Goal: Task Accomplishment & Management: Complete application form

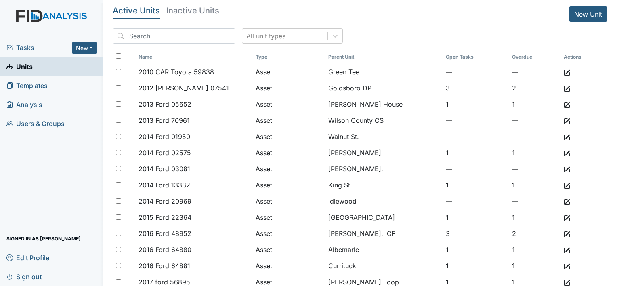
click at [29, 61] on span "Units" at bounding box center [19, 67] width 26 height 13
click at [167, 37] on input "search" at bounding box center [174, 35] width 123 height 15
click at [24, 68] on span "Units" at bounding box center [19, 67] width 26 height 13
click at [25, 65] on span "Units" at bounding box center [19, 67] width 26 height 13
click at [155, 35] on input "search" at bounding box center [174, 35] width 123 height 15
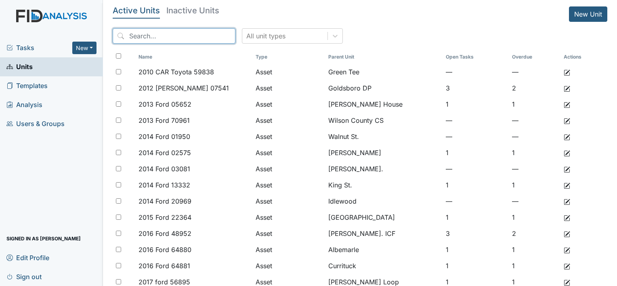
click at [140, 42] on input "search" at bounding box center [174, 35] width 123 height 15
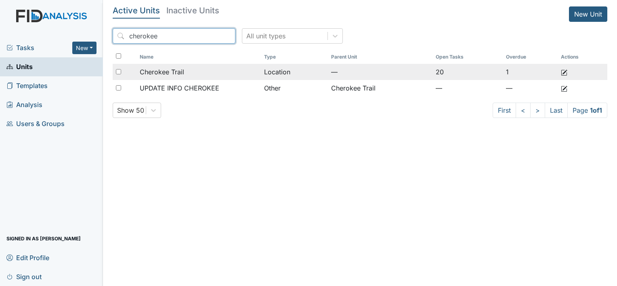
type input "cherokee"
click at [160, 71] on span "Cherokee Trail" at bounding box center [162, 72] width 44 height 10
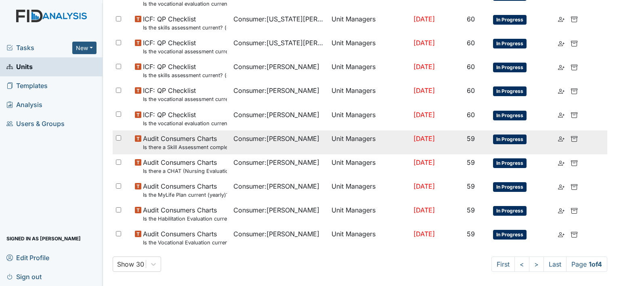
scroll to position [578, 0]
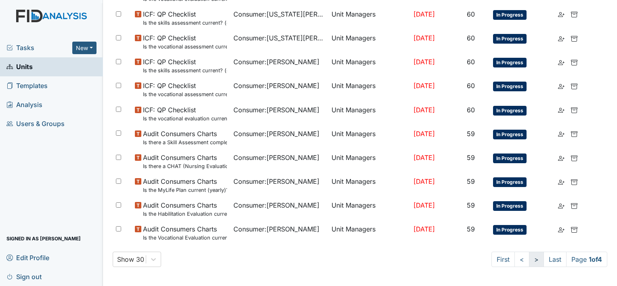
click at [529, 258] on link ">" at bounding box center [536, 258] width 15 height 15
click at [527, 257] on link ">" at bounding box center [534, 258] width 15 height 15
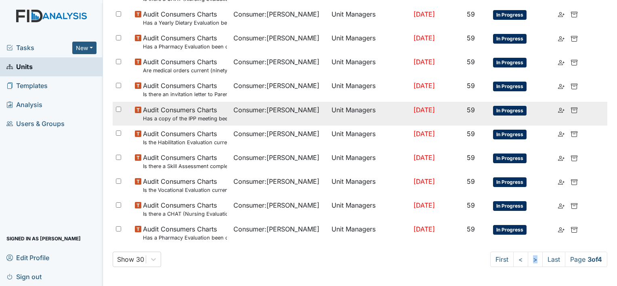
scroll to position [564, 0]
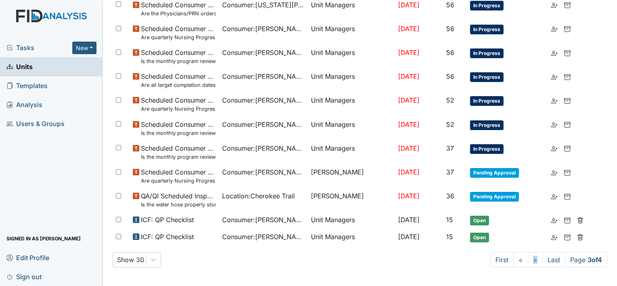
click at [29, 66] on span "Units" at bounding box center [19, 67] width 26 height 13
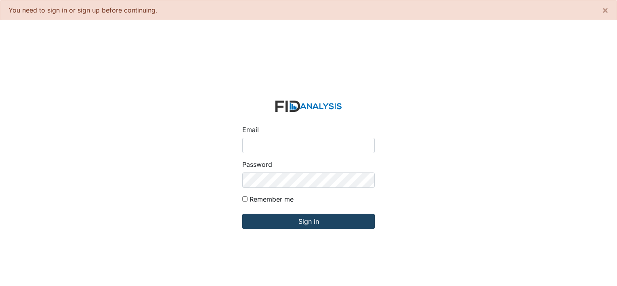
type input "[PERSON_NAME][EMAIL_ADDRESS][DOMAIN_NAME]"
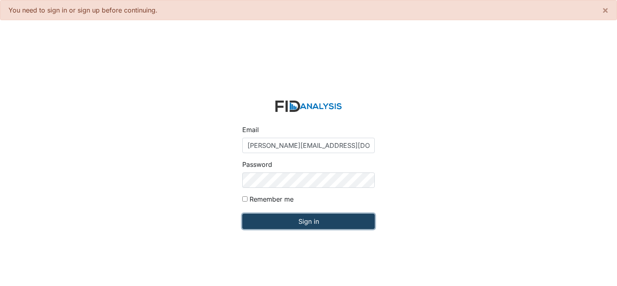
click at [308, 222] on input "Sign in" at bounding box center [308, 220] width 132 height 15
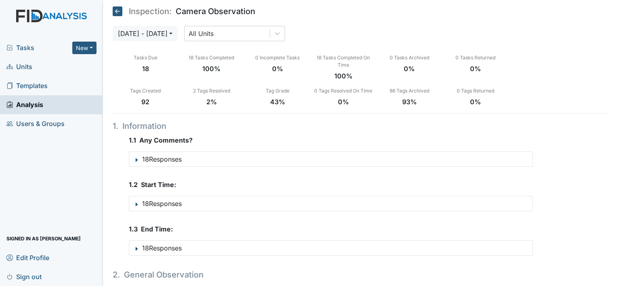
click at [26, 67] on span "Units" at bounding box center [19, 67] width 26 height 13
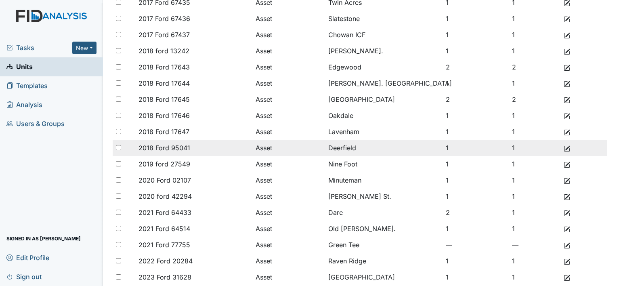
scroll to position [323, 0]
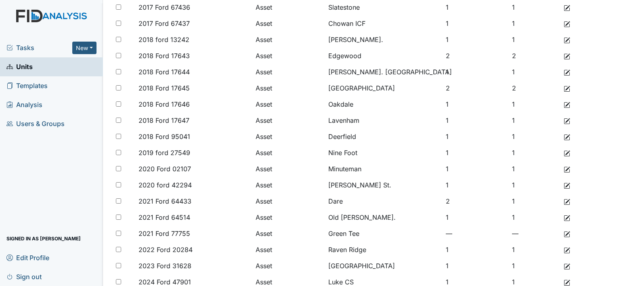
click at [22, 68] on span "Units" at bounding box center [19, 67] width 26 height 13
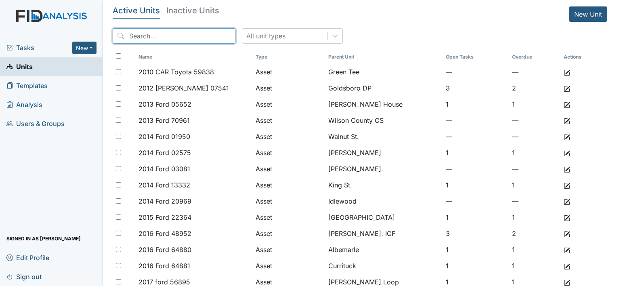
click at [171, 37] on input "search" at bounding box center [174, 35] width 123 height 15
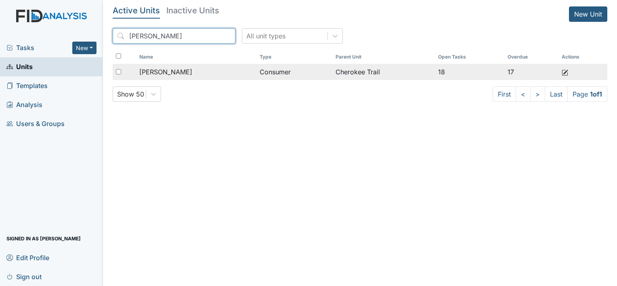
type input "callis"
click at [171, 73] on span "Callis, Derrick" at bounding box center [165, 72] width 53 height 10
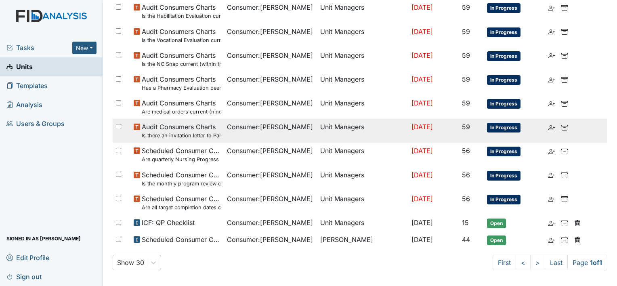
scroll to position [287, 0]
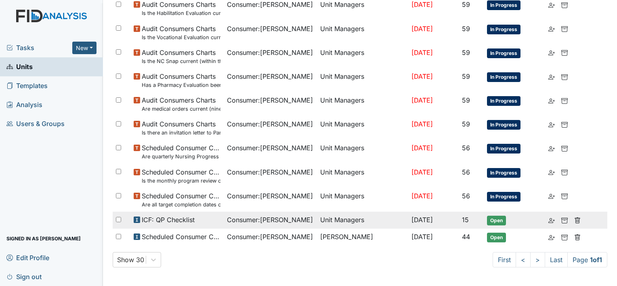
click at [183, 218] on span "ICF: QP Checklist" at bounding box center [168, 220] width 53 height 10
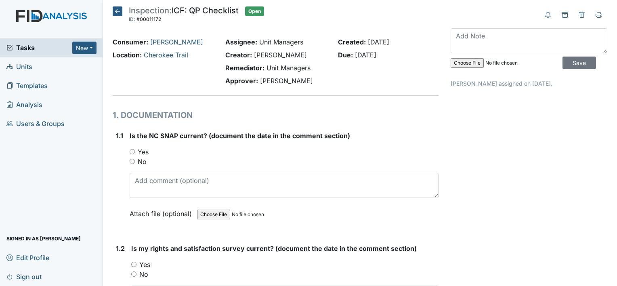
click at [148, 149] on div "Yes" at bounding box center [284, 152] width 309 height 10
click at [138, 151] on label "Yes" at bounding box center [143, 152] width 11 height 10
click at [135, 151] on input "Yes" at bounding box center [132, 151] width 5 height 5
radio input "true"
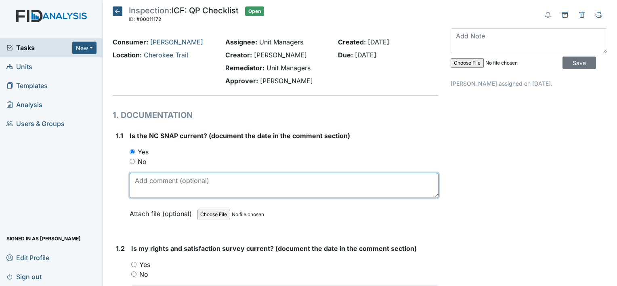
click at [162, 179] on textarea at bounding box center [284, 185] width 309 height 25
type textarea "7-3-25"
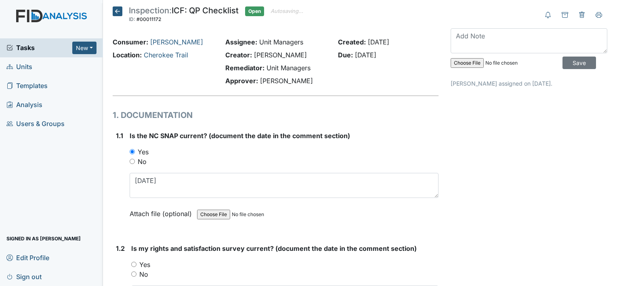
click at [147, 261] on label "Yes" at bounding box center [144, 264] width 11 height 10
click at [136, 261] on input "Yes" at bounding box center [133, 263] width 5 height 5
radio input "true"
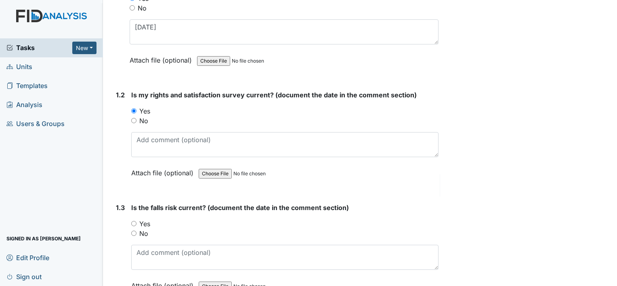
scroll to position [161, 0]
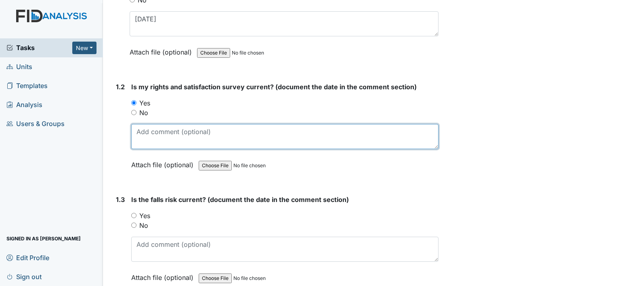
click at [144, 136] on textarea at bounding box center [284, 136] width 307 height 25
type textarea "3-25-25"
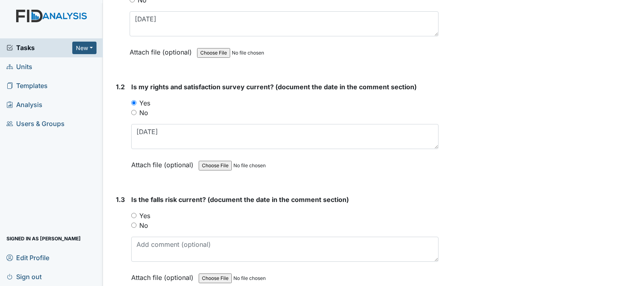
drag, startPoint x: 143, startPoint y: 225, endPoint x: 155, endPoint y: 223, distance: 12.3
click at [143, 224] on label "No" at bounding box center [143, 225] width 9 height 10
click at [136, 224] on input "No" at bounding box center [133, 224] width 5 height 5
radio input "true"
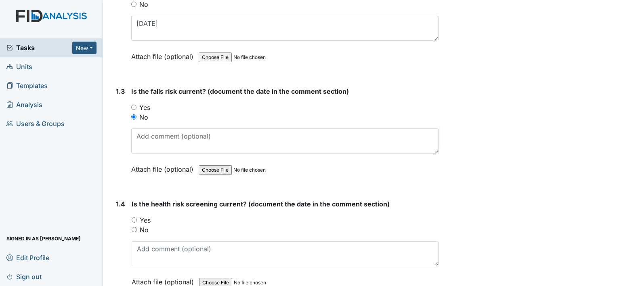
scroll to position [282, 0]
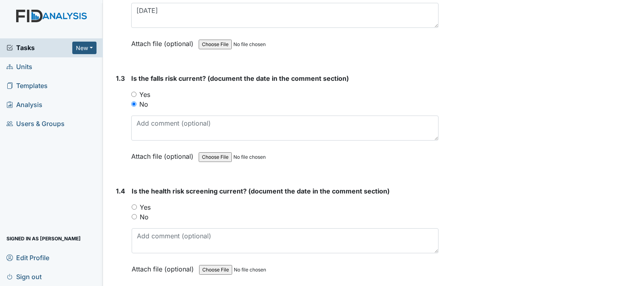
click at [148, 206] on label "Yes" at bounding box center [145, 207] width 11 height 10
click at [137, 206] on input "Yes" at bounding box center [134, 206] width 5 height 5
radio input "true"
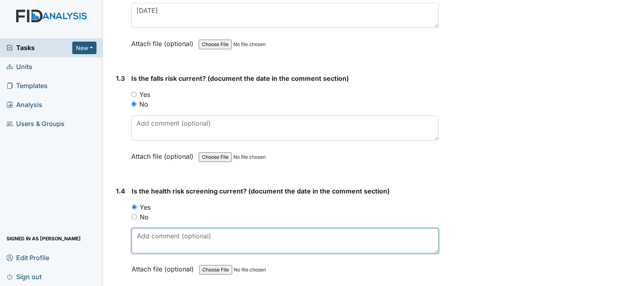
click at [163, 234] on textarea at bounding box center [285, 240] width 307 height 25
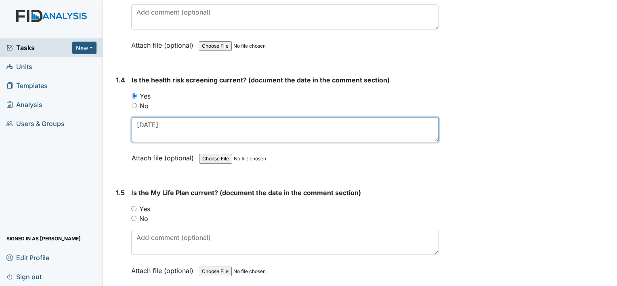
scroll to position [404, 0]
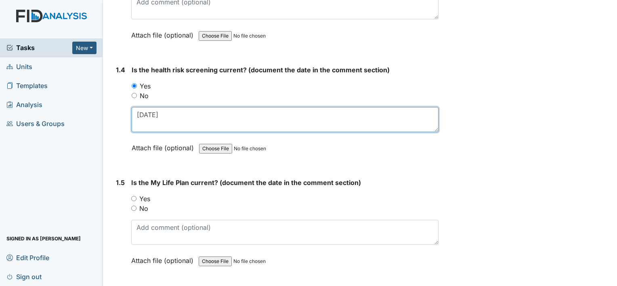
type textarea "3-25-25"
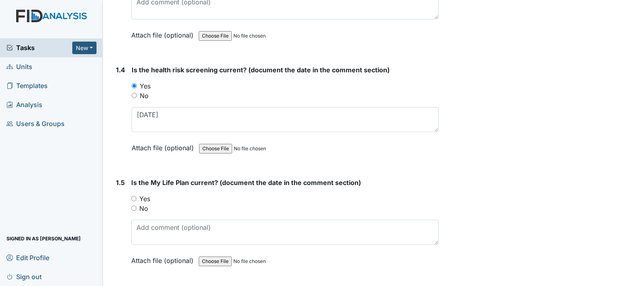
click at [146, 197] on label "Yes" at bounding box center [144, 199] width 11 height 10
click at [136, 197] on input "Yes" at bounding box center [133, 198] width 5 height 5
radio input "true"
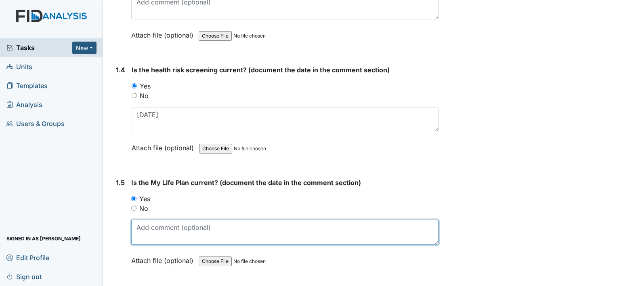
click at [158, 226] on textarea at bounding box center [284, 232] width 307 height 25
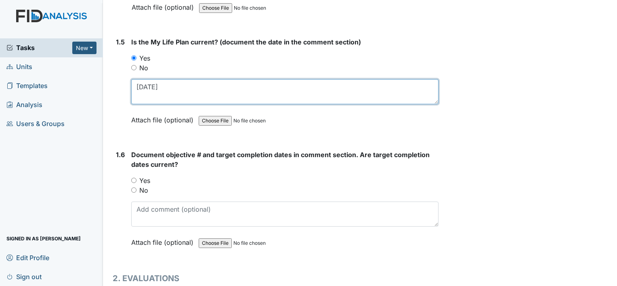
scroll to position [565, 0]
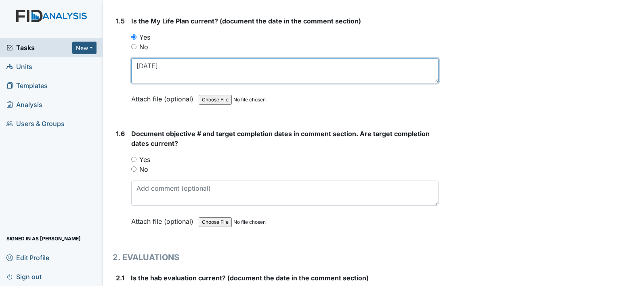
type textarea "3-25-25"
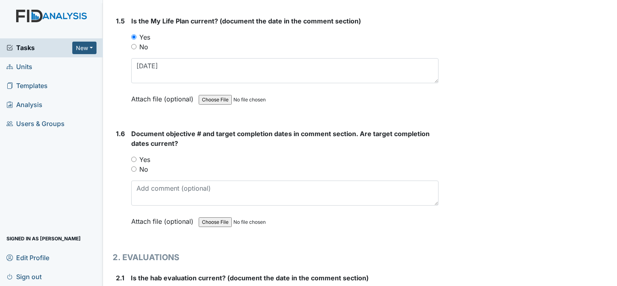
drag, startPoint x: 142, startPoint y: 165, endPoint x: 157, endPoint y: 170, distance: 15.3
click at [142, 165] on label "No" at bounding box center [143, 169] width 9 height 10
click at [136, 166] on input "No" at bounding box center [133, 168] width 5 height 5
radio input "true"
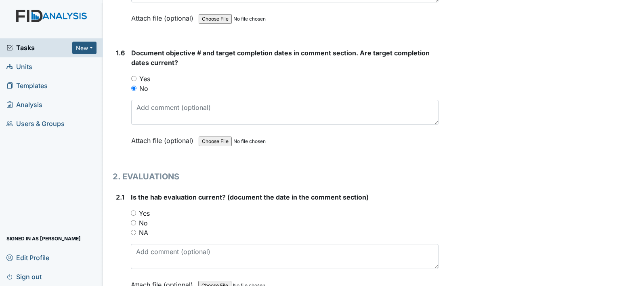
click at [144, 221] on label "No" at bounding box center [143, 223] width 9 height 10
click at [136, 221] on input "No" at bounding box center [133, 222] width 5 height 5
radio input "true"
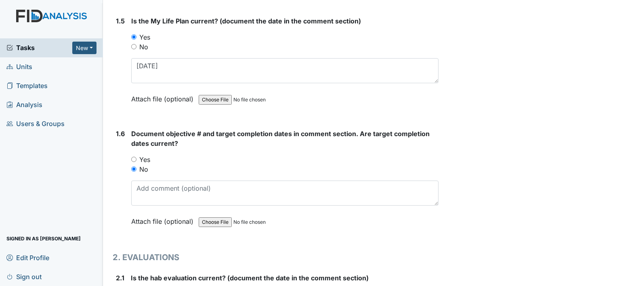
click at [144, 155] on label "Yes" at bounding box center [144, 160] width 11 height 10
click at [136, 157] on input "Yes" at bounding box center [133, 159] width 5 height 5
radio input "true"
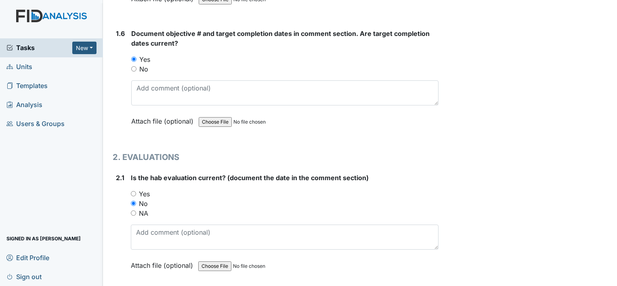
scroll to position [686, 0]
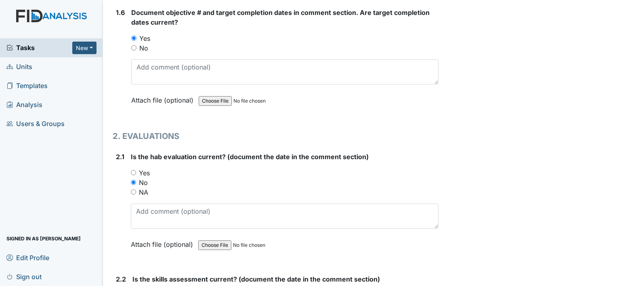
click at [143, 170] on label "Yes" at bounding box center [144, 173] width 11 height 10
click at [136, 170] on input "Yes" at bounding box center [133, 172] width 5 height 5
radio input "true"
click at [140, 179] on label "No" at bounding box center [143, 183] width 9 height 10
click at [136, 180] on input "No" at bounding box center [133, 182] width 5 height 5
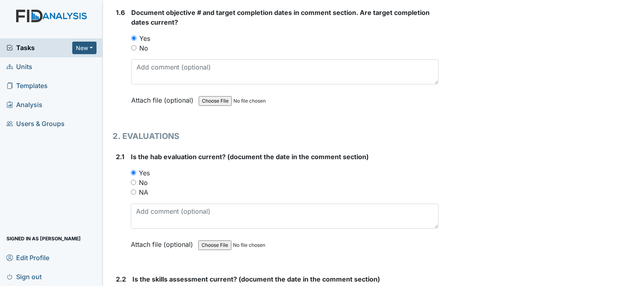
radio input "true"
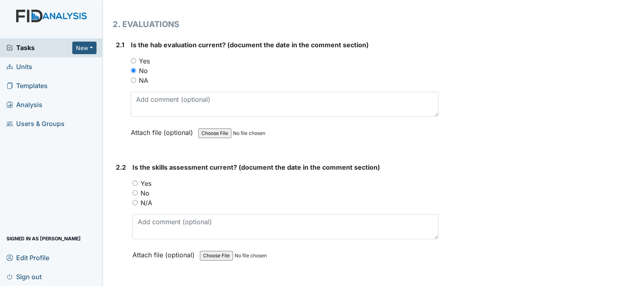
scroll to position [807, 0]
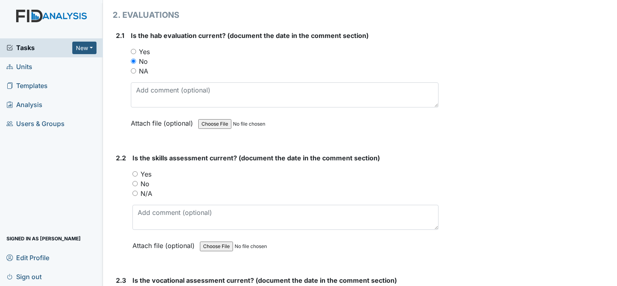
click at [146, 182] on label "No" at bounding box center [144, 184] width 9 height 10
click at [138, 182] on input "No" at bounding box center [134, 183] width 5 height 5
radio input "true"
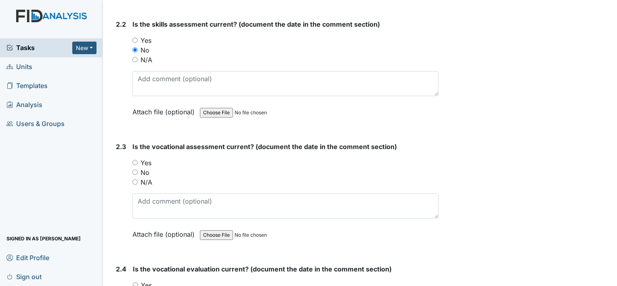
scroll to position [968, 0]
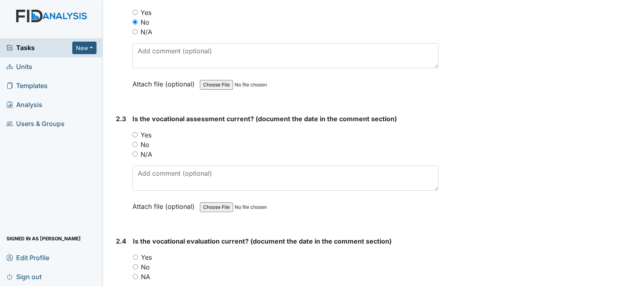
click at [145, 132] on label "Yes" at bounding box center [145, 135] width 11 height 10
click at [138, 132] on input "Yes" at bounding box center [134, 134] width 5 height 5
radio input "true"
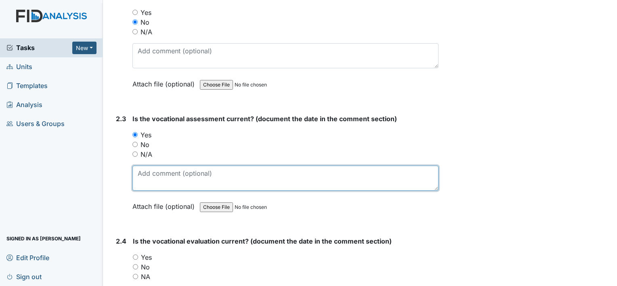
click at [156, 177] on textarea at bounding box center [285, 177] width 306 height 25
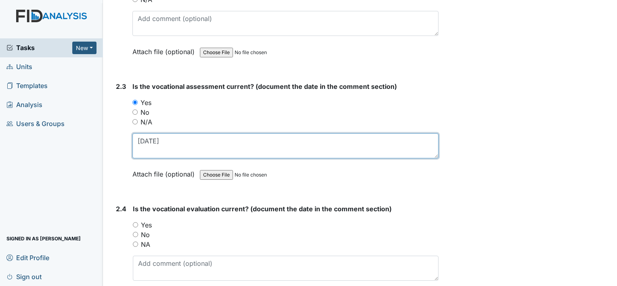
scroll to position [1049, 0]
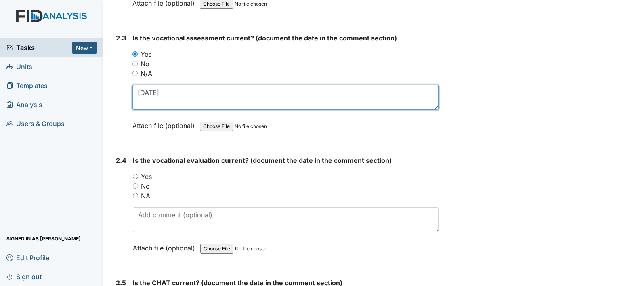
type textarea "5-8-25"
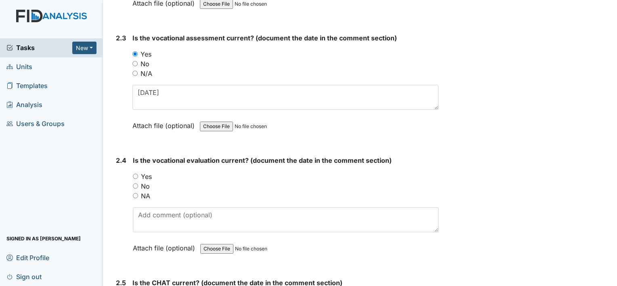
click at [149, 171] on label "Yes" at bounding box center [146, 176] width 11 height 10
click at [138, 174] on input "Yes" at bounding box center [135, 176] width 5 height 5
radio input "true"
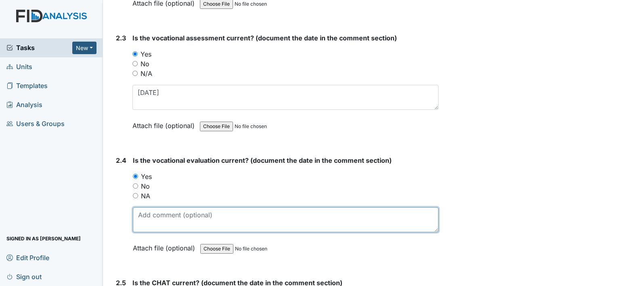
click at [170, 208] on textarea at bounding box center [285, 219] width 305 height 25
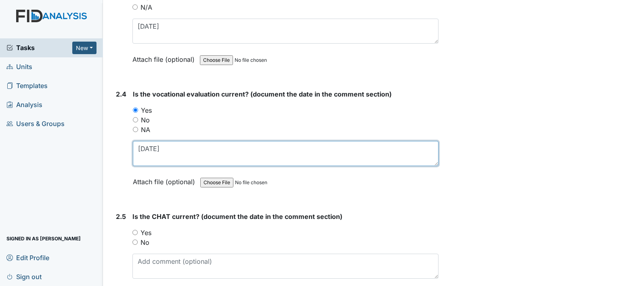
scroll to position [1251, 0]
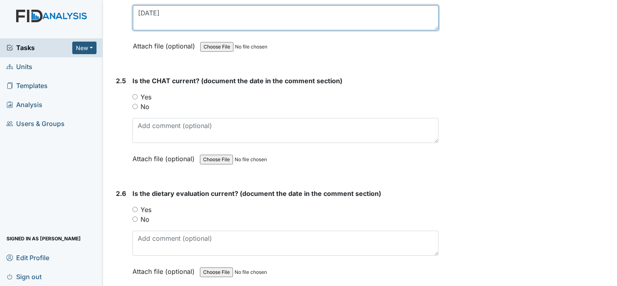
type textarea "5-8-25"
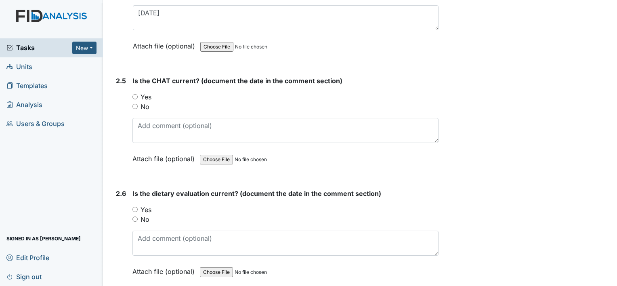
click at [145, 102] on label "No" at bounding box center [144, 107] width 9 height 10
click at [138, 104] on input "No" at bounding box center [134, 106] width 5 height 5
radio input "true"
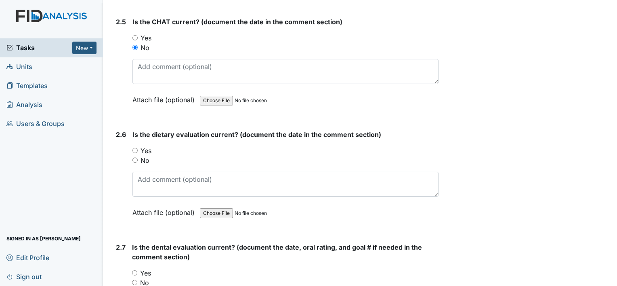
scroll to position [1412, 0]
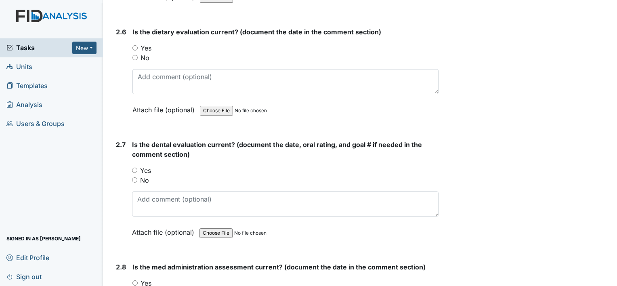
click at [149, 44] on label "Yes" at bounding box center [145, 48] width 11 height 10
click at [138, 45] on input "Yes" at bounding box center [134, 47] width 5 height 5
radio input "true"
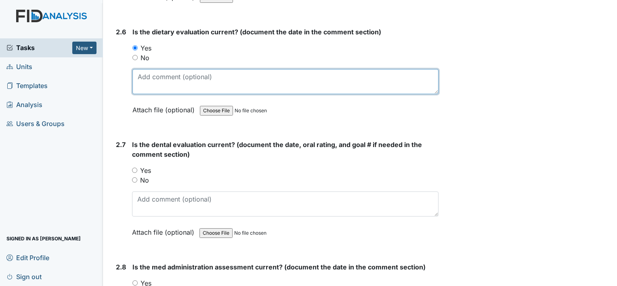
click at [157, 80] on textarea at bounding box center [285, 81] width 306 height 25
type textarea "6-18-25"
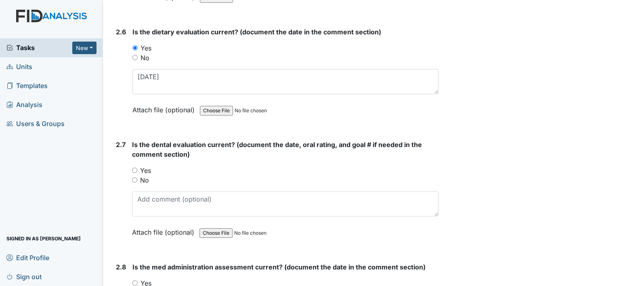
click at [151, 165] on label "Yes" at bounding box center [145, 170] width 11 height 10
click at [137, 167] on input "Yes" at bounding box center [134, 169] width 5 height 5
radio input "true"
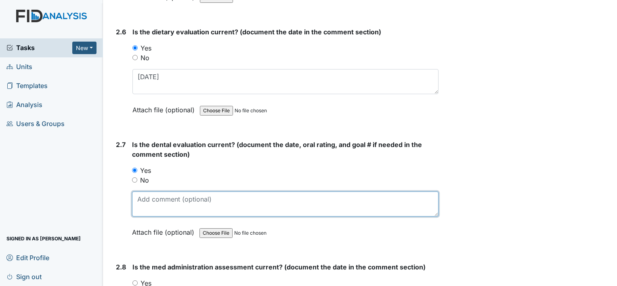
click at [148, 195] on textarea at bounding box center [285, 203] width 306 height 25
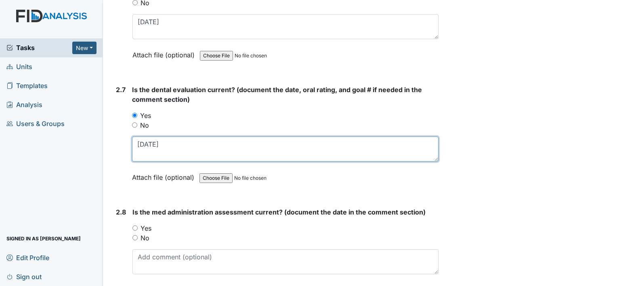
scroll to position [1493, 0]
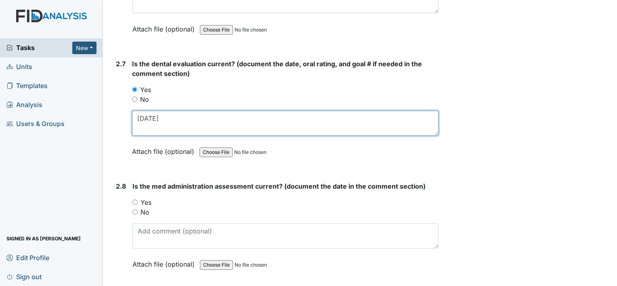
type textarea "2-17-25"
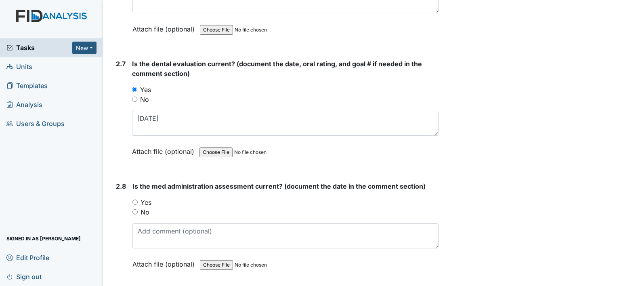
click at [147, 197] on label "Yes" at bounding box center [145, 202] width 11 height 10
click at [138, 199] on input "Yes" at bounding box center [134, 201] width 5 height 5
radio input "true"
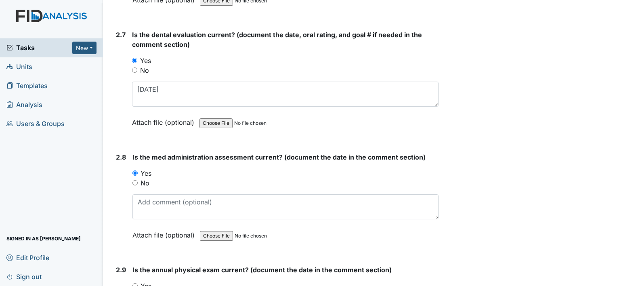
scroll to position [1614, 0]
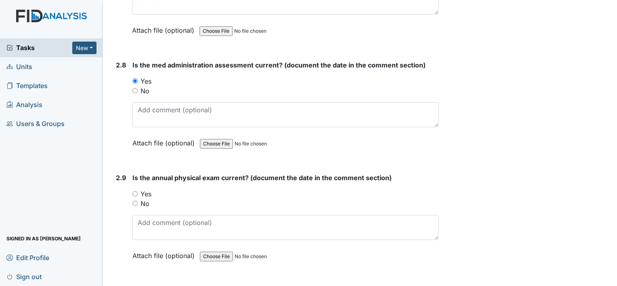
click at [146, 189] on label "Yes" at bounding box center [145, 194] width 11 height 10
click at [138, 191] on input "Yes" at bounding box center [134, 193] width 5 height 5
radio input "true"
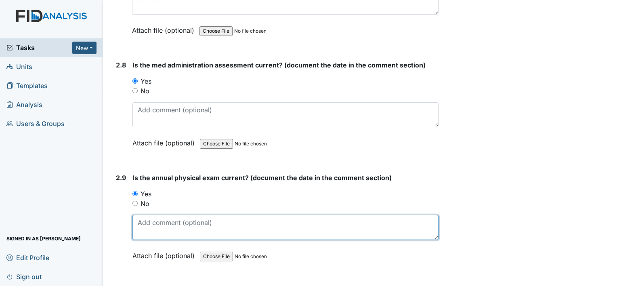
click at [184, 222] on textarea at bounding box center [285, 227] width 306 height 25
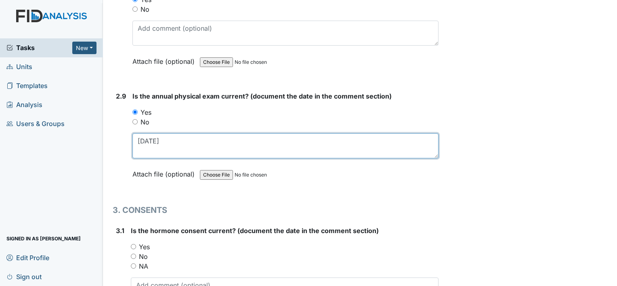
scroll to position [1735, 0]
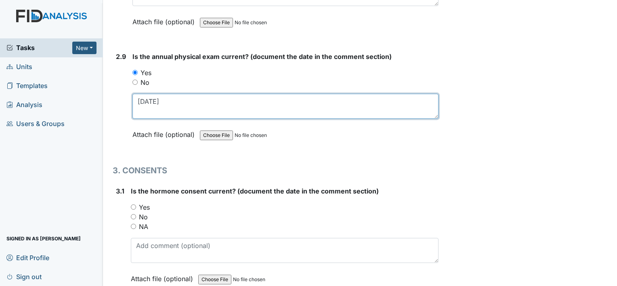
type textarea "8-27-25"
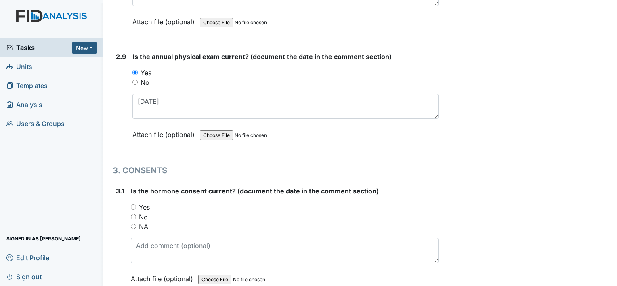
click at [145, 222] on label "NA" at bounding box center [143, 227] width 9 height 10
click at [136, 224] on input "NA" at bounding box center [133, 226] width 5 height 5
radio input "true"
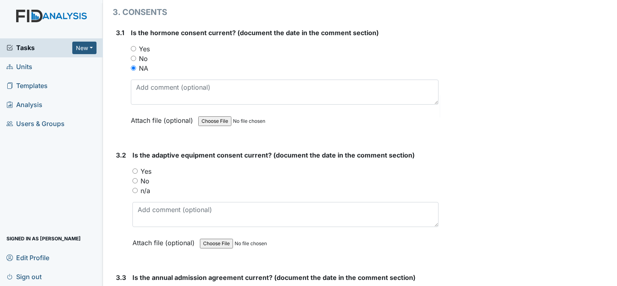
scroll to position [1896, 0]
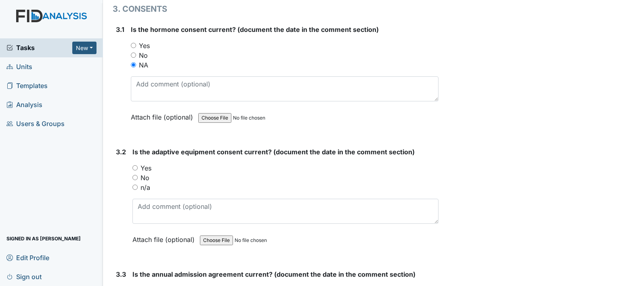
click at [146, 182] on label "n/a" at bounding box center [145, 187] width 10 height 10
click at [138, 184] on input "n/a" at bounding box center [134, 186] width 5 height 5
radio input "true"
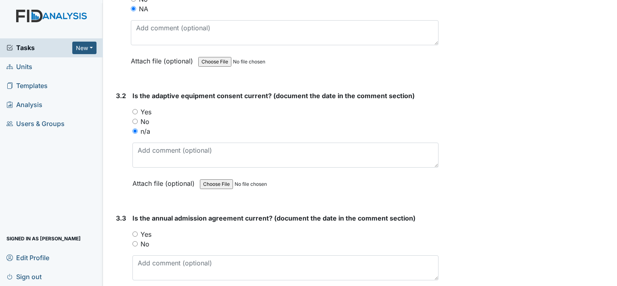
scroll to position [2018, 0]
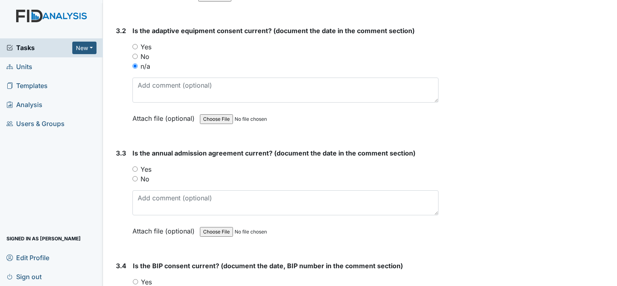
click at [141, 164] on label "Yes" at bounding box center [145, 169] width 11 height 10
click at [138, 166] on input "Yes" at bounding box center [134, 168] width 5 height 5
radio input "true"
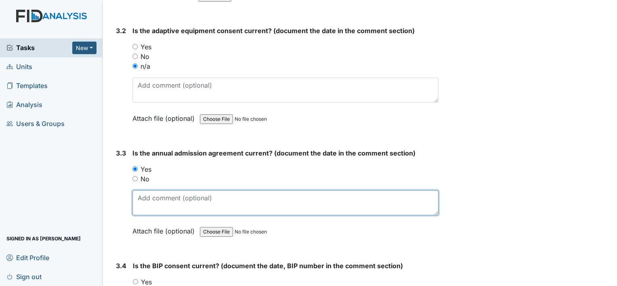
click at [155, 195] on textarea at bounding box center [285, 202] width 306 height 25
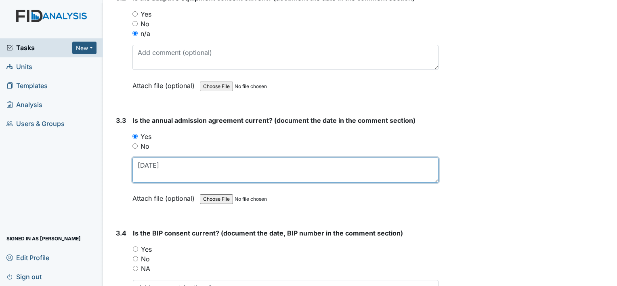
scroll to position [2098, 0]
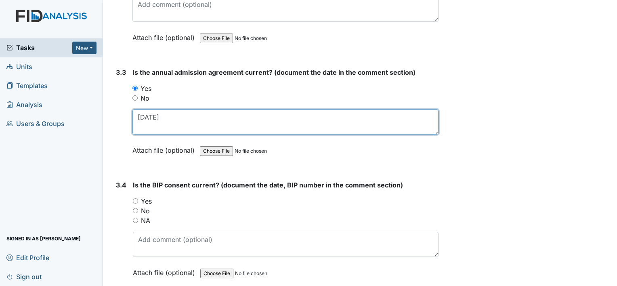
type textarea "7-17-25"
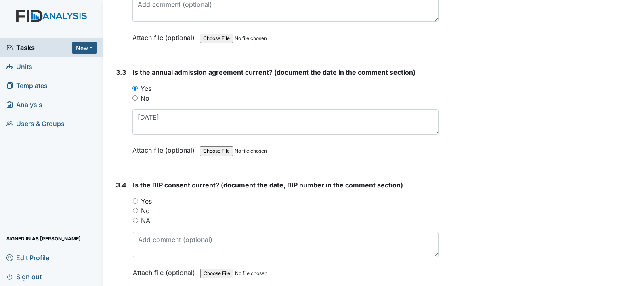
click at [149, 196] on label "Yes" at bounding box center [146, 201] width 11 height 10
click at [138, 198] on input "Yes" at bounding box center [135, 200] width 5 height 5
radio input "true"
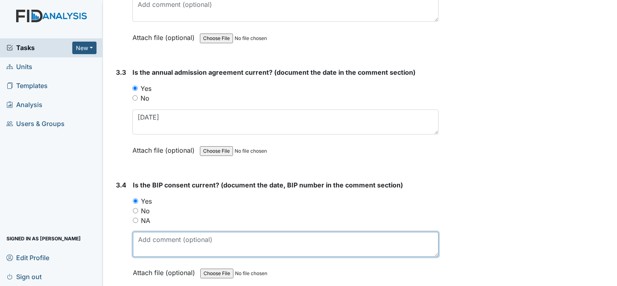
click at [220, 232] on textarea at bounding box center [285, 244] width 305 height 25
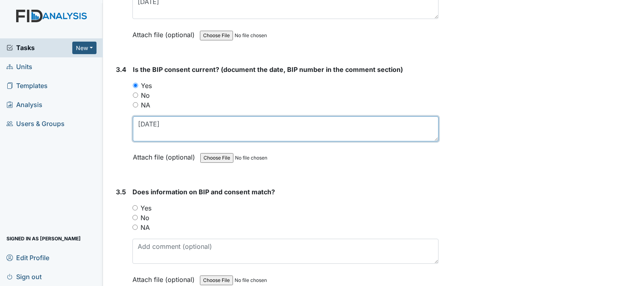
scroll to position [2219, 0]
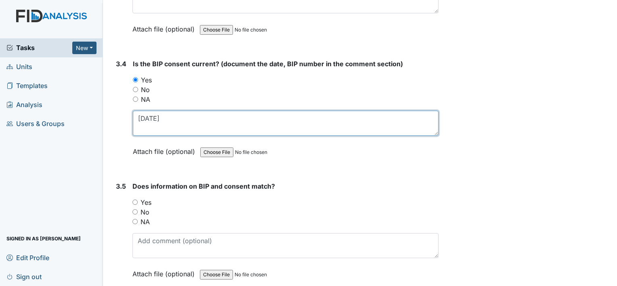
type textarea "4-30-25"
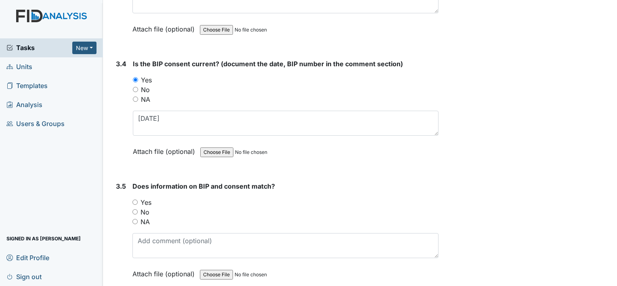
click at [148, 197] on label "Yes" at bounding box center [145, 202] width 11 height 10
click at [138, 199] on input "Yes" at bounding box center [134, 201] width 5 height 5
radio input "true"
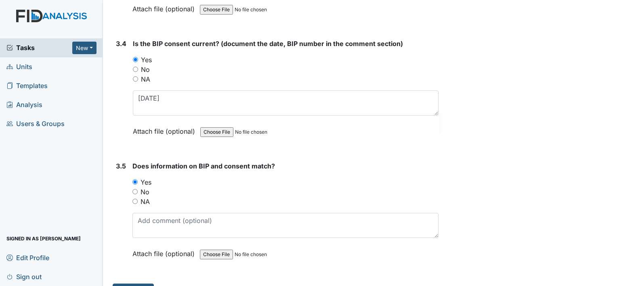
scroll to position [2250, 0]
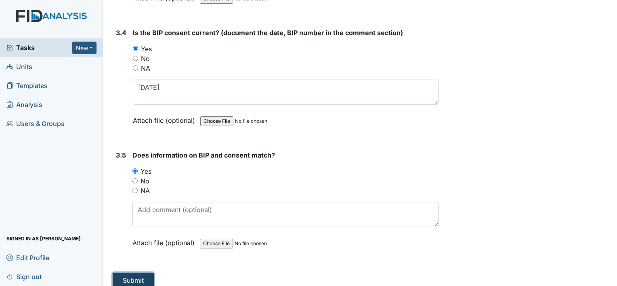
click at [142, 273] on button "Submit" at bounding box center [133, 279] width 41 height 15
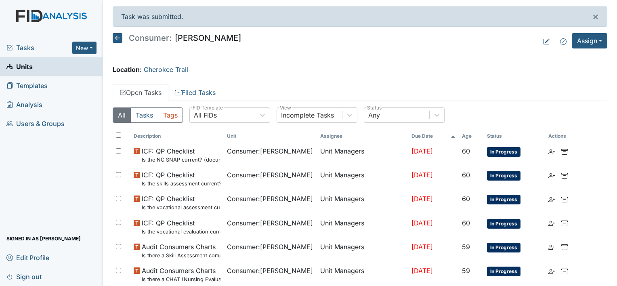
click at [27, 66] on span "Units" at bounding box center [19, 67] width 26 height 13
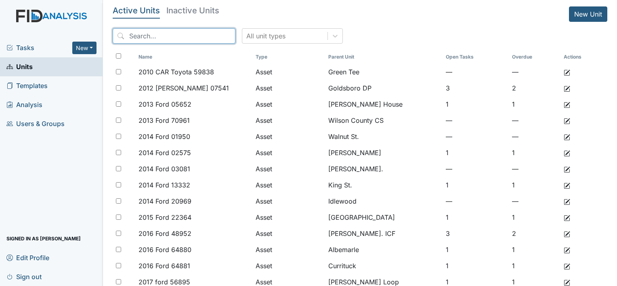
click at [148, 40] on input "search" at bounding box center [174, 35] width 123 height 15
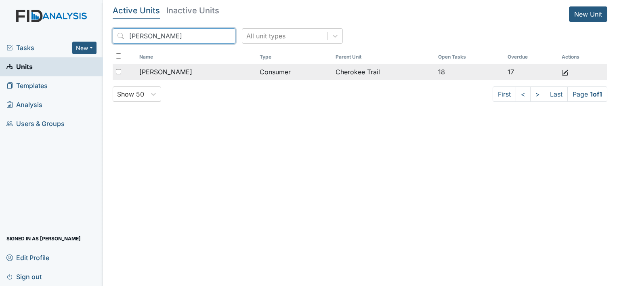
type input "fann"
click at [174, 68] on span "Fann, Brandon" at bounding box center [165, 72] width 53 height 10
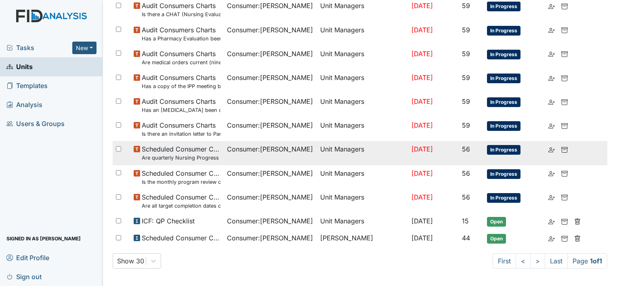
scroll to position [287, 0]
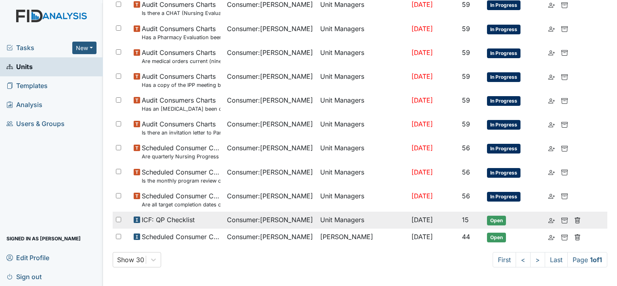
click at [181, 221] on span "ICF: QP Checklist" at bounding box center [168, 220] width 53 height 10
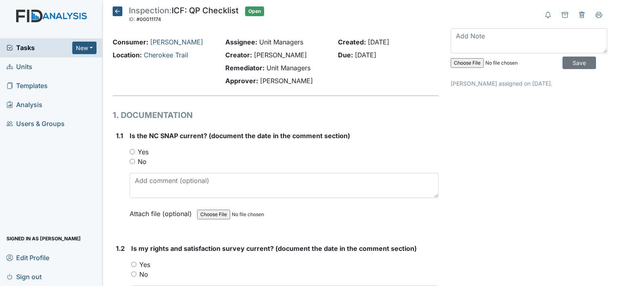
click at [147, 150] on label "Yes" at bounding box center [143, 152] width 11 height 10
click at [135, 150] on input "Yes" at bounding box center [132, 151] width 5 height 5
radio input "true"
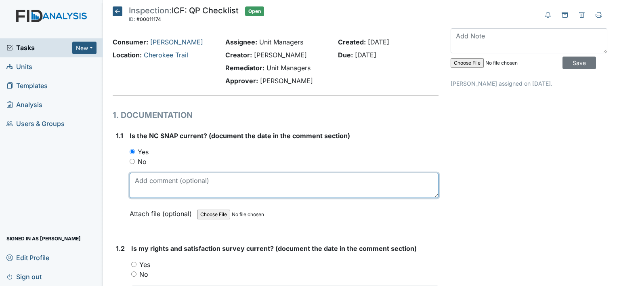
click at [153, 179] on textarea at bounding box center [284, 185] width 309 height 25
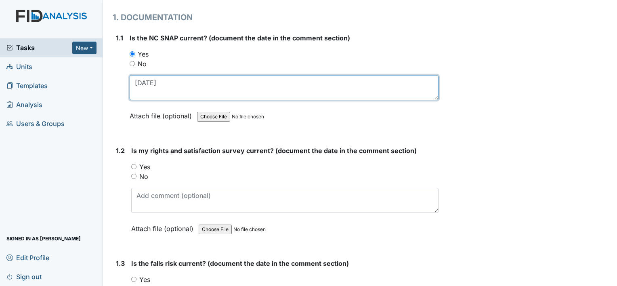
scroll to position [121, 0]
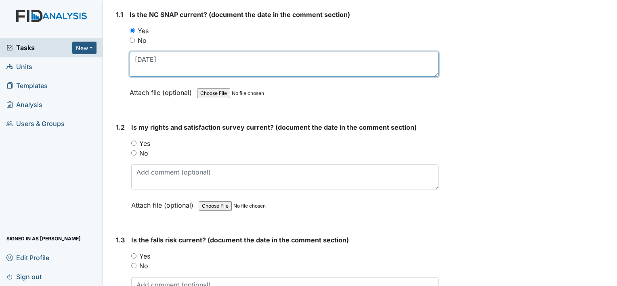
type textarea "7-3-25"
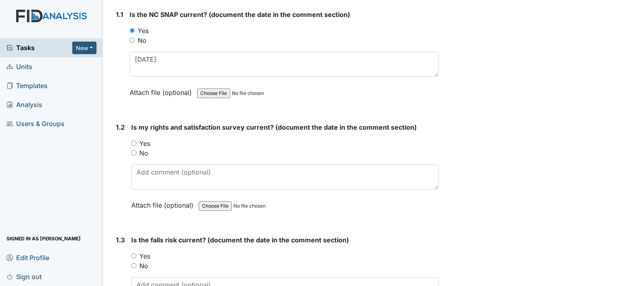
click at [148, 142] on label "Yes" at bounding box center [144, 143] width 11 height 10
click at [136, 142] on input "Yes" at bounding box center [133, 142] width 5 height 5
radio input "true"
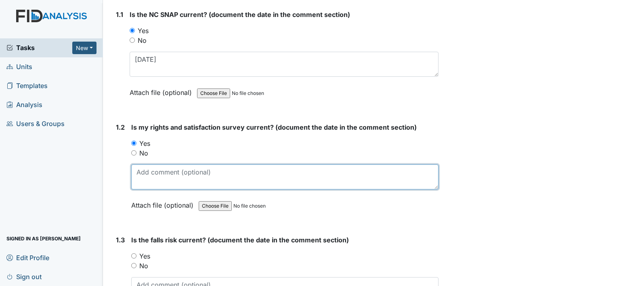
click at [167, 184] on textarea at bounding box center [284, 176] width 307 height 25
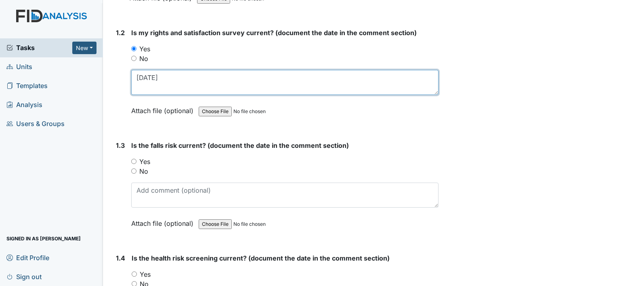
scroll to position [242, 0]
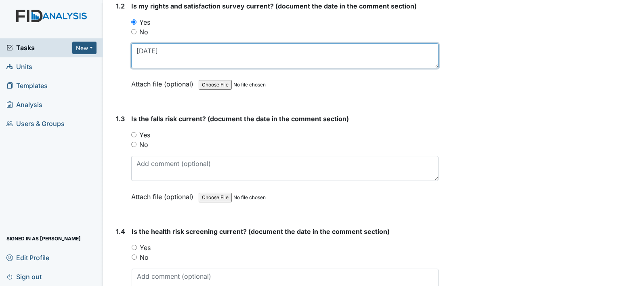
type textarea "2-25-25"
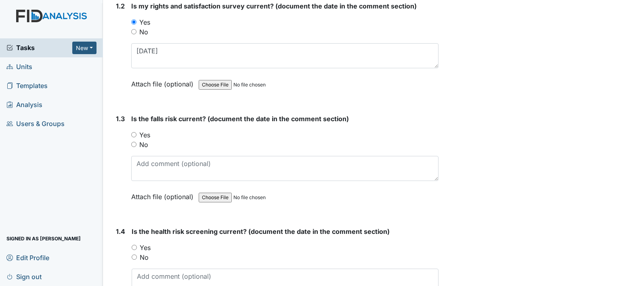
click at [146, 142] on label "No" at bounding box center [143, 145] width 9 height 10
click at [136, 142] on input "No" at bounding box center [133, 144] width 5 height 5
radio input "true"
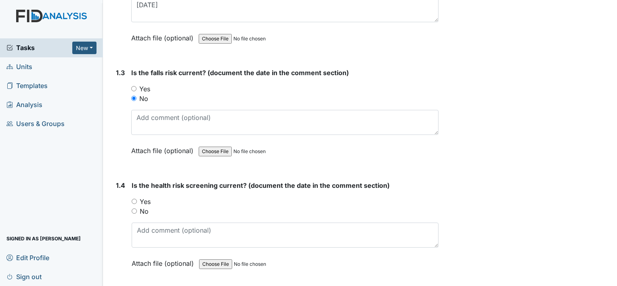
scroll to position [323, 0]
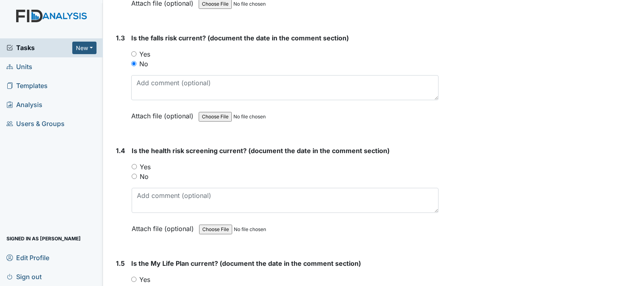
click at [147, 166] on label "Yes" at bounding box center [145, 167] width 11 height 10
click at [137, 166] on input "Yes" at bounding box center [134, 166] width 5 height 5
radio input "true"
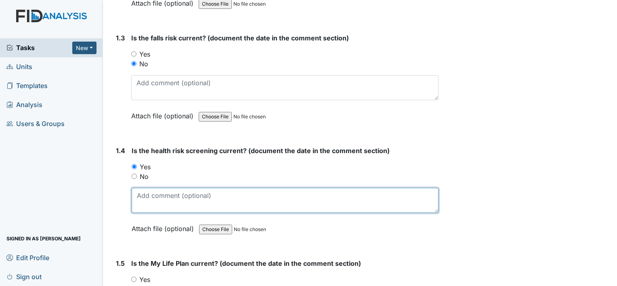
drag, startPoint x: 160, startPoint y: 203, endPoint x: 163, endPoint y: 198, distance: 6.0
click at [160, 203] on textarea at bounding box center [285, 200] width 307 height 25
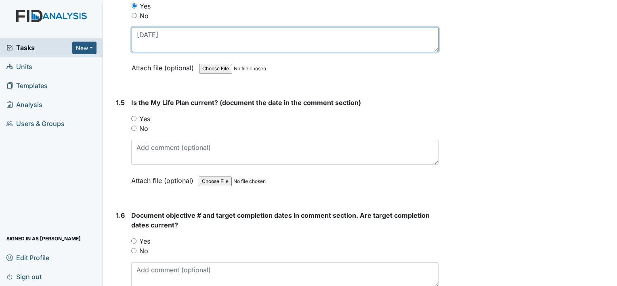
scroll to position [484, 0]
type textarea "2-25-25"
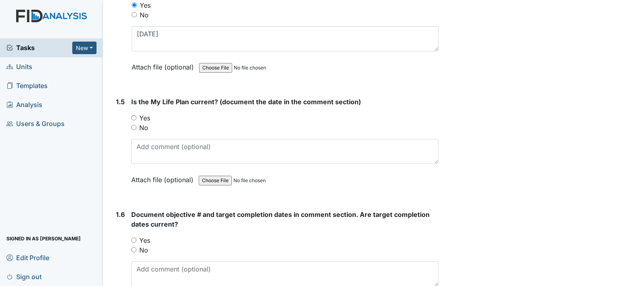
drag, startPoint x: 144, startPoint y: 115, endPoint x: 164, endPoint y: 131, distance: 26.2
click at [144, 115] on label "Yes" at bounding box center [144, 118] width 11 height 10
click at [136, 115] on input "Yes" at bounding box center [133, 117] width 5 height 5
radio input "true"
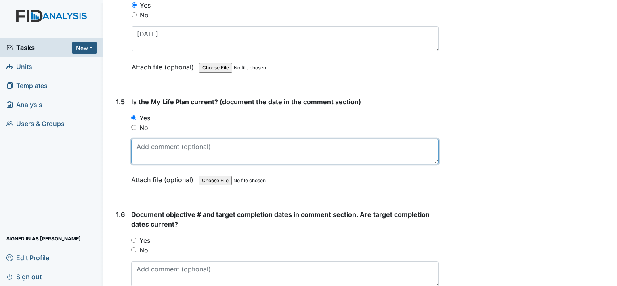
click at [179, 150] on textarea at bounding box center [284, 151] width 307 height 25
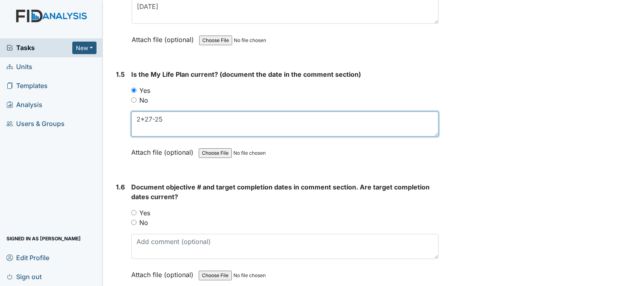
scroll to position [565, 0]
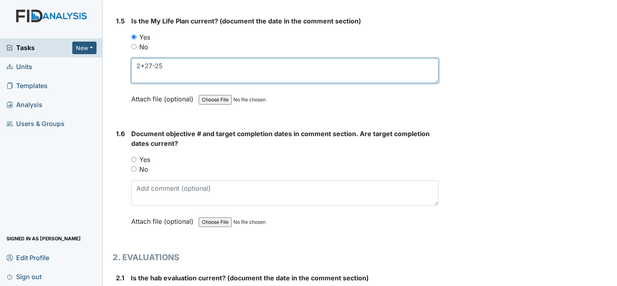
type textarea "2*27-25"
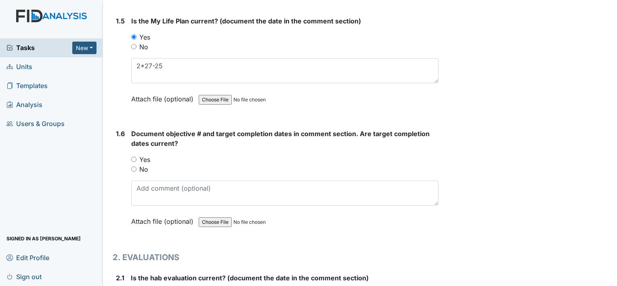
click at [148, 155] on label "Yes" at bounding box center [144, 160] width 11 height 10
click at [136, 157] on input "Yes" at bounding box center [133, 159] width 5 height 5
radio input "true"
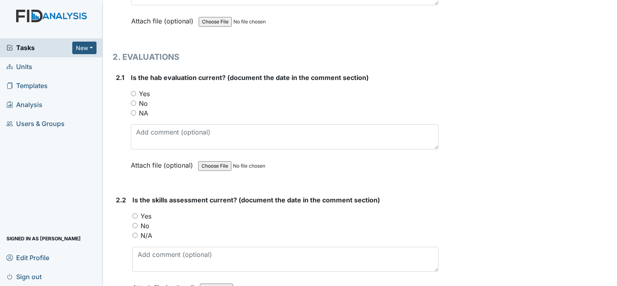
scroll to position [767, 0]
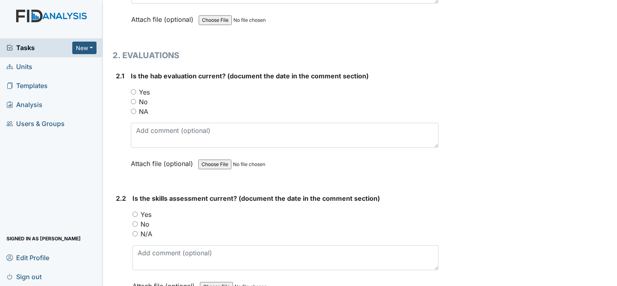
click at [139, 100] on label "No" at bounding box center [143, 102] width 9 height 10
click at [136, 100] on input "No" at bounding box center [133, 101] width 5 height 5
radio input "true"
click at [146, 224] on label "No" at bounding box center [144, 224] width 9 height 10
click at [138, 224] on input "No" at bounding box center [134, 223] width 5 height 5
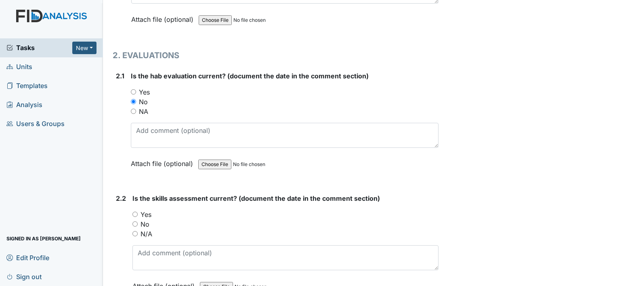
radio input "true"
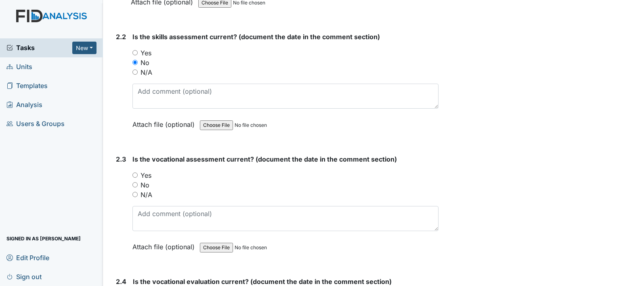
click at [147, 174] on label "Yes" at bounding box center [145, 175] width 11 height 10
click at [138, 174] on input "Yes" at bounding box center [134, 174] width 5 height 5
radio input "true"
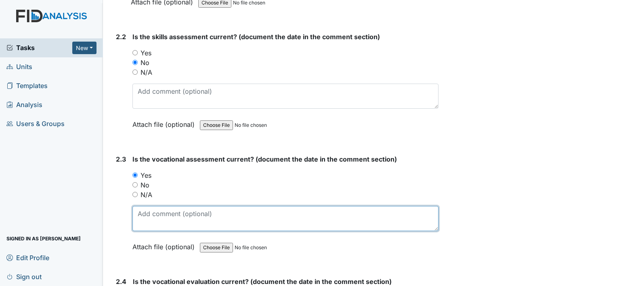
click at [156, 218] on textarea at bounding box center [285, 218] width 306 height 25
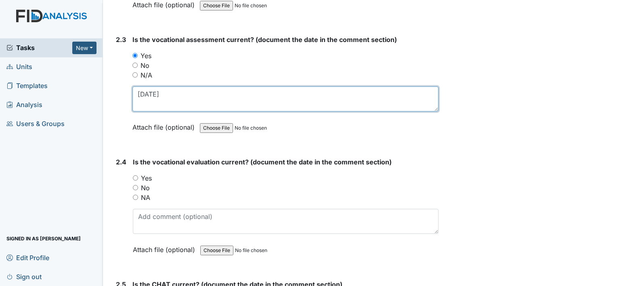
scroll to position [1049, 0]
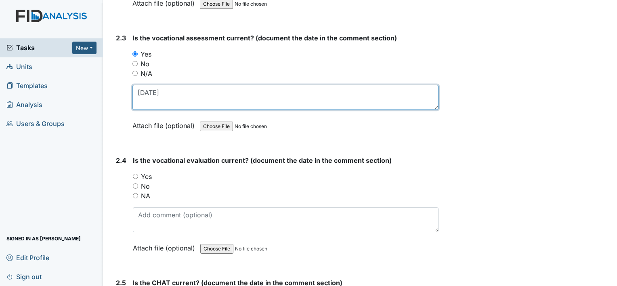
type textarea "5-8-25"
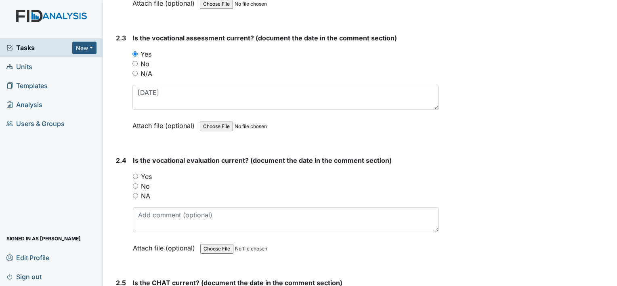
click at [144, 173] on label "Yes" at bounding box center [146, 176] width 11 height 10
click at [138, 174] on input "Yes" at bounding box center [135, 176] width 5 height 5
radio input "true"
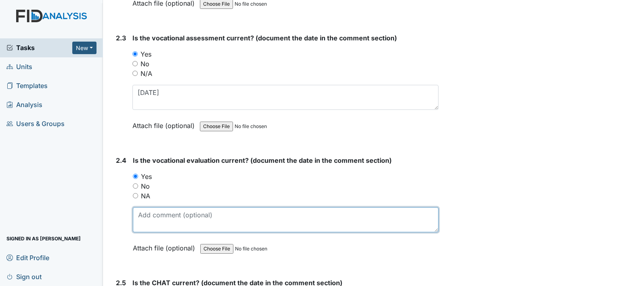
click at [168, 216] on textarea at bounding box center [285, 219] width 305 height 25
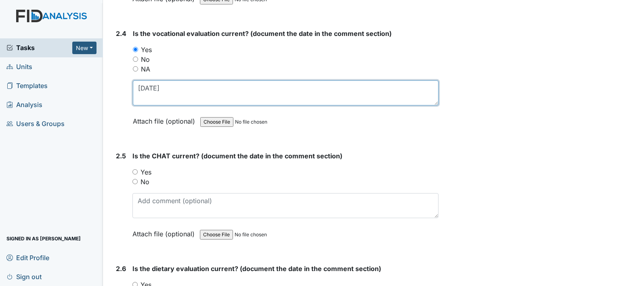
scroll to position [1211, 0]
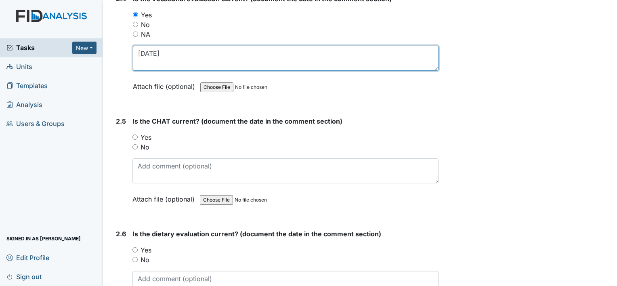
type textarea "5-8-25"
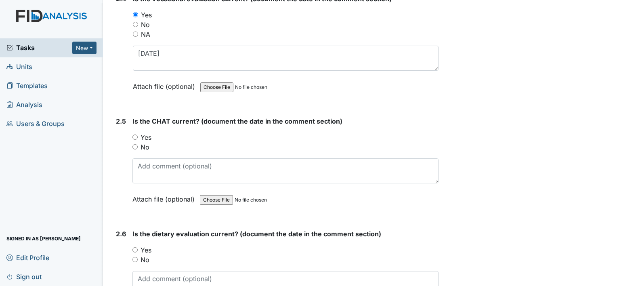
click at [145, 142] on label "No" at bounding box center [144, 147] width 9 height 10
click at [138, 144] on input "No" at bounding box center [134, 146] width 5 height 5
radio input "true"
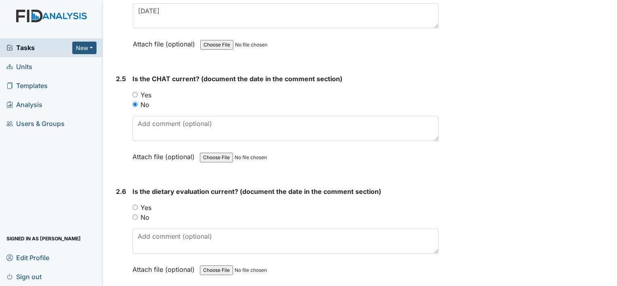
scroll to position [1332, 0]
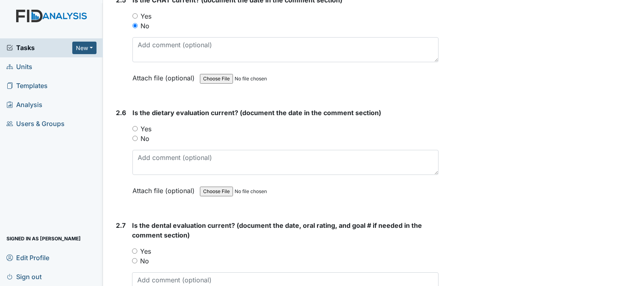
click at [145, 124] on label "Yes" at bounding box center [145, 129] width 11 height 10
click at [138, 126] on input "Yes" at bounding box center [134, 128] width 5 height 5
radio input "true"
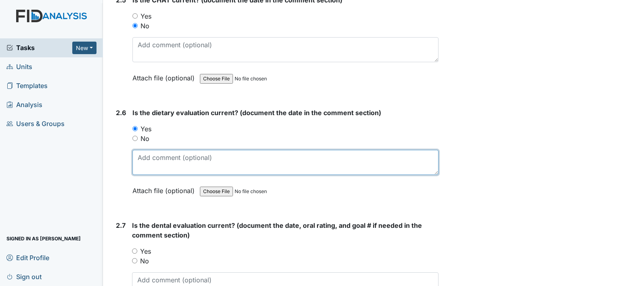
click at [156, 157] on textarea at bounding box center [285, 162] width 306 height 25
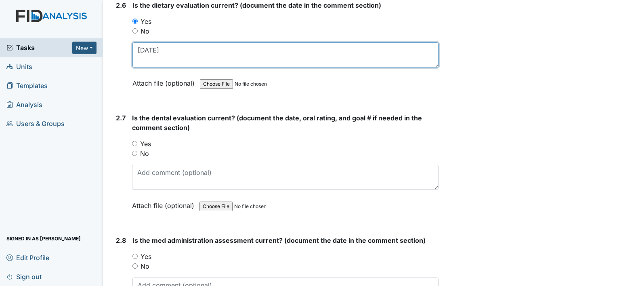
scroll to position [1453, 0]
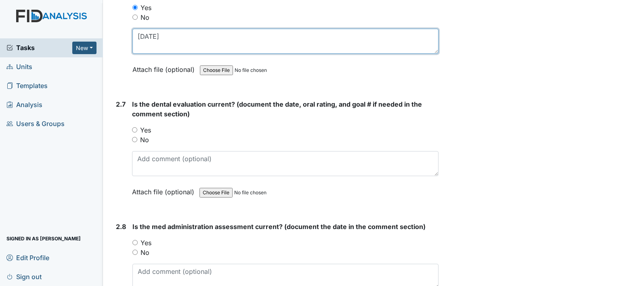
type textarea "5-24-25"
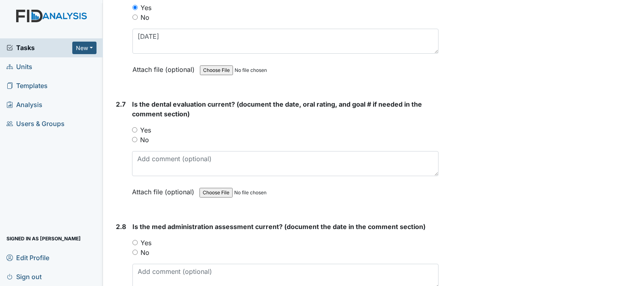
click at [147, 125] on label "Yes" at bounding box center [145, 130] width 11 height 10
click at [137, 127] on input "Yes" at bounding box center [134, 129] width 5 height 5
radio input "true"
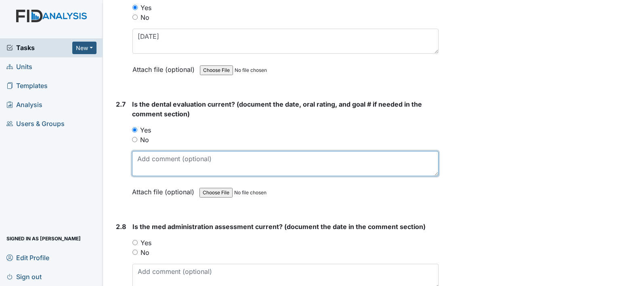
click at [163, 160] on textarea at bounding box center [285, 163] width 306 height 25
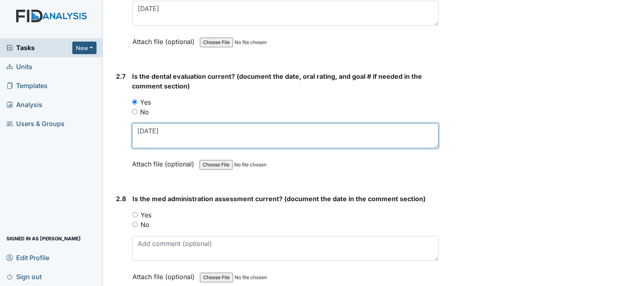
scroll to position [1574, 0]
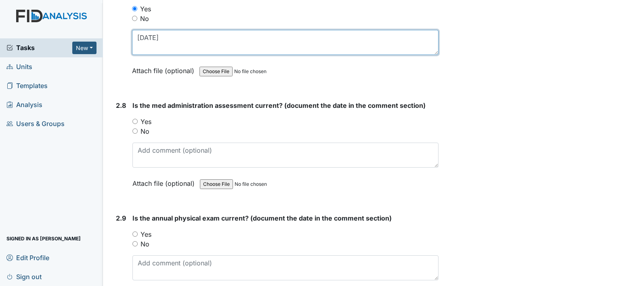
type textarea "2-17-25"
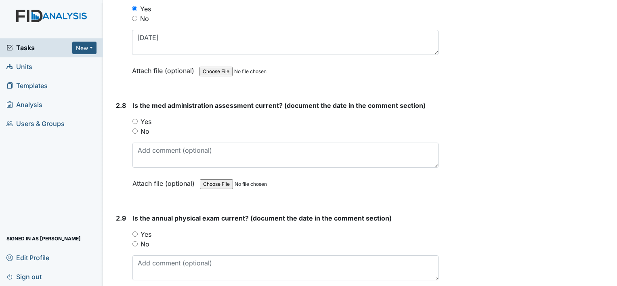
click at [147, 117] on label "Yes" at bounding box center [145, 122] width 11 height 10
click at [138, 119] on input "Yes" at bounding box center [134, 121] width 5 height 5
radio input "true"
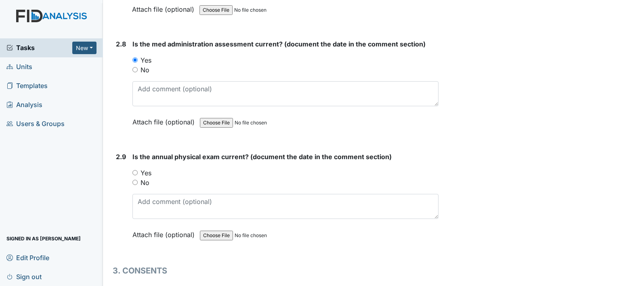
scroll to position [1654, 0]
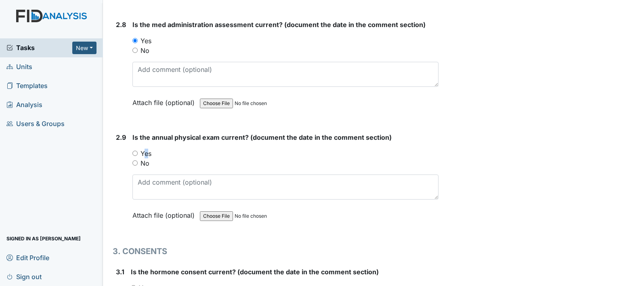
click at [143, 148] on label "Yes" at bounding box center [145, 153] width 11 height 10
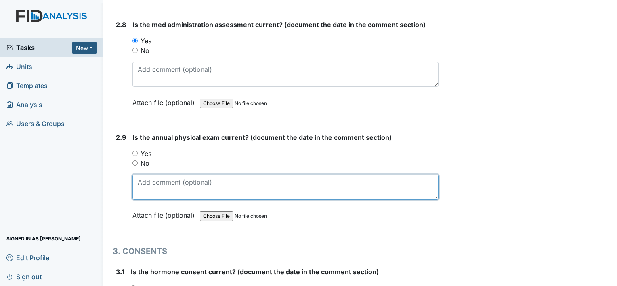
drag, startPoint x: 143, startPoint y: 148, endPoint x: 169, endPoint y: 176, distance: 37.9
click at [172, 180] on textarea at bounding box center [285, 186] width 306 height 25
drag, startPoint x: 147, startPoint y: 145, endPoint x: 180, endPoint y: 182, distance: 49.5
click at [180, 184] on textarea at bounding box center [285, 186] width 306 height 25
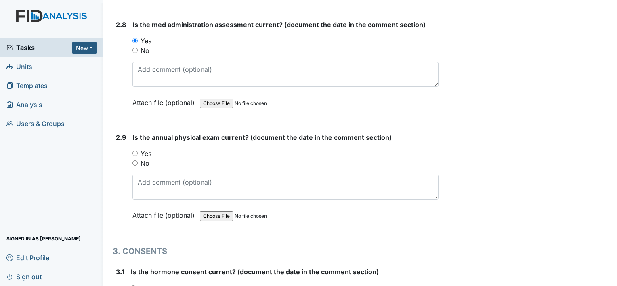
click at [135, 151] on input "Yes" at bounding box center [134, 153] width 5 height 5
radio input "true"
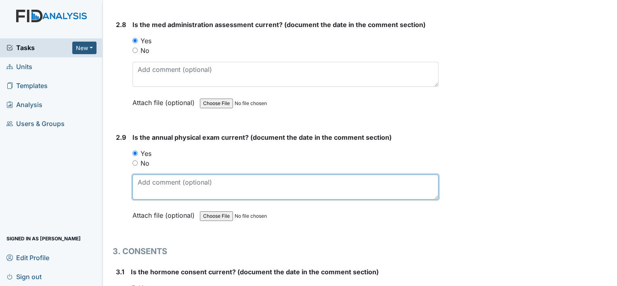
click at [153, 178] on textarea at bounding box center [285, 186] width 306 height 25
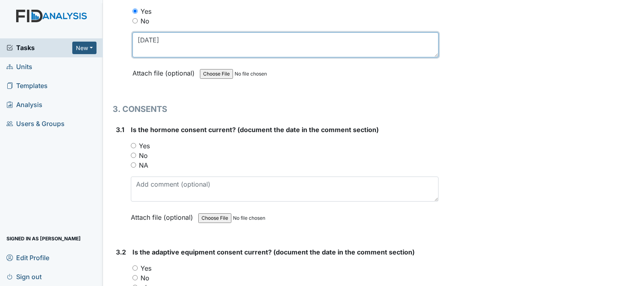
scroll to position [1816, 0]
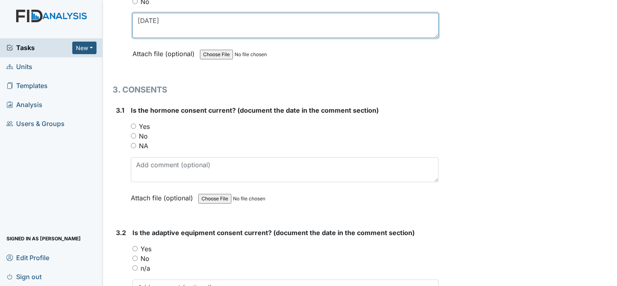
type textarea "8-27-25"
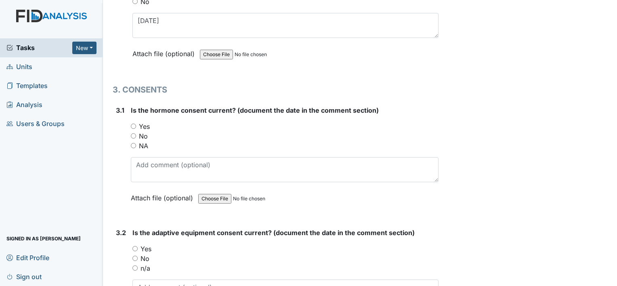
click at [147, 141] on label "NA" at bounding box center [143, 146] width 9 height 10
click at [136, 143] on input "NA" at bounding box center [133, 145] width 5 height 5
radio input "true"
click at [148, 244] on label "Yes" at bounding box center [145, 249] width 11 height 10
click at [138, 246] on input "Yes" at bounding box center [134, 248] width 5 height 5
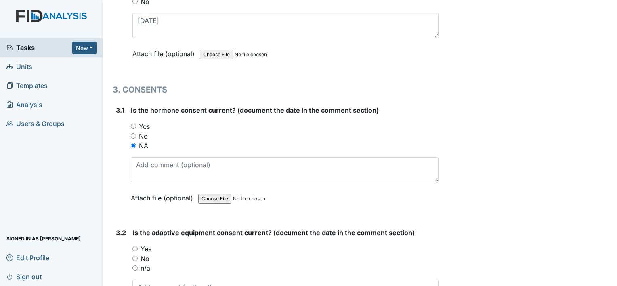
radio input "true"
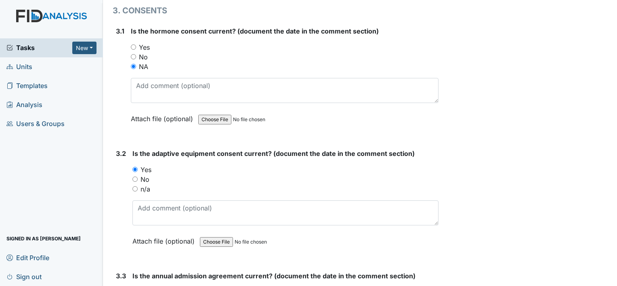
scroll to position [1896, 0]
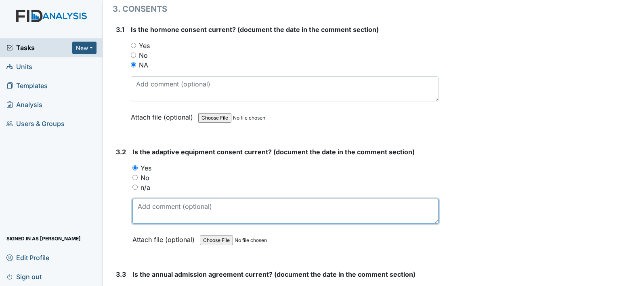
click at [172, 201] on textarea at bounding box center [285, 211] width 306 height 25
type textarea "7-25-25"
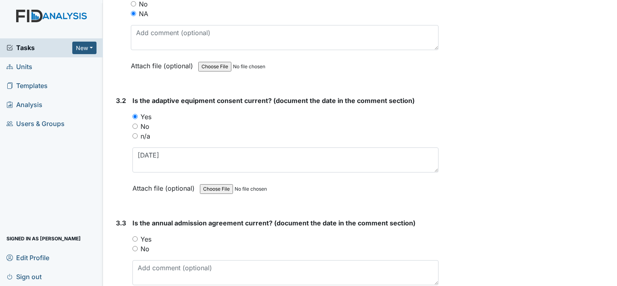
scroll to position [2058, 0]
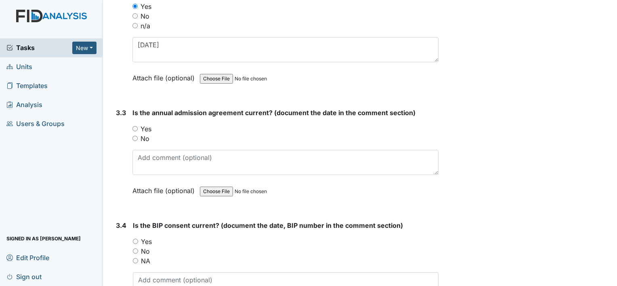
click at [146, 124] on label "Yes" at bounding box center [145, 129] width 11 height 10
click at [138, 126] on input "Yes" at bounding box center [134, 128] width 5 height 5
radio input "true"
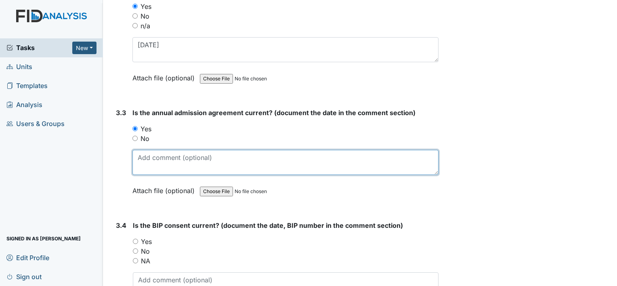
click at [166, 151] on textarea at bounding box center [285, 162] width 306 height 25
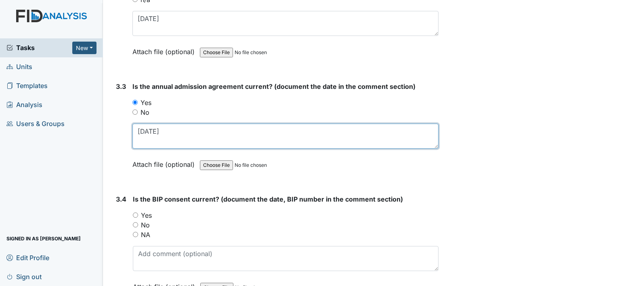
scroll to position [2098, 0]
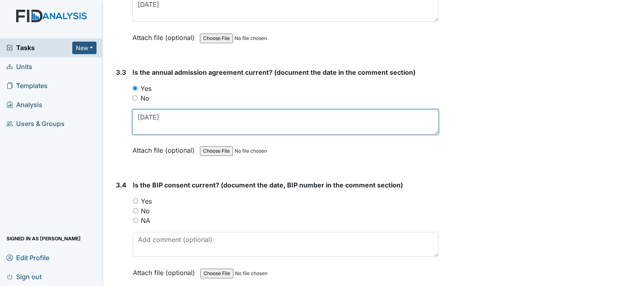
type textarea "7-25-25"
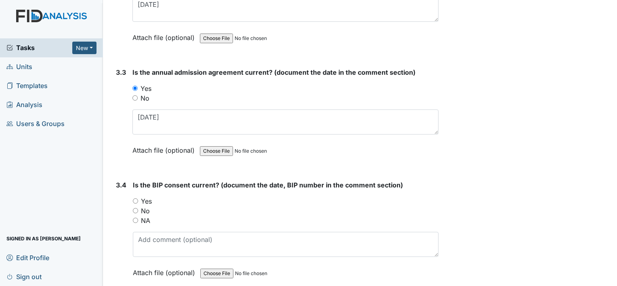
click at [147, 196] on label "Yes" at bounding box center [146, 201] width 11 height 10
click at [138, 198] on input "Yes" at bounding box center [135, 200] width 5 height 5
radio input "true"
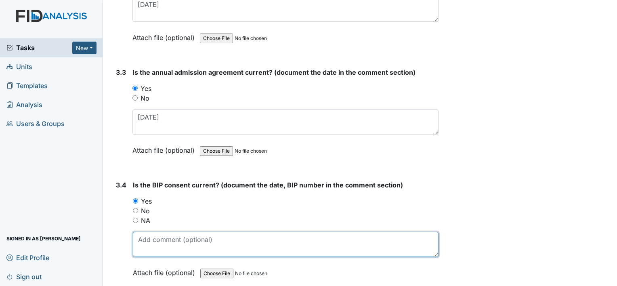
click at [164, 240] on textarea at bounding box center [285, 244] width 305 height 25
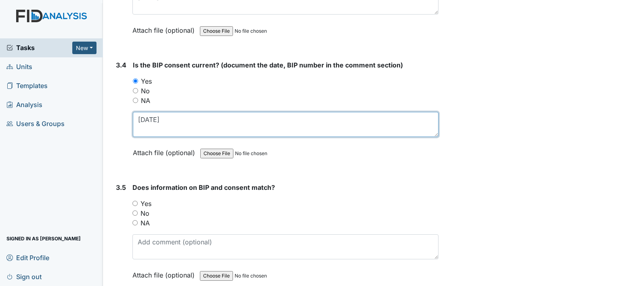
scroll to position [2250, 0]
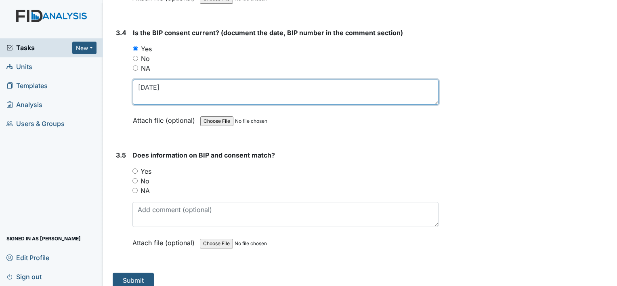
type textarea "4-30-25"
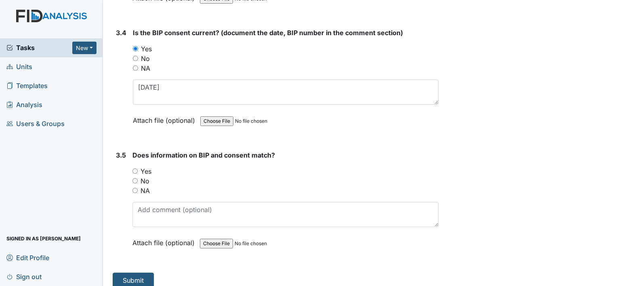
click at [149, 166] on label "Yes" at bounding box center [145, 171] width 11 height 10
click at [138, 168] on input "Yes" at bounding box center [134, 170] width 5 height 5
radio input "true"
click at [146, 272] on button "Submit" at bounding box center [133, 279] width 41 height 15
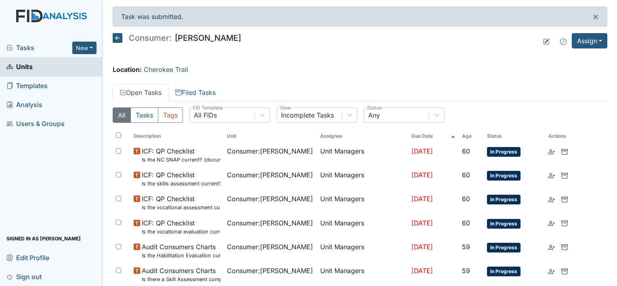
drag, startPoint x: 27, startPoint y: 65, endPoint x: 36, endPoint y: 62, distance: 9.1
click at [27, 65] on span "Units" at bounding box center [19, 67] width 26 height 13
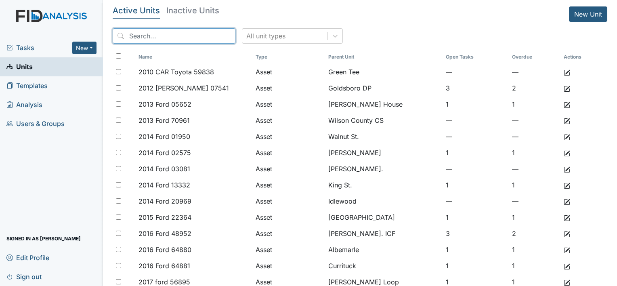
click at [164, 37] on input "search" at bounding box center [174, 35] width 123 height 15
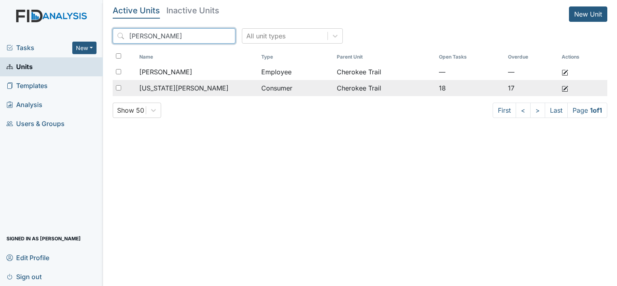
type input "[PERSON_NAME]"
click at [206, 86] on div "[US_STATE][PERSON_NAME]" at bounding box center [196, 88] width 115 height 10
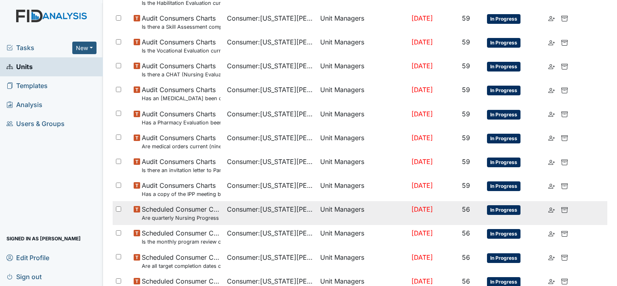
scroll to position [287, 0]
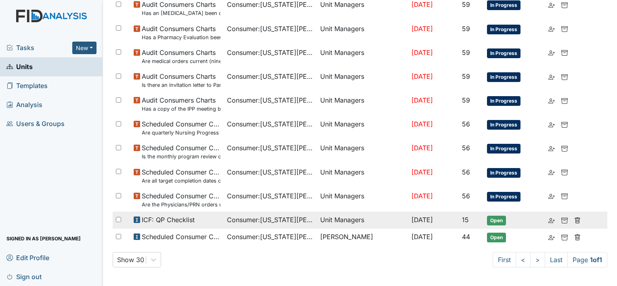
click at [188, 217] on span "ICF: QP Checklist" at bounding box center [168, 220] width 53 height 10
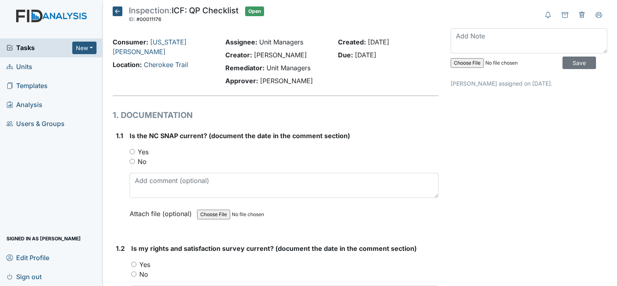
click at [145, 155] on label "Yes" at bounding box center [143, 152] width 11 height 10
click at [135, 154] on input "Yes" at bounding box center [132, 151] width 5 height 5
radio input "true"
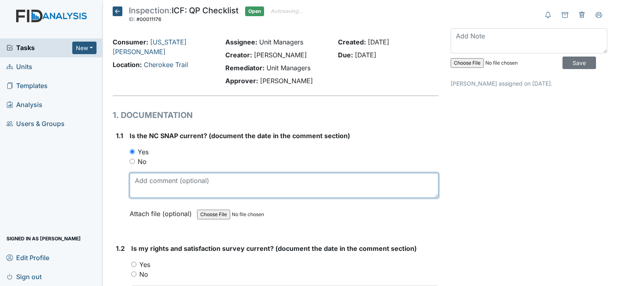
click at [163, 186] on textarea at bounding box center [284, 185] width 309 height 25
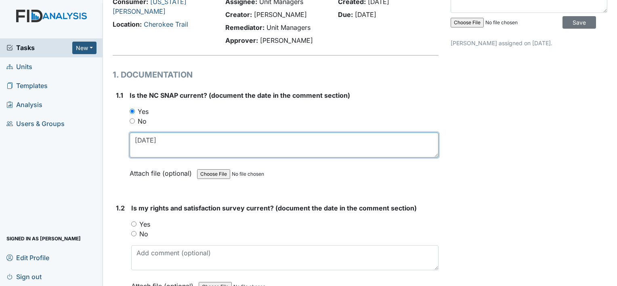
scroll to position [121, 0]
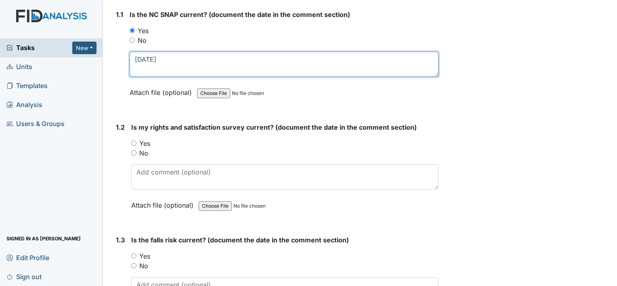
type textarea "[DATE]"
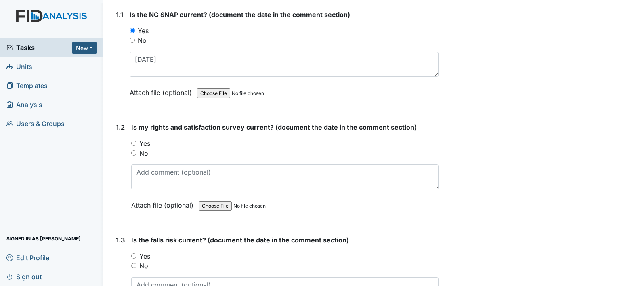
drag, startPoint x: 146, startPoint y: 142, endPoint x: 153, endPoint y: 180, distance: 38.6
click at [146, 142] on label "Yes" at bounding box center [144, 143] width 11 height 10
click at [136, 142] on input "Yes" at bounding box center [133, 142] width 5 height 5
radio input "true"
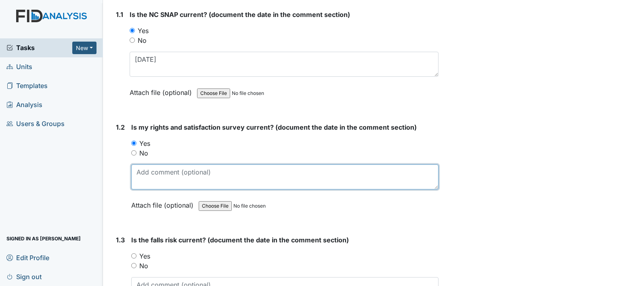
click at [155, 182] on textarea at bounding box center [284, 176] width 307 height 25
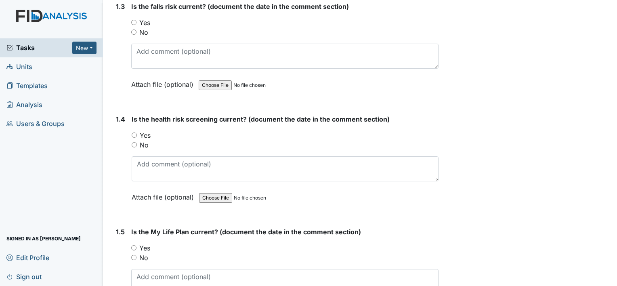
scroll to position [363, 0]
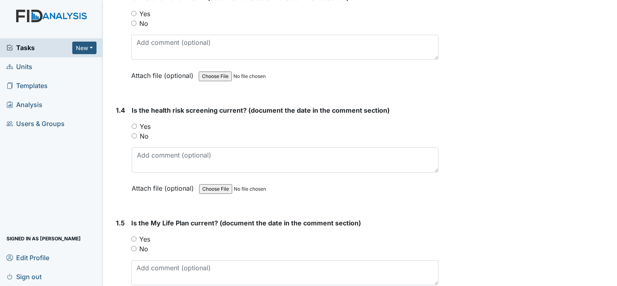
type textarea "11-14-2025"
click at [144, 136] on label "No" at bounding box center [144, 136] width 9 height 10
click at [137, 136] on input "No" at bounding box center [134, 135] width 5 height 5
radio input "true"
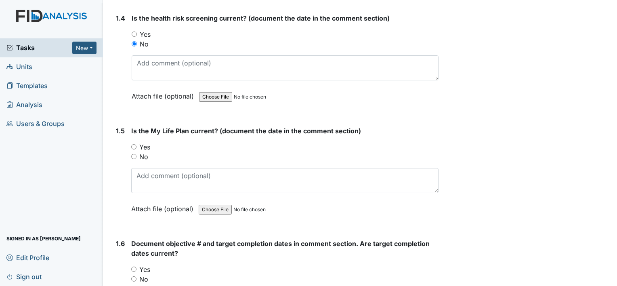
scroll to position [484, 0]
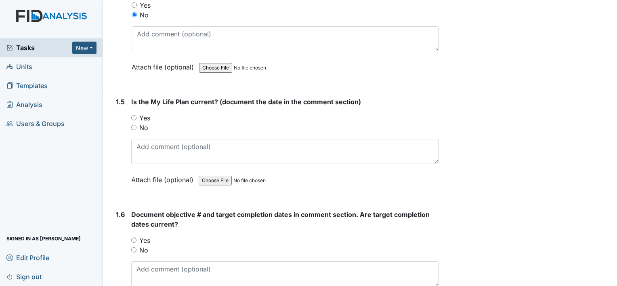
click at [146, 116] on label "Yes" at bounding box center [144, 118] width 11 height 10
click at [136, 116] on input "Yes" at bounding box center [133, 117] width 5 height 5
radio input "true"
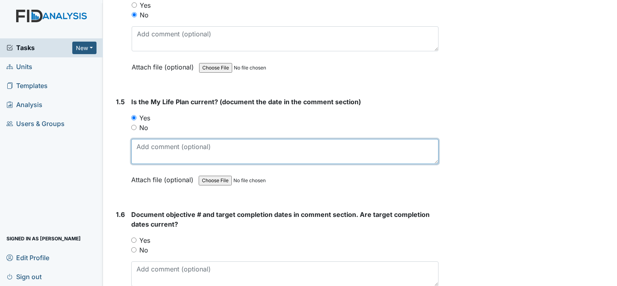
click at [158, 149] on textarea at bounding box center [284, 151] width 307 height 25
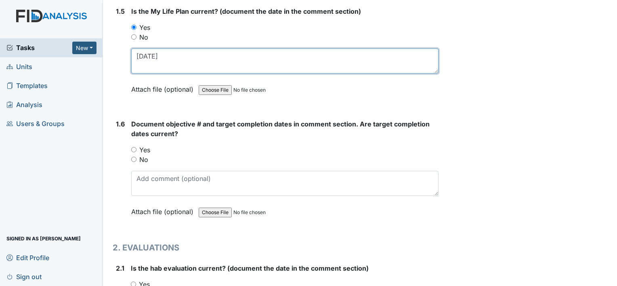
scroll to position [605, 0]
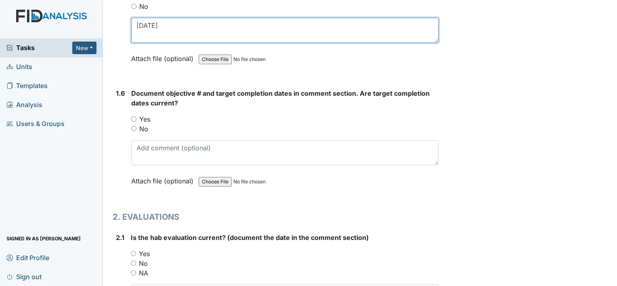
type textarea "11-14-2025"
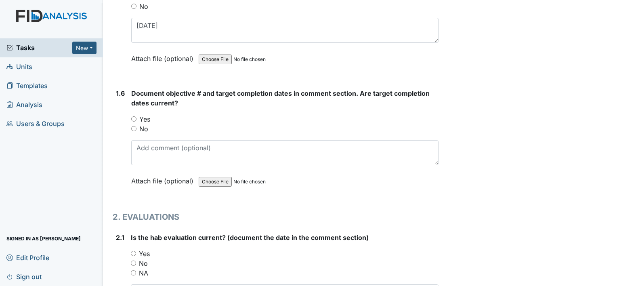
click at [145, 115] on label "Yes" at bounding box center [144, 119] width 11 height 10
click at [136, 116] on input "Yes" at bounding box center [133, 118] width 5 height 5
radio input "true"
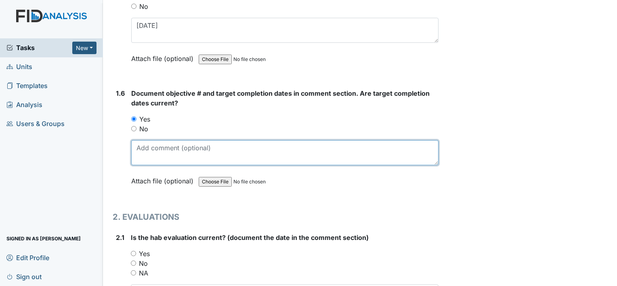
click at [155, 146] on textarea at bounding box center [284, 152] width 307 height 25
type textarea "11-14-2024"
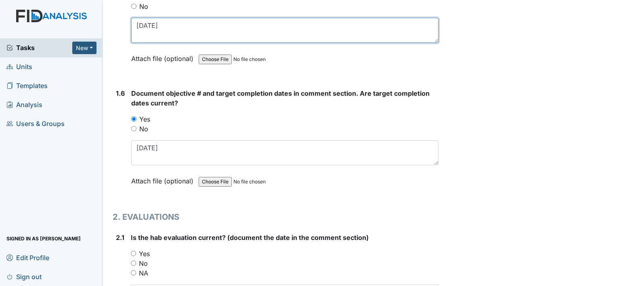
click at [178, 24] on textarea "11-14-2025" at bounding box center [284, 30] width 307 height 25
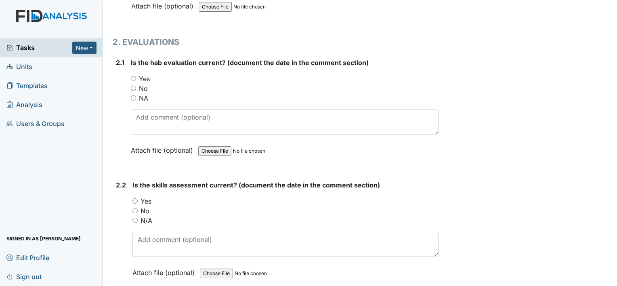
scroll to position [807, 0]
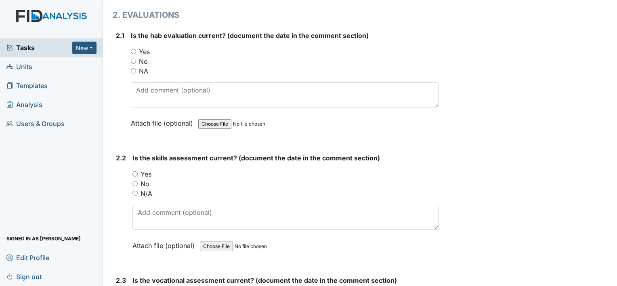
type textarea "11-14-2024"
drag, startPoint x: 146, startPoint y: 58, endPoint x: 153, endPoint y: 76, distance: 19.0
click at [146, 58] on label "No" at bounding box center [143, 61] width 9 height 10
click at [136, 59] on input "No" at bounding box center [133, 61] width 5 height 5
radio input "true"
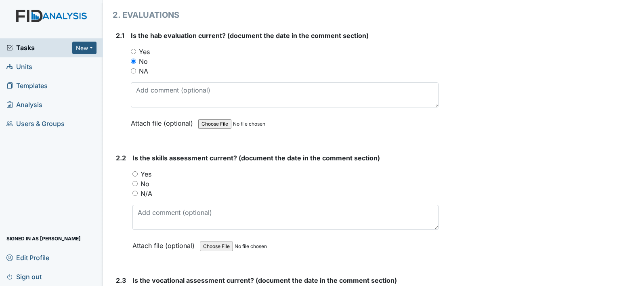
click at [146, 183] on label "No" at bounding box center [144, 184] width 9 height 10
click at [138, 183] on input "No" at bounding box center [134, 183] width 5 height 5
radio input "true"
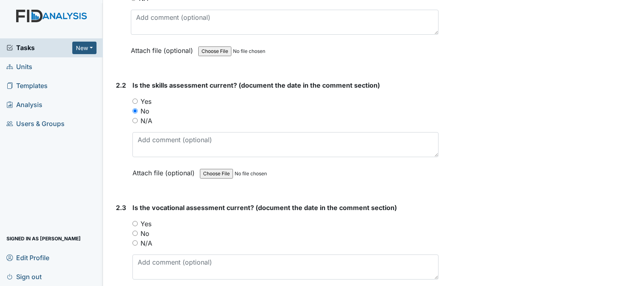
scroll to position [888, 0]
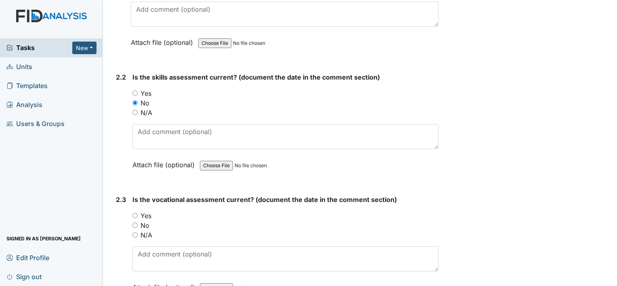
click at [149, 215] on label "Yes" at bounding box center [145, 216] width 11 height 10
click at [138, 215] on input "Yes" at bounding box center [134, 215] width 5 height 5
radio input "true"
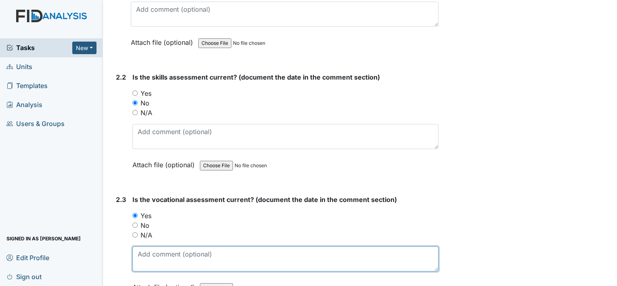
click at [182, 252] on textarea at bounding box center [285, 258] width 306 height 25
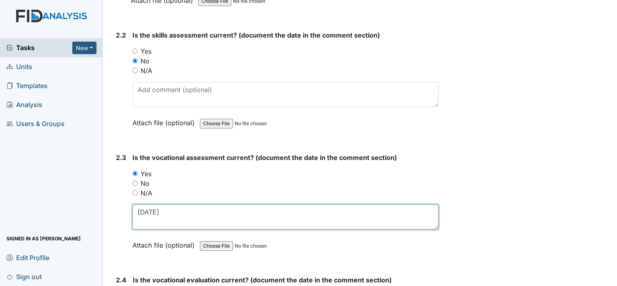
scroll to position [1049, 0]
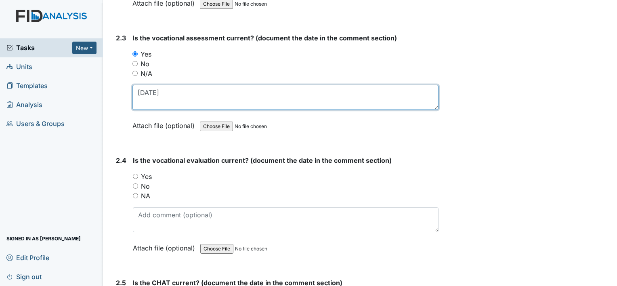
type textarea "5-8-25"
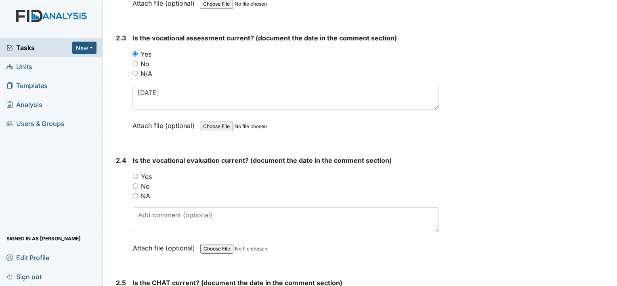
click at [147, 172] on label "Yes" at bounding box center [146, 176] width 11 height 10
click at [138, 174] on input "Yes" at bounding box center [135, 176] width 5 height 5
radio input "true"
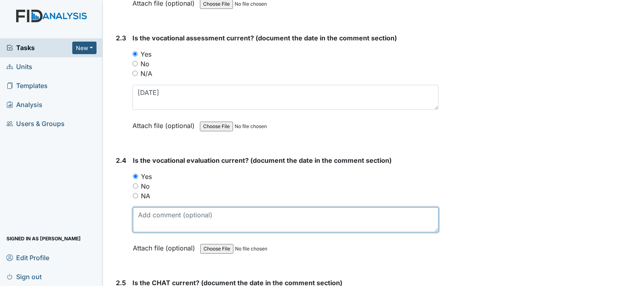
click at [160, 215] on textarea at bounding box center [285, 219] width 305 height 25
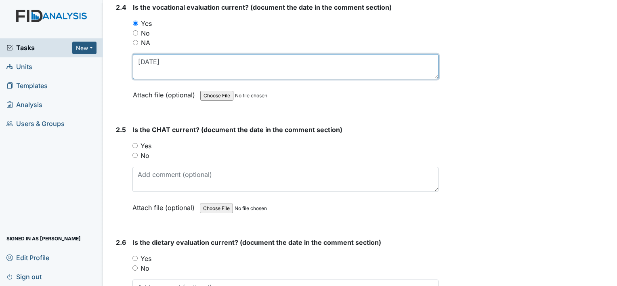
scroll to position [1211, 0]
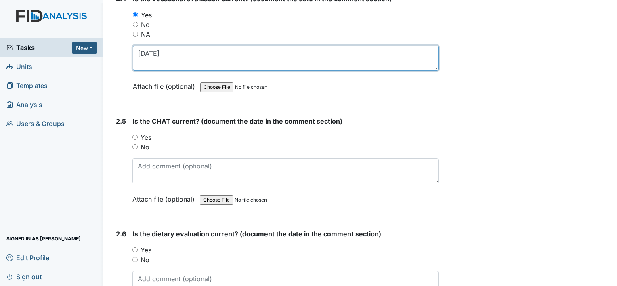
type textarea "5-8-25"
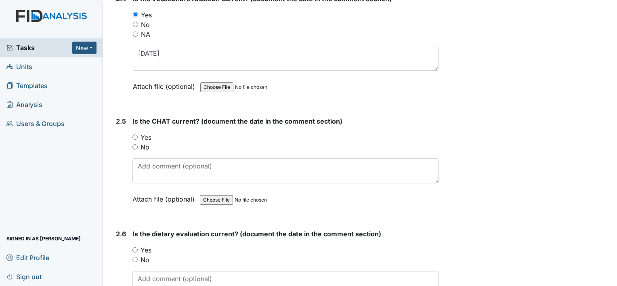
click at [146, 144] on label "No" at bounding box center [144, 147] width 9 height 10
click at [138, 144] on input "No" at bounding box center [134, 146] width 5 height 5
radio input "true"
click at [151, 247] on label "Yes" at bounding box center [145, 250] width 11 height 10
click at [138, 247] on input "Yes" at bounding box center [134, 249] width 5 height 5
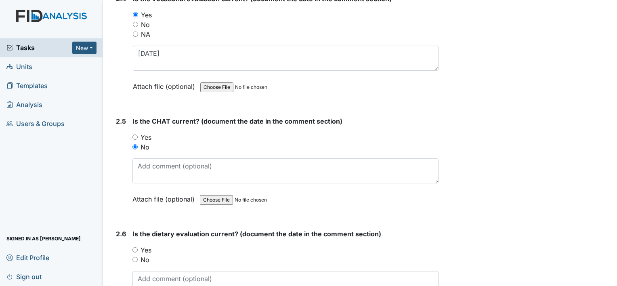
radio input "true"
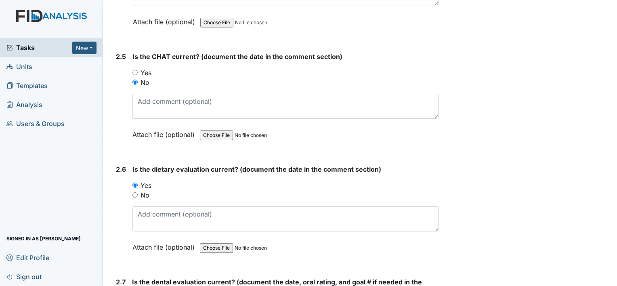
scroll to position [1412, 0]
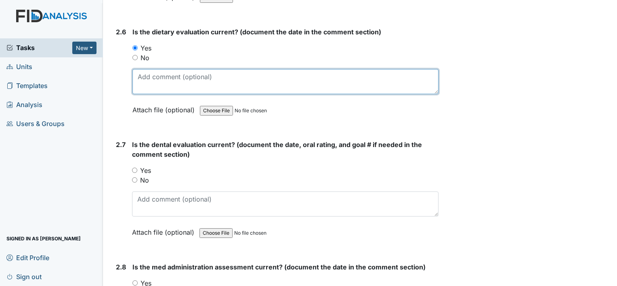
click at [153, 80] on textarea at bounding box center [285, 81] width 306 height 25
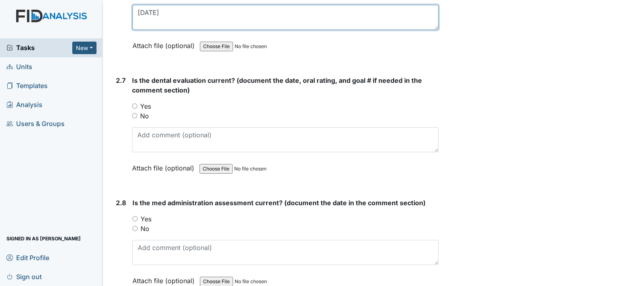
scroll to position [1493, 0]
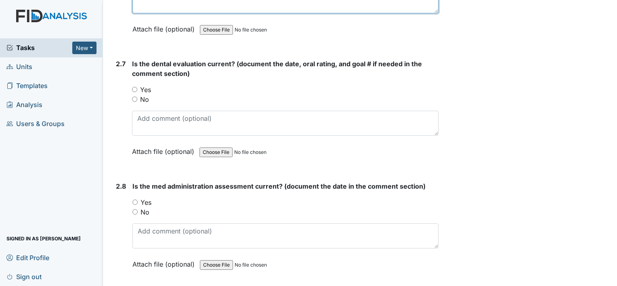
type textarea "3-25-25"
click at [148, 85] on label "Yes" at bounding box center [145, 90] width 11 height 10
click at [137, 87] on input "Yes" at bounding box center [134, 89] width 5 height 5
radio input "true"
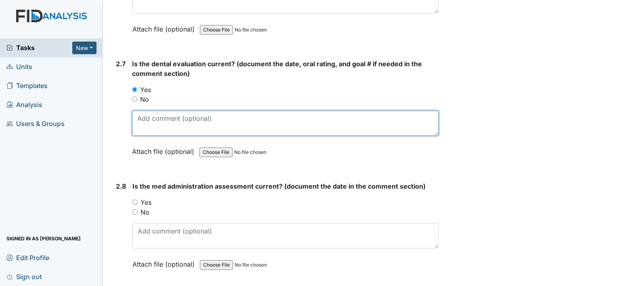
click at [157, 123] on textarea at bounding box center [285, 123] width 306 height 25
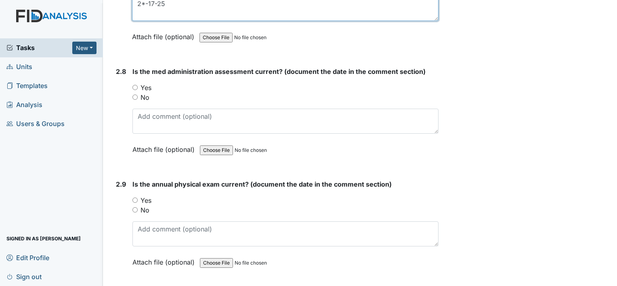
scroll to position [1614, 0]
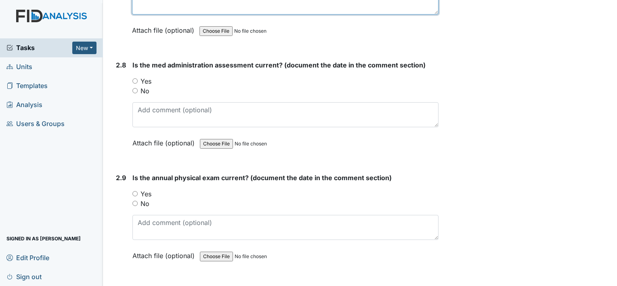
type textarea "2*-17-25"
click at [144, 76] on label "Yes" at bounding box center [145, 81] width 11 height 10
click at [138, 78] on input "Yes" at bounding box center [134, 80] width 5 height 5
radio input "true"
click at [146, 189] on label "Yes" at bounding box center [145, 194] width 11 height 10
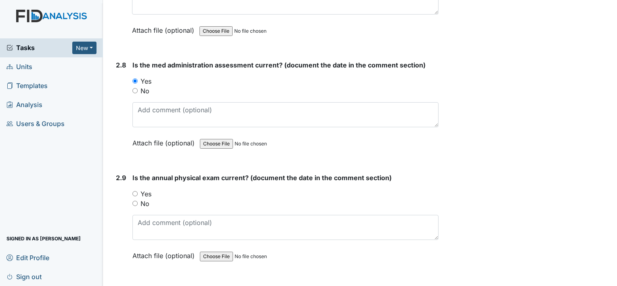
click at [138, 191] on input "Yes" at bounding box center [134, 193] width 5 height 5
radio input "true"
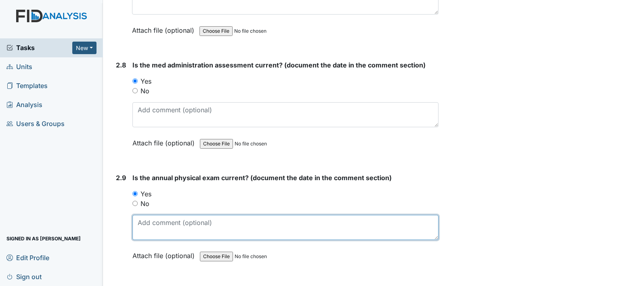
click at [151, 220] on textarea at bounding box center [285, 227] width 306 height 25
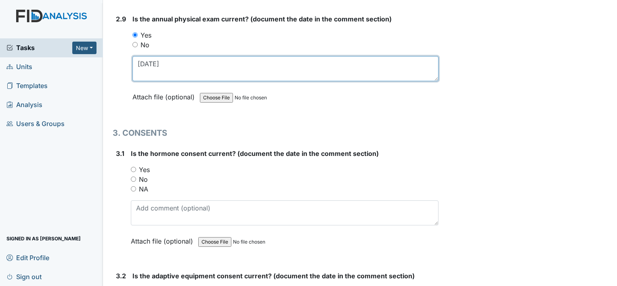
scroll to position [1775, 0]
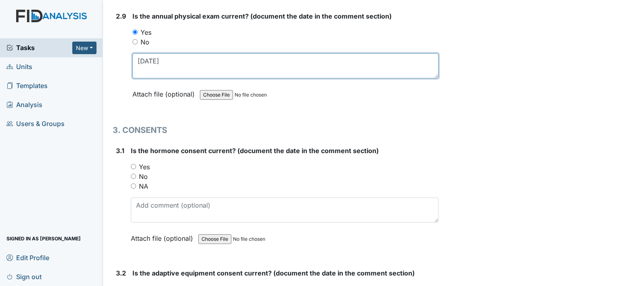
type textarea "11-15-24"
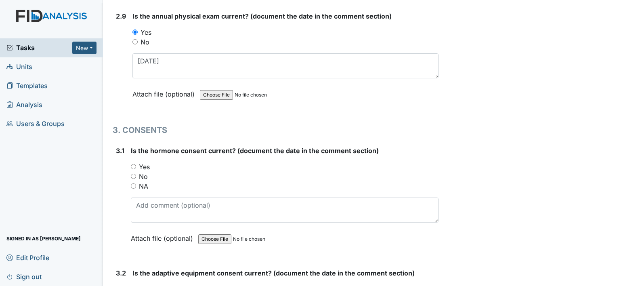
click at [144, 181] on label "NA" at bounding box center [143, 186] width 9 height 10
click at [136, 183] on input "NA" at bounding box center [133, 185] width 5 height 5
radio input "true"
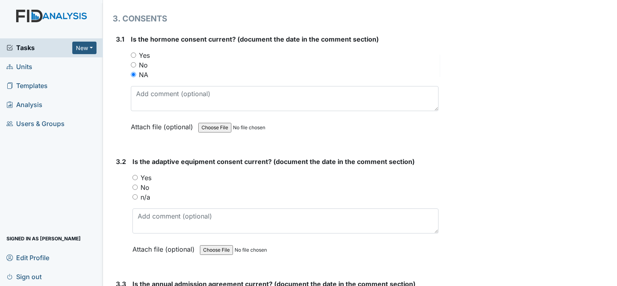
scroll to position [1896, 0]
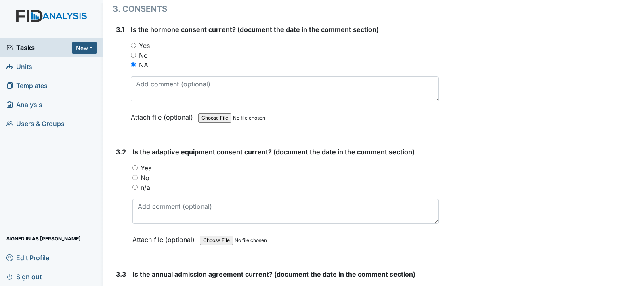
click at [144, 163] on label "Yes" at bounding box center [145, 168] width 11 height 10
click at [138, 165] on input "Yes" at bounding box center [134, 167] width 5 height 5
radio input "true"
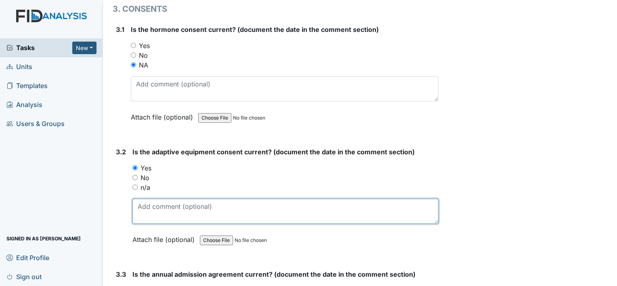
click at [155, 208] on textarea at bounding box center [285, 211] width 306 height 25
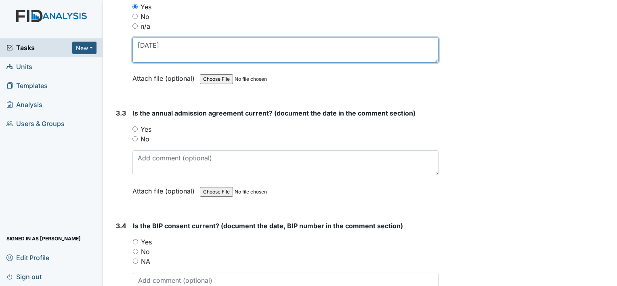
scroll to position [2058, 0]
type textarea "7-24-25"
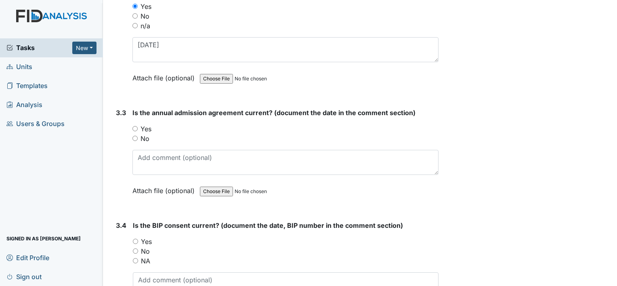
click at [148, 124] on label "Yes" at bounding box center [145, 129] width 11 height 10
click at [138, 126] on input "Yes" at bounding box center [134, 128] width 5 height 5
radio input "true"
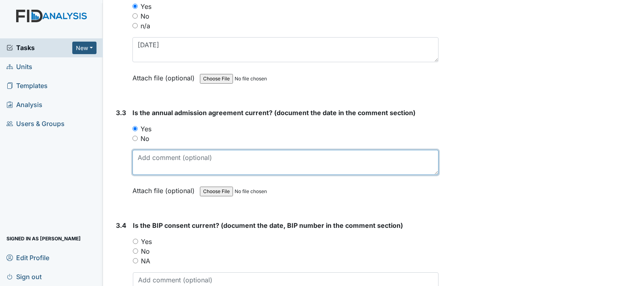
click at [166, 161] on textarea at bounding box center [285, 162] width 306 height 25
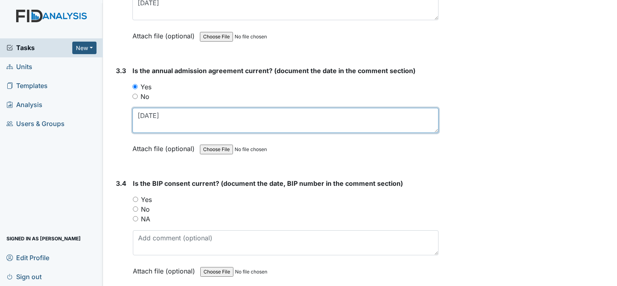
scroll to position [2179, 0]
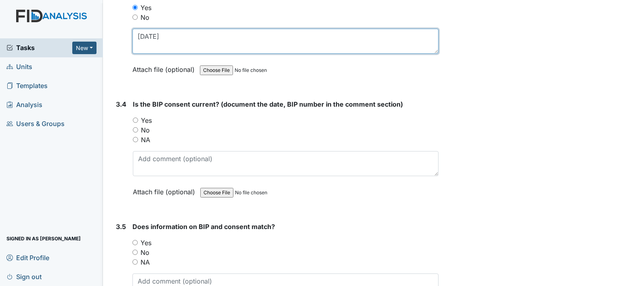
type textarea "5-15-25"
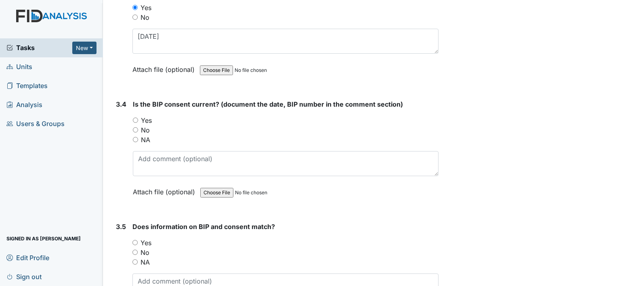
drag, startPoint x: 143, startPoint y: 111, endPoint x: 164, endPoint y: 140, distance: 35.5
click at [143, 115] on label "Yes" at bounding box center [146, 120] width 11 height 10
click at [138, 117] on input "Yes" at bounding box center [135, 119] width 5 height 5
radio input "true"
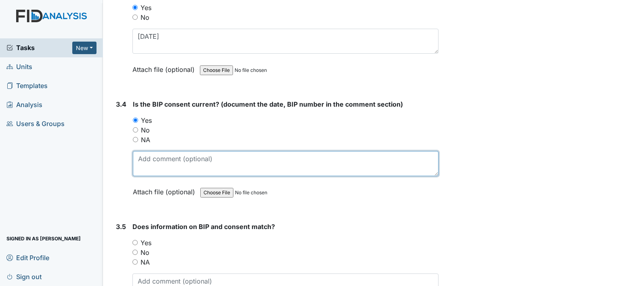
click at [171, 156] on textarea at bounding box center [285, 163] width 305 height 25
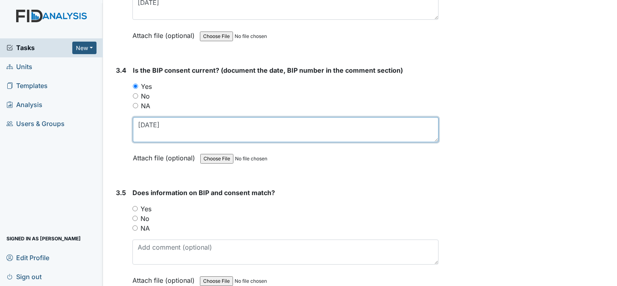
scroll to position [2250, 0]
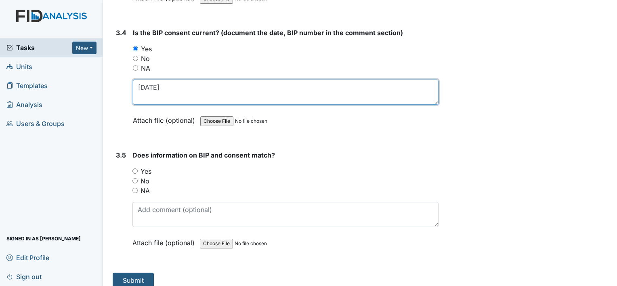
type textarea "7-24-25"
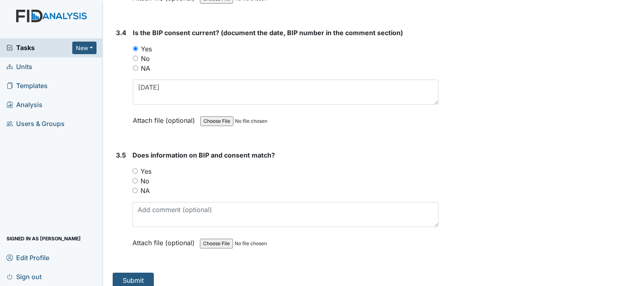
click at [144, 166] on label "Yes" at bounding box center [145, 171] width 11 height 10
click at [138, 168] on input "Yes" at bounding box center [134, 170] width 5 height 5
radio input "true"
drag, startPoint x: 153, startPoint y: 263, endPoint x: 152, endPoint y: 268, distance: 4.5
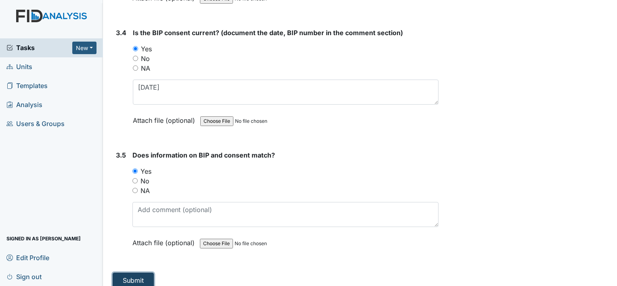
click at [150, 272] on button "Submit" at bounding box center [133, 279] width 41 height 15
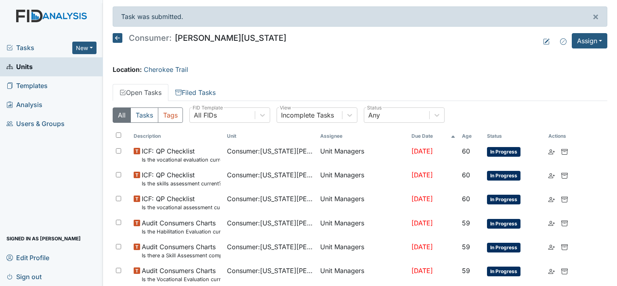
click at [32, 66] on span "Units" at bounding box center [19, 67] width 26 height 13
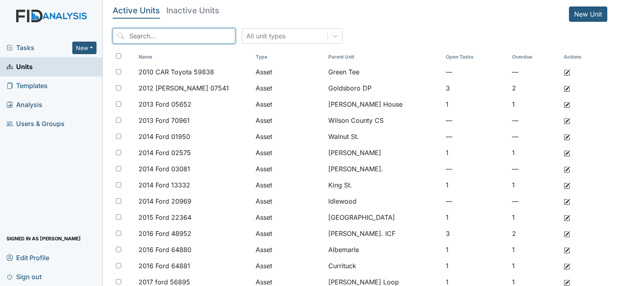
click at [168, 36] on input "search" at bounding box center [174, 35] width 123 height 15
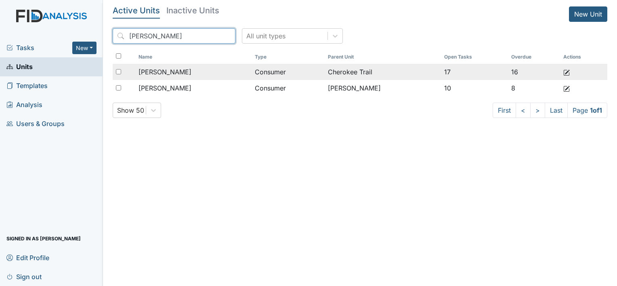
type input "josep"
click at [180, 77] on td "[PERSON_NAME]" at bounding box center [193, 72] width 116 height 16
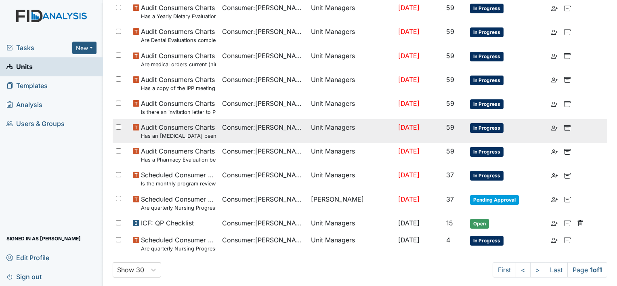
scroll to position [270, 0]
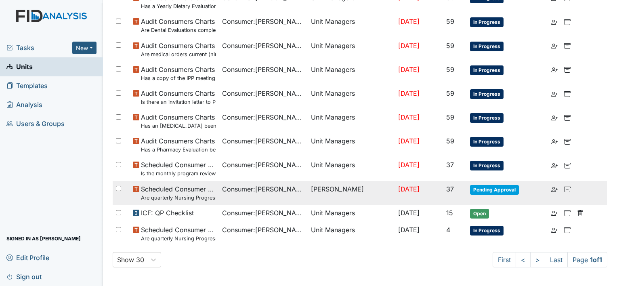
click at [187, 197] on small "Are quarterly Nursing Progress Notes/Visual Assessments completed by the end of…" at bounding box center [178, 198] width 74 height 8
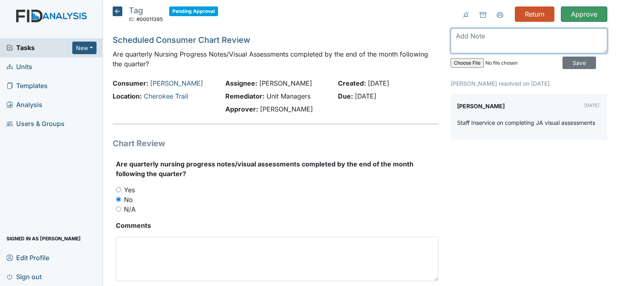
click at [463, 40] on textarea at bounding box center [528, 40] width 157 height 25
type textarea "This is the LPN duty"
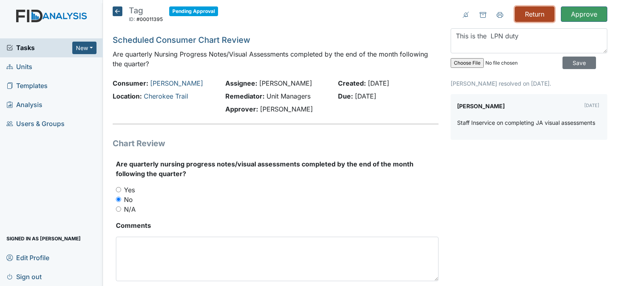
click at [535, 12] on input "Return" at bounding box center [534, 13] width 40 height 15
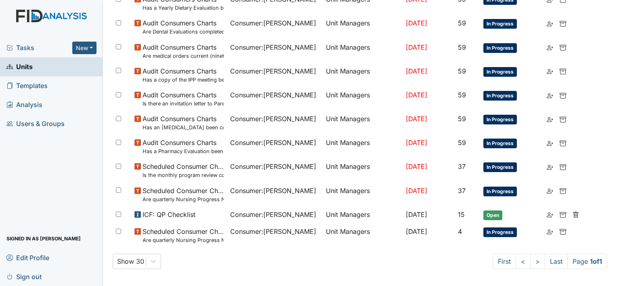
scroll to position [297, 0]
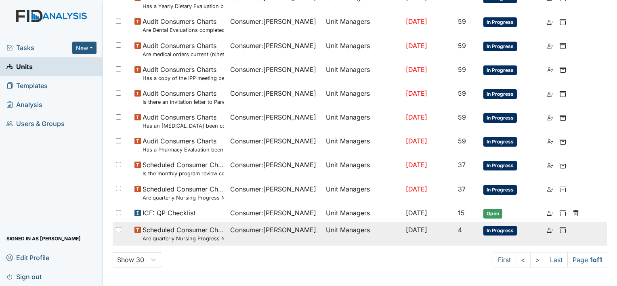
click at [187, 236] on small "Are quarterly Nursing Progress Notes/Visual Assessments completed by the end of…" at bounding box center [182, 238] width 81 height 8
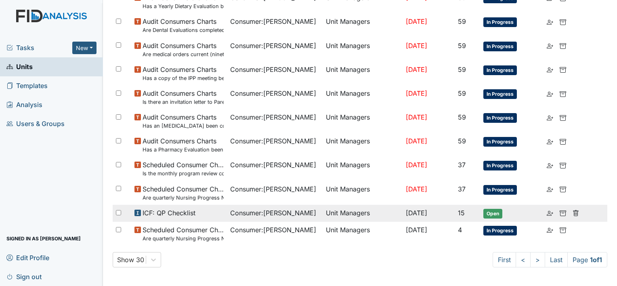
click at [149, 209] on span "ICF: QP Checklist" at bounding box center [168, 213] width 53 height 10
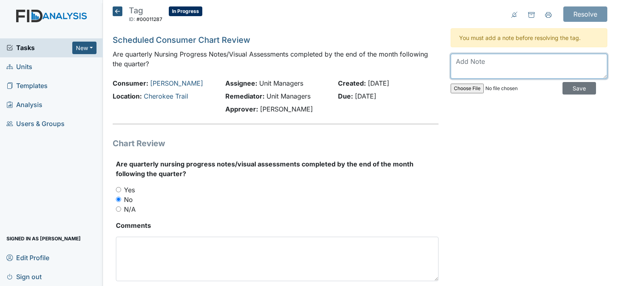
click at [500, 73] on textarea at bounding box center [528, 66] width 157 height 25
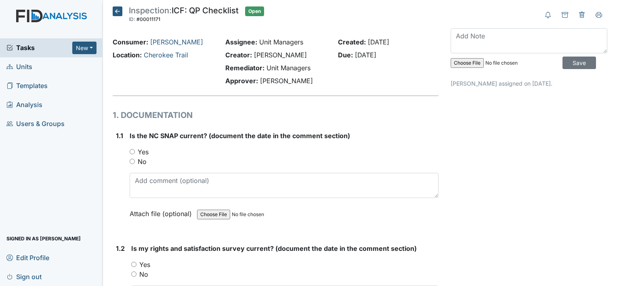
click at [144, 152] on label "Yes" at bounding box center [143, 152] width 11 height 10
click at [135, 152] on input "Yes" at bounding box center [132, 151] width 5 height 5
radio input "true"
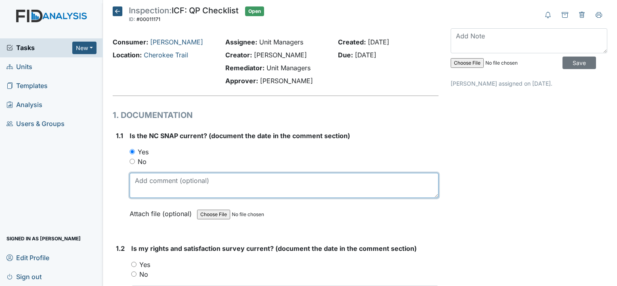
click at [161, 190] on textarea at bounding box center [284, 185] width 309 height 25
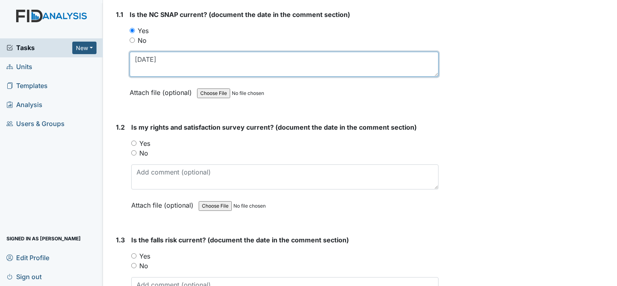
type textarea "[DATE]"
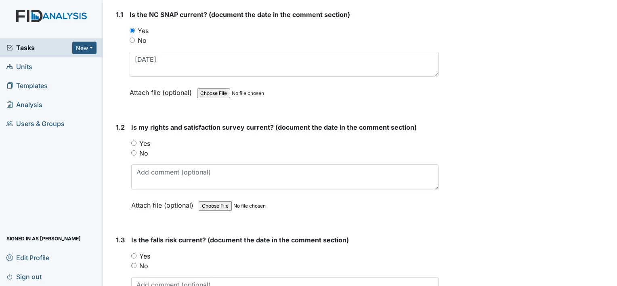
click at [142, 146] on label "Yes" at bounding box center [144, 143] width 11 height 10
click at [136, 146] on input "Yes" at bounding box center [133, 142] width 5 height 5
radio input "true"
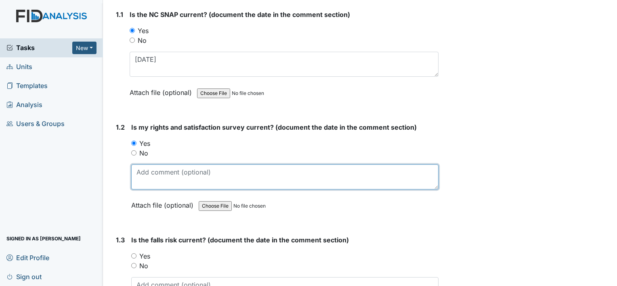
click at [151, 169] on textarea at bounding box center [284, 176] width 307 height 25
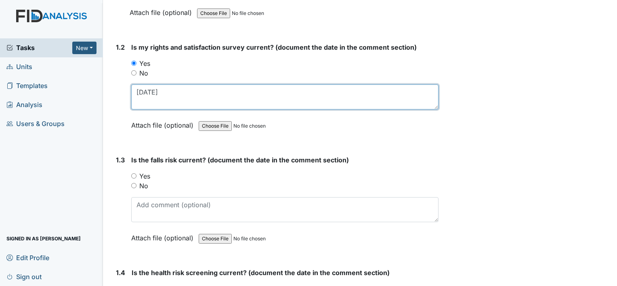
scroll to position [242, 0]
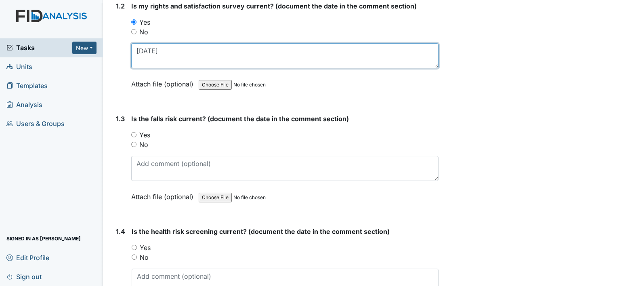
type textarea "10-10-24"
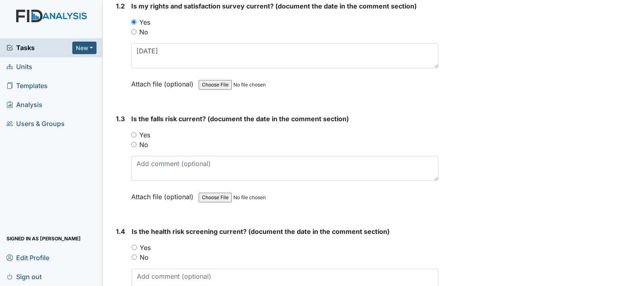
click at [142, 143] on label "No" at bounding box center [143, 145] width 9 height 10
click at [136, 143] on input "No" at bounding box center [133, 144] width 5 height 5
radio input "true"
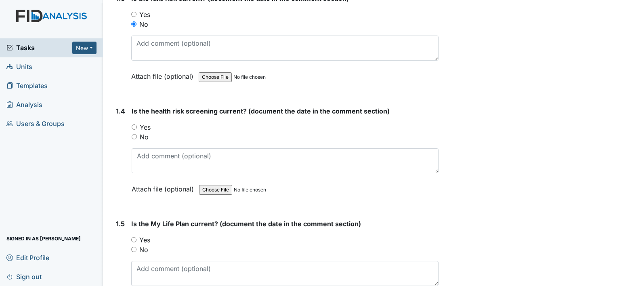
scroll to position [363, 0]
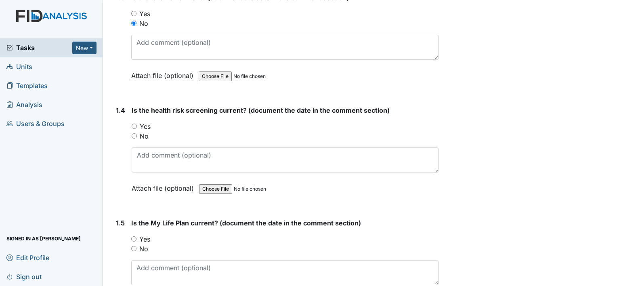
click at [147, 126] on label "Yes" at bounding box center [145, 126] width 11 height 10
click at [137, 126] on input "Yes" at bounding box center [134, 125] width 5 height 5
radio input "true"
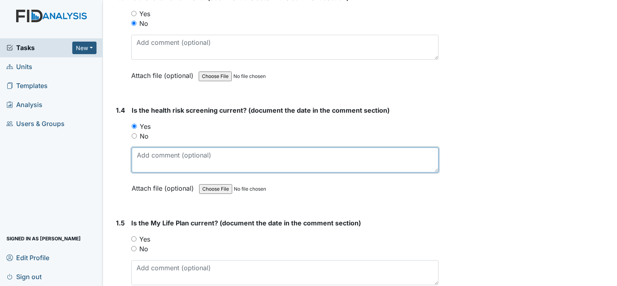
click at [154, 152] on textarea at bounding box center [285, 159] width 307 height 25
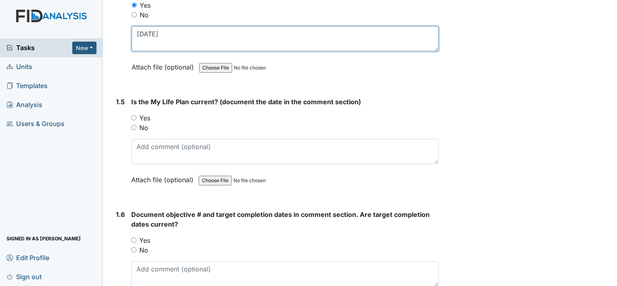
type textarea "10-10-24"
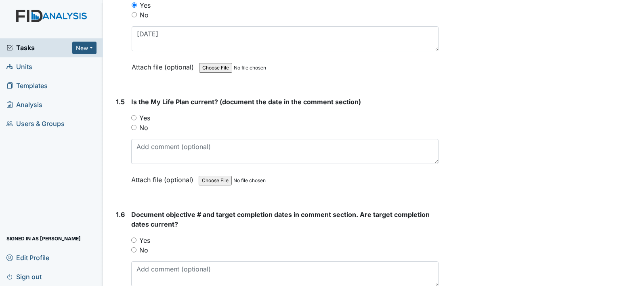
drag, startPoint x: 146, startPoint y: 113, endPoint x: 158, endPoint y: 139, distance: 28.4
click at [146, 113] on label "Yes" at bounding box center [144, 118] width 11 height 10
click at [136, 115] on input "Yes" at bounding box center [133, 117] width 5 height 5
radio input "true"
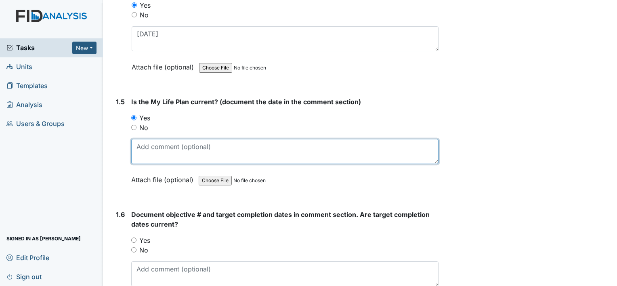
click at [166, 153] on textarea at bounding box center [284, 151] width 307 height 25
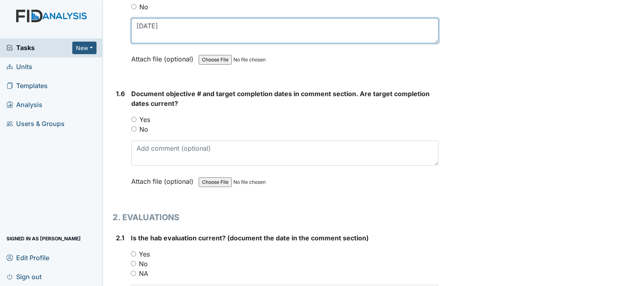
scroll to position [605, 0]
type textarea "10-10-24"
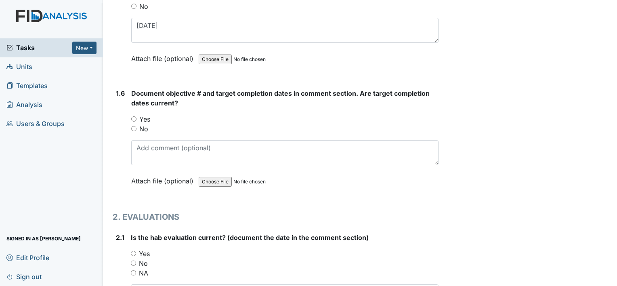
click at [147, 117] on label "Yes" at bounding box center [144, 119] width 11 height 10
click at [136, 117] on input "Yes" at bounding box center [133, 118] width 5 height 5
radio input "true"
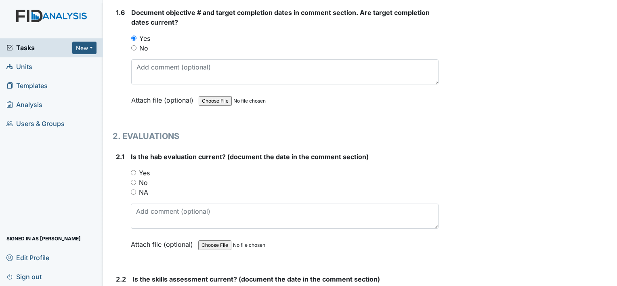
click at [146, 178] on label "No" at bounding box center [143, 183] width 9 height 10
click at [136, 180] on input "No" at bounding box center [133, 182] width 5 height 5
radio input "true"
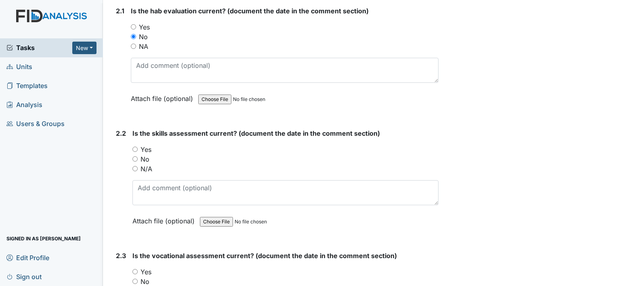
scroll to position [847, 0]
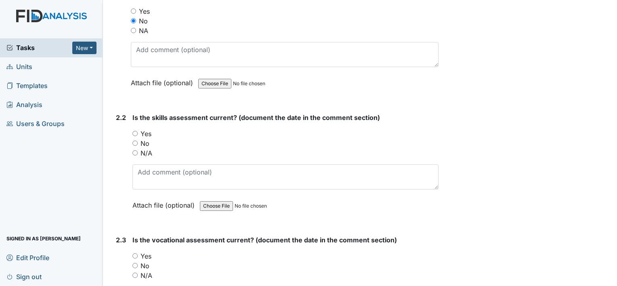
click at [143, 139] on label "No" at bounding box center [144, 143] width 9 height 10
click at [138, 140] on input "No" at bounding box center [134, 142] width 5 height 5
radio input "true"
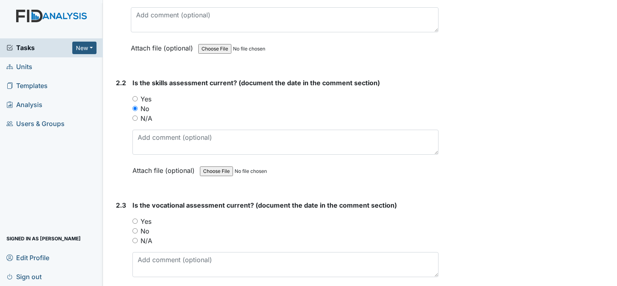
scroll to position [928, 0]
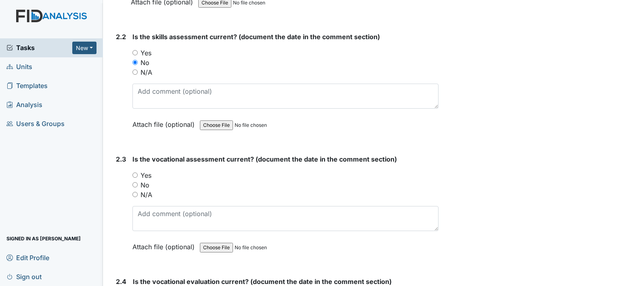
click at [147, 181] on label "No" at bounding box center [144, 185] width 9 height 10
click at [138, 182] on input "No" at bounding box center [134, 184] width 5 height 5
radio input "true"
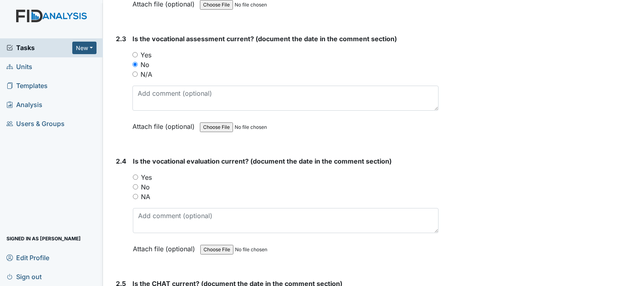
scroll to position [1049, 0]
click at [145, 173] on label "Yes" at bounding box center [146, 176] width 11 height 10
click at [138, 174] on input "Yes" at bounding box center [135, 176] width 5 height 5
radio input "true"
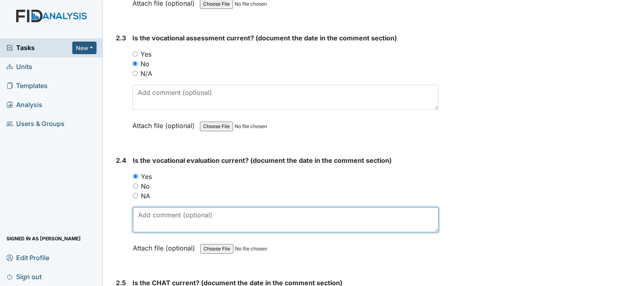
click at [169, 213] on textarea at bounding box center [285, 219] width 305 height 25
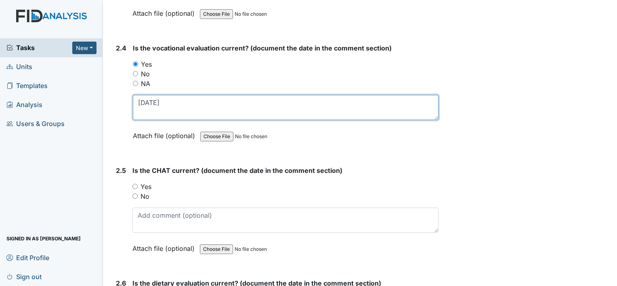
scroll to position [1170, 0]
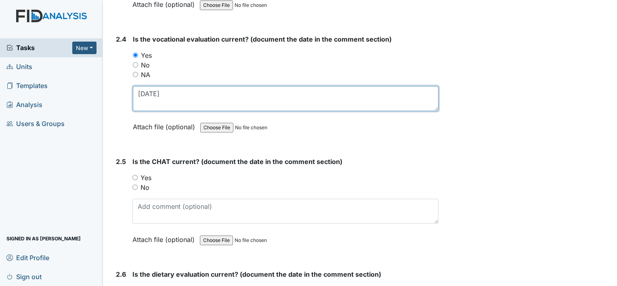
type textarea "7-7-25"
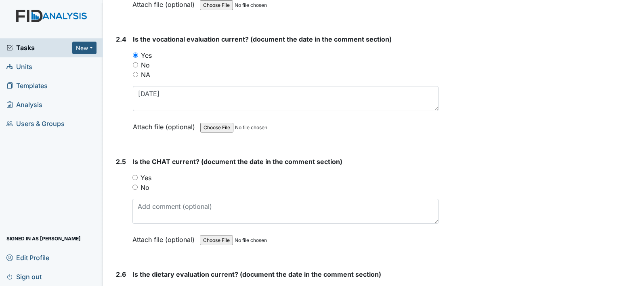
drag, startPoint x: 149, startPoint y: 171, endPoint x: 155, endPoint y: 190, distance: 20.6
click at [149, 173] on label "Yes" at bounding box center [145, 178] width 11 height 10
click at [138, 175] on input "Yes" at bounding box center [134, 177] width 5 height 5
radio input "true"
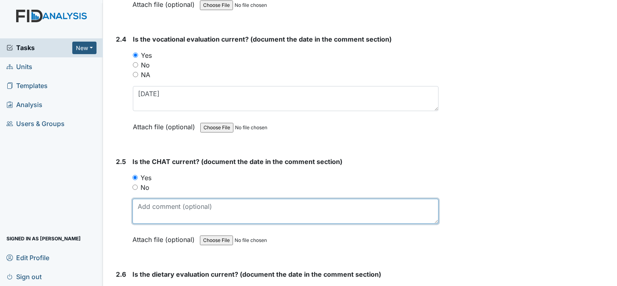
click at [160, 206] on textarea at bounding box center [285, 211] width 306 height 25
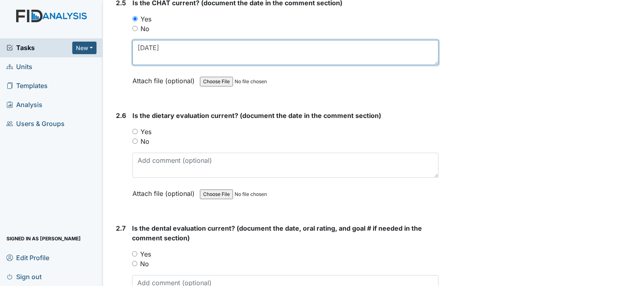
scroll to position [1332, 0]
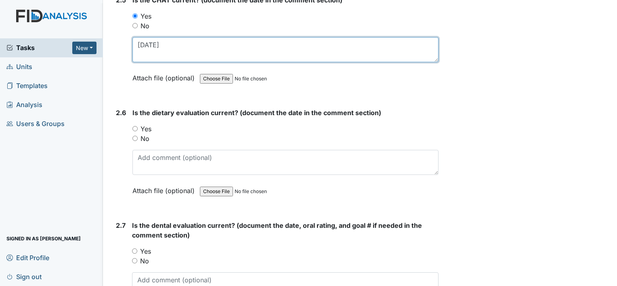
type textarea "10-9-24"
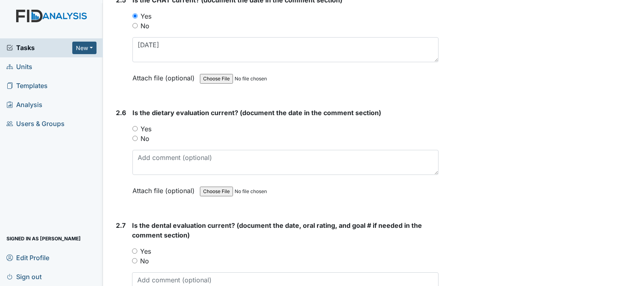
click at [145, 124] on label "Yes" at bounding box center [145, 129] width 11 height 10
click at [138, 126] on input "Yes" at bounding box center [134, 128] width 5 height 5
radio input "true"
click at [144, 134] on label "No" at bounding box center [144, 139] width 9 height 10
click at [138, 136] on input "No" at bounding box center [134, 138] width 5 height 5
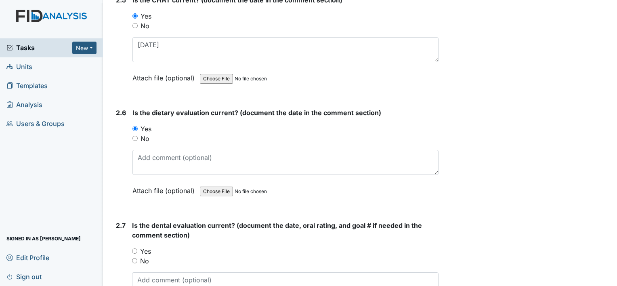
radio input "true"
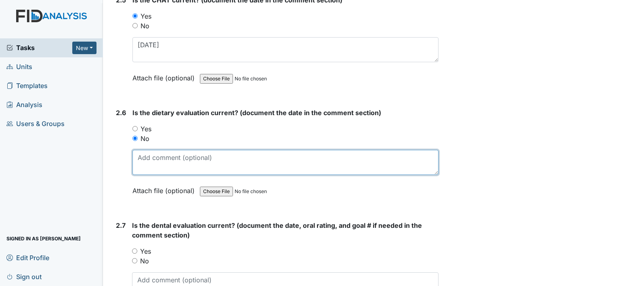
click at [156, 154] on textarea at bounding box center [285, 162] width 306 height 25
type textarea "02-2024"
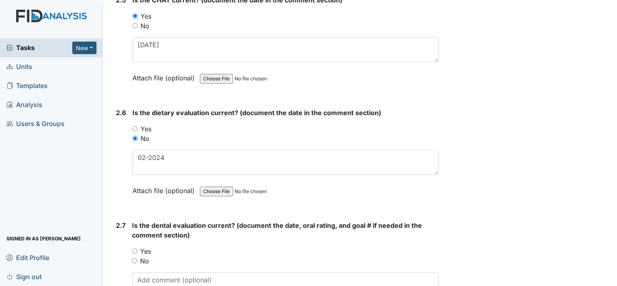
drag, startPoint x: 148, startPoint y: 254, endPoint x: 166, endPoint y: 252, distance: 17.5
click at [148, 256] on label "No" at bounding box center [144, 261] width 9 height 10
click at [137, 258] on input "No" at bounding box center [134, 260] width 5 height 5
radio input "true"
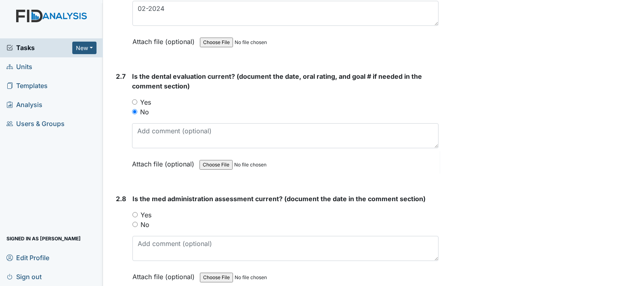
scroll to position [1493, 0]
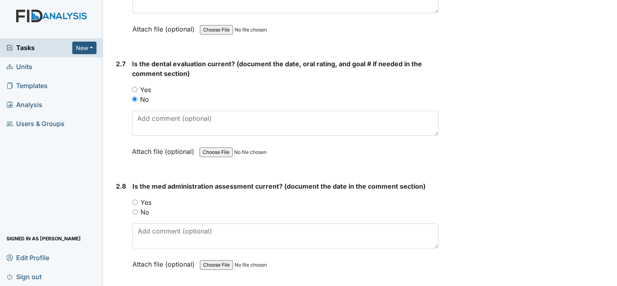
drag, startPoint x: 143, startPoint y: 197, endPoint x: 161, endPoint y: 194, distance: 18.3
click at [144, 197] on label "Yes" at bounding box center [145, 202] width 11 height 10
click at [138, 199] on input "Yes" at bounding box center [134, 201] width 5 height 5
radio input "true"
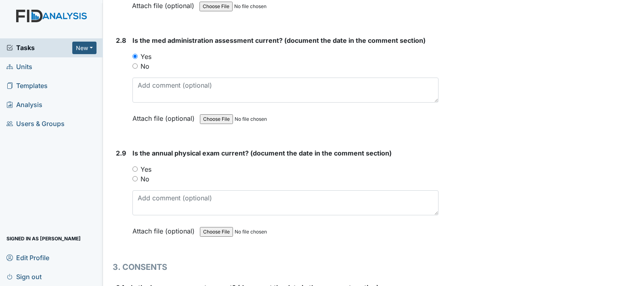
scroll to position [1654, 0]
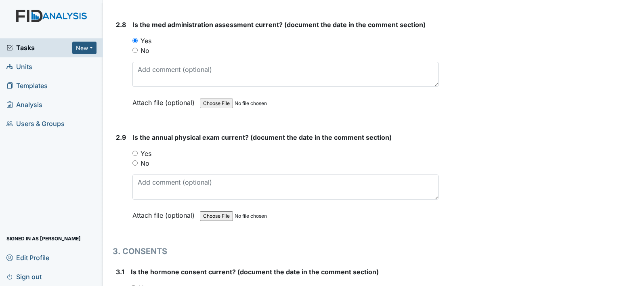
click at [146, 150] on label "Yes" at bounding box center [145, 153] width 11 height 10
click at [138, 151] on input "Yes" at bounding box center [134, 153] width 5 height 5
radio input "true"
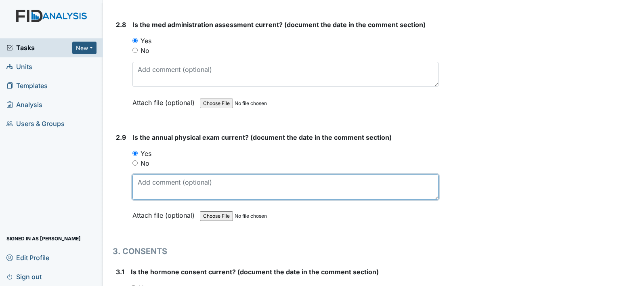
click at [149, 182] on textarea at bounding box center [285, 186] width 306 height 25
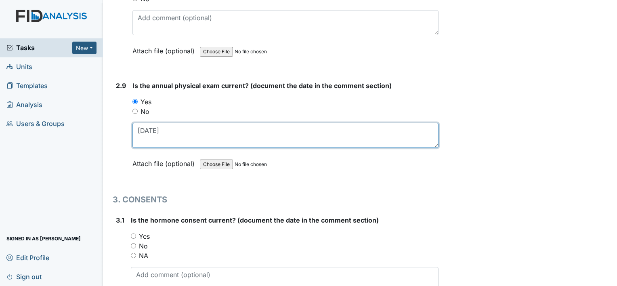
scroll to position [1775, 0]
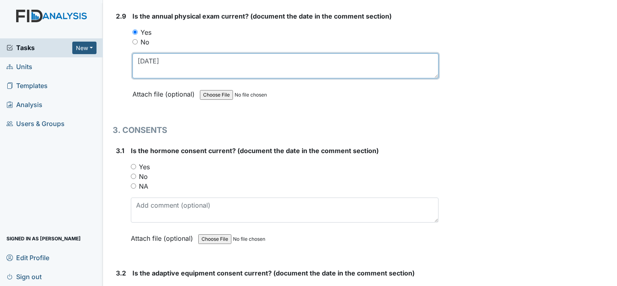
type textarea "11-14-2024"
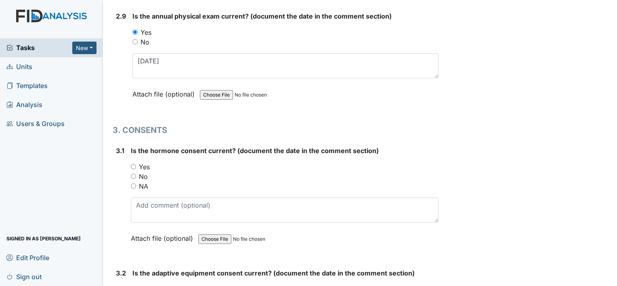
click at [147, 181] on label "NA" at bounding box center [143, 186] width 9 height 10
click at [136, 183] on input "NA" at bounding box center [133, 185] width 5 height 5
radio input "true"
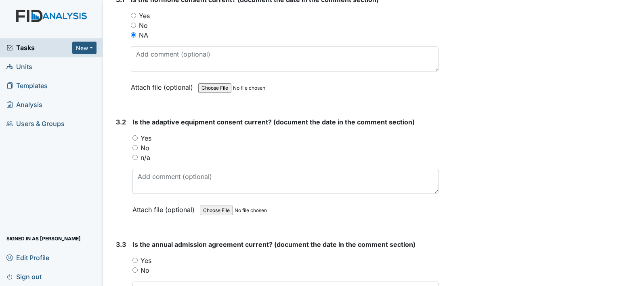
scroll to position [1937, 0]
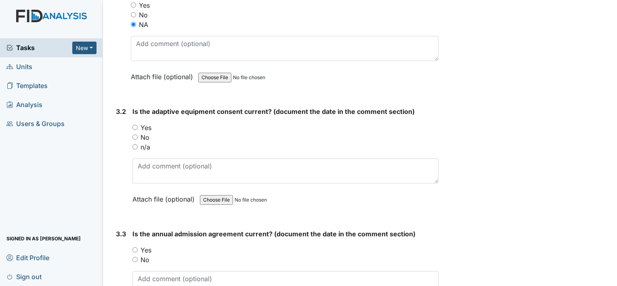
click at [148, 123] on label "Yes" at bounding box center [145, 128] width 11 height 10
click at [138, 125] on input "Yes" at bounding box center [134, 127] width 5 height 5
radio input "true"
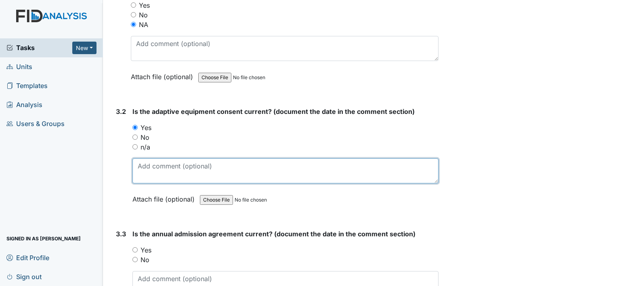
click at [157, 162] on textarea at bounding box center [285, 170] width 306 height 25
type textarea "7-10-25"
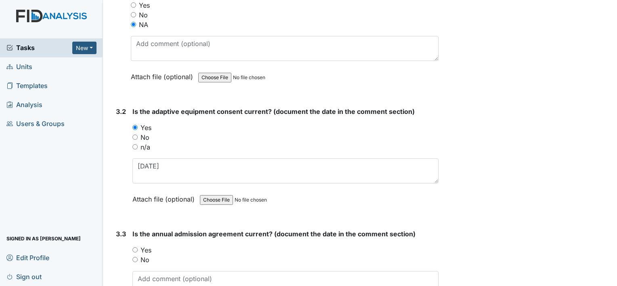
drag, startPoint x: 151, startPoint y: 240, endPoint x: 164, endPoint y: 238, distance: 13.5
click at [151, 245] on label "Yes" at bounding box center [145, 250] width 11 height 10
click at [138, 247] on input "Yes" at bounding box center [134, 249] width 5 height 5
radio input "true"
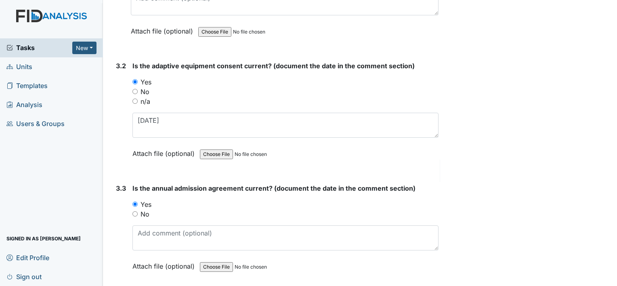
scroll to position [2018, 0]
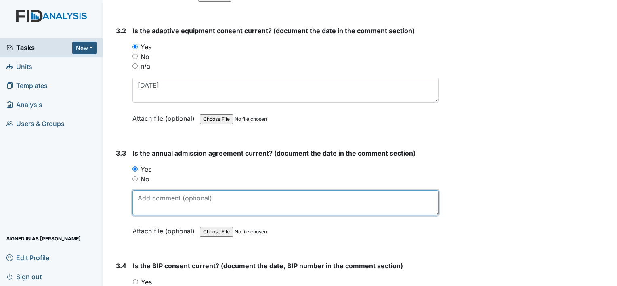
click at [167, 195] on textarea at bounding box center [285, 202] width 306 height 25
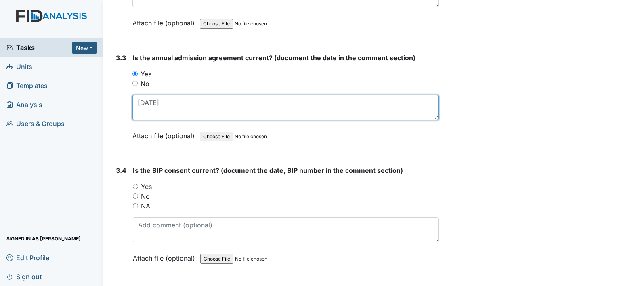
scroll to position [2139, 0]
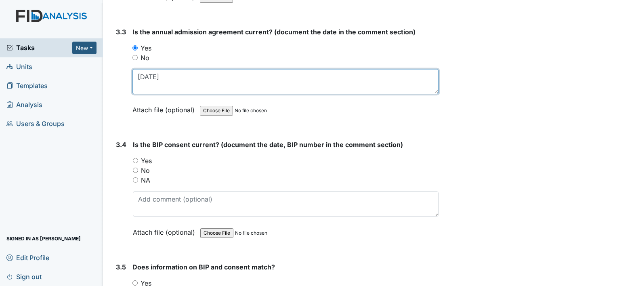
type textarea "6-20-2025"
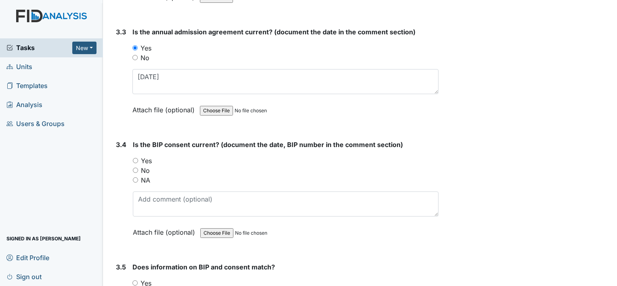
click at [150, 156] on label "Yes" at bounding box center [146, 161] width 11 height 10
click at [138, 158] on input "Yes" at bounding box center [135, 160] width 5 height 5
radio input "true"
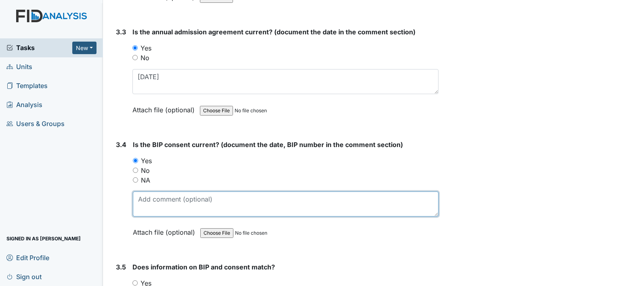
click at [147, 192] on textarea at bounding box center [285, 203] width 305 height 25
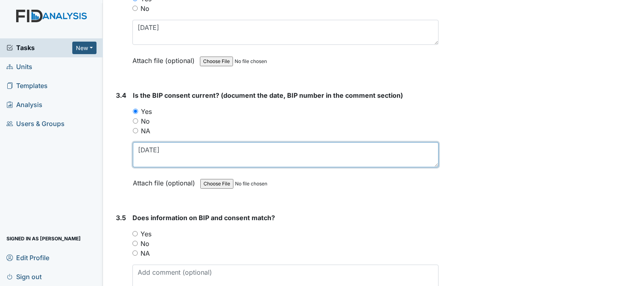
scroll to position [2250, 0]
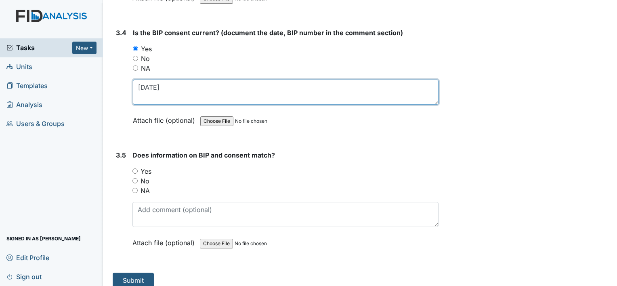
type textarea "4-30-2025"
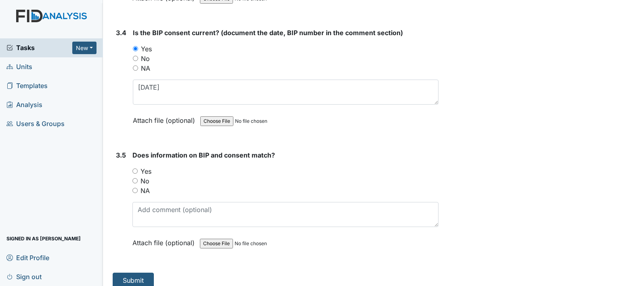
click at [142, 166] on label "Yes" at bounding box center [145, 171] width 11 height 10
click at [138, 168] on input "Yes" at bounding box center [134, 170] width 5 height 5
radio input "true"
click at [145, 272] on button "Submit" at bounding box center [133, 279] width 41 height 15
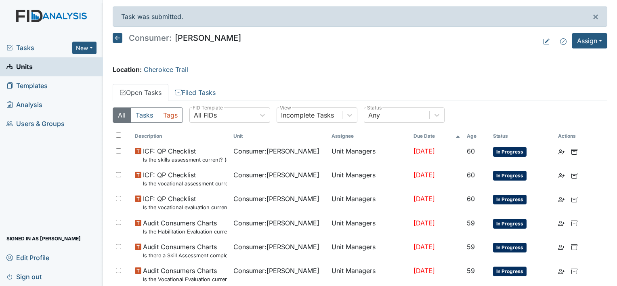
click at [24, 67] on span "Units" at bounding box center [19, 67] width 26 height 13
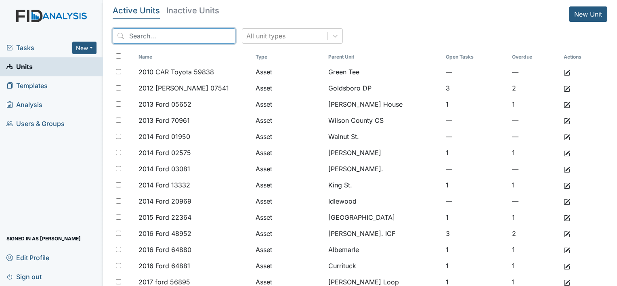
click at [147, 38] on input "search" at bounding box center [174, 35] width 123 height 15
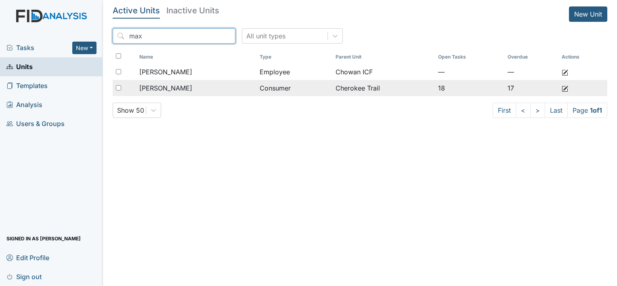
type input "max"
click at [171, 88] on span "[PERSON_NAME]" at bounding box center [165, 88] width 53 height 10
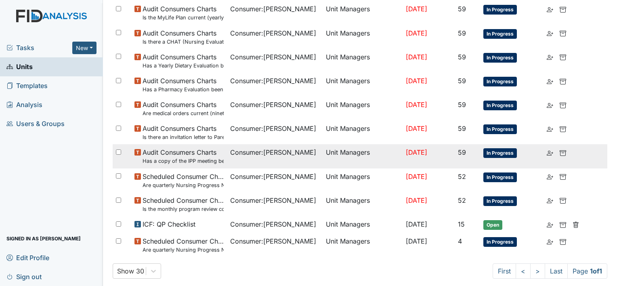
scroll to position [294, 0]
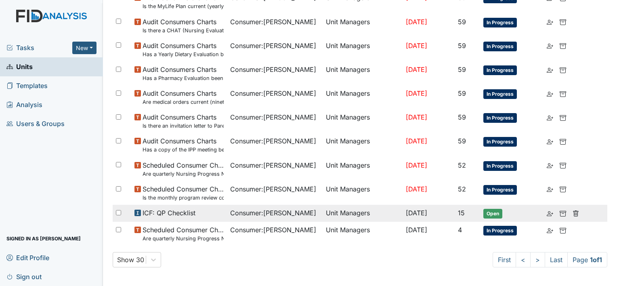
click at [176, 213] on span "ICF: QP Checklist" at bounding box center [168, 213] width 53 height 10
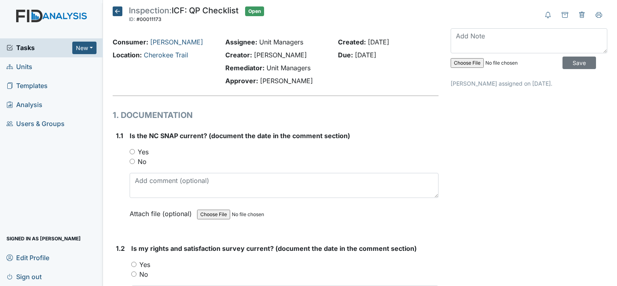
click at [145, 161] on label "No" at bounding box center [142, 162] width 9 height 10
click at [135, 161] on input "No" at bounding box center [132, 161] width 5 height 5
radio input "true"
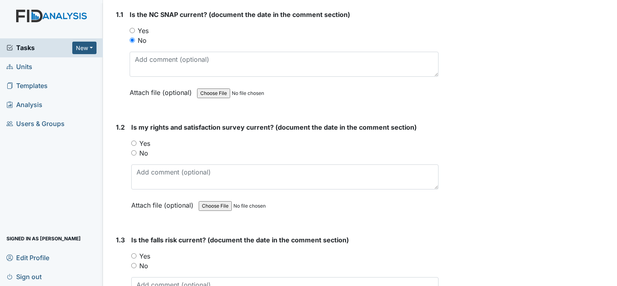
click at [147, 155] on label "No" at bounding box center [143, 153] width 9 height 10
click at [136, 155] on input "No" at bounding box center [133, 152] width 5 height 5
radio input "true"
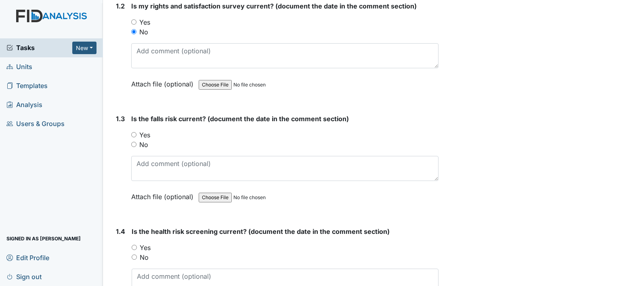
click at [146, 146] on label "No" at bounding box center [143, 145] width 9 height 10
click at [136, 146] on input "No" at bounding box center [133, 144] width 5 height 5
radio input "true"
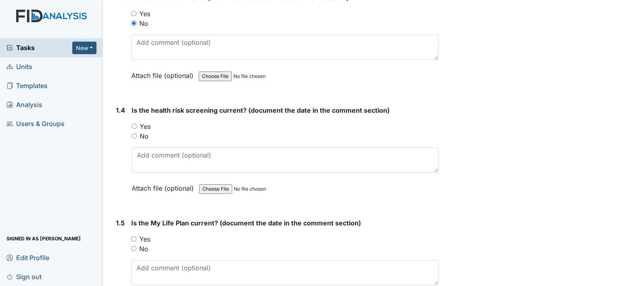
click at [146, 134] on label "No" at bounding box center [144, 136] width 9 height 10
click at [137, 134] on input "No" at bounding box center [134, 135] width 5 height 5
radio input "true"
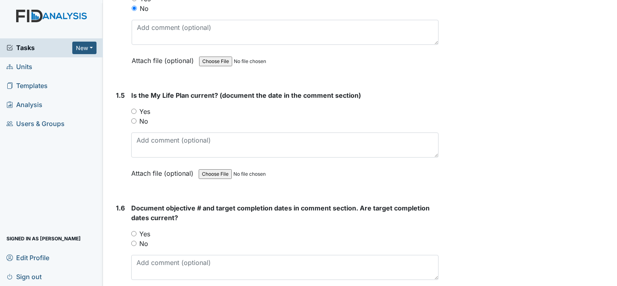
scroll to position [525, 0]
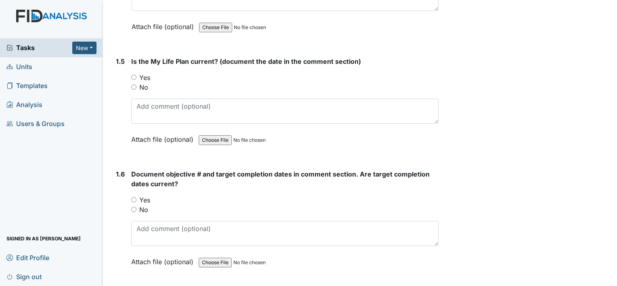
click at [146, 86] on label "No" at bounding box center [143, 87] width 9 height 10
click at [140, 84] on label "No" at bounding box center [143, 87] width 9 height 10
click at [136, 84] on input "No" at bounding box center [133, 86] width 5 height 5
radio input "true"
click at [145, 205] on label "No" at bounding box center [143, 210] width 9 height 10
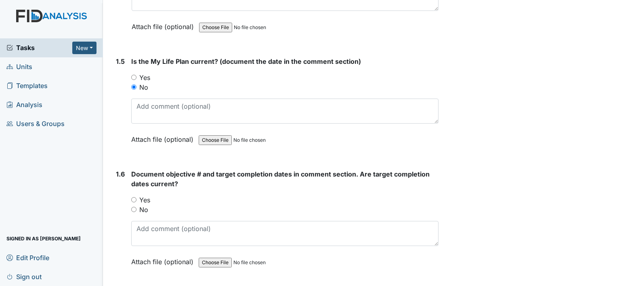
click at [136, 207] on input "No" at bounding box center [133, 209] width 5 height 5
radio input "true"
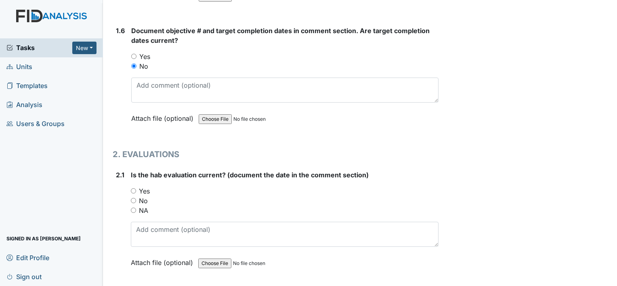
scroll to position [686, 0]
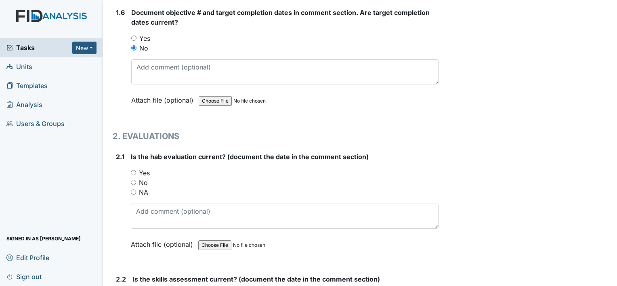
click at [147, 190] on label "NA" at bounding box center [143, 192] width 9 height 10
click at [136, 190] on input "NA" at bounding box center [133, 191] width 5 height 5
radio input "true"
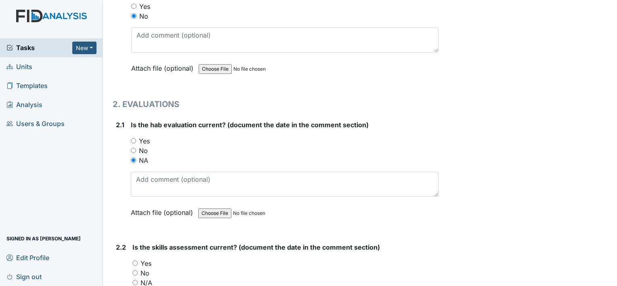
scroll to position [767, 0]
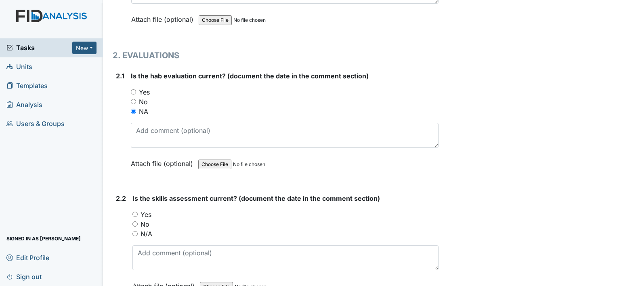
click at [144, 220] on label "No" at bounding box center [144, 224] width 9 height 10
click at [138, 221] on input "No" at bounding box center [134, 223] width 5 height 5
radio input "true"
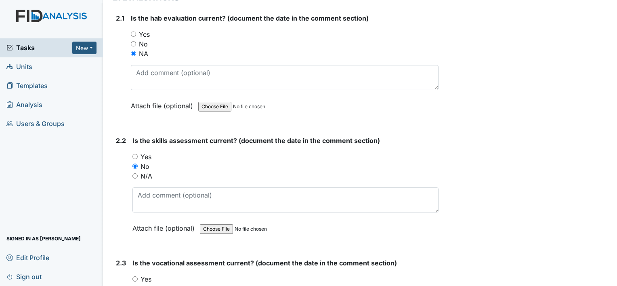
scroll to position [928, 0]
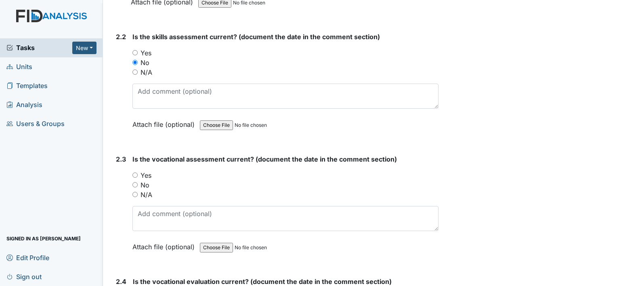
click at [145, 180] on label "No" at bounding box center [144, 185] width 9 height 10
click at [138, 182] on input "No" at bounding box center [134, 184] width 5 height 5
radio input "true"
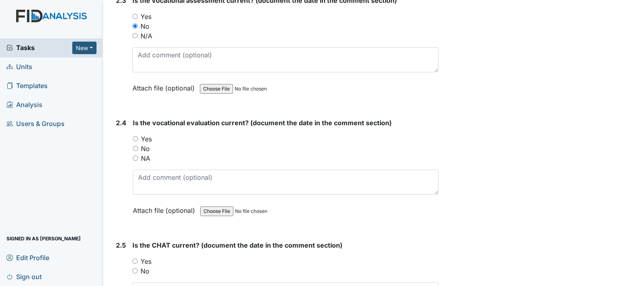
scroll to position [1089, 0]
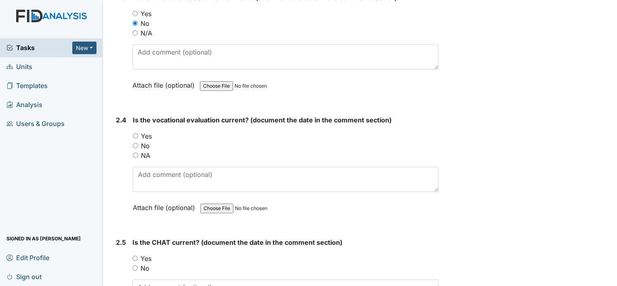
click at [149, 134] on label "Yes" at bounding box center [146, 136] width 11 height 10
click at [138, 134] on input "Yes" at bounding box center [135, 135] width 5 height 5
radio input "true"
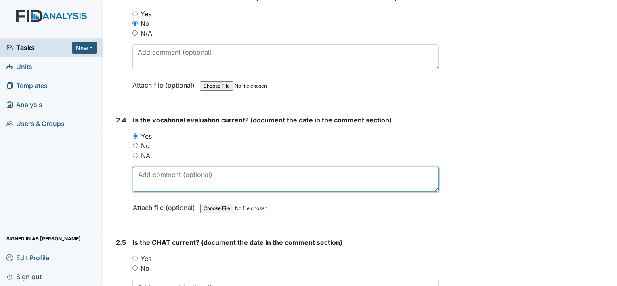
click at [168, 183] on textarea at bounding box center [285, 179] width 305 height 25
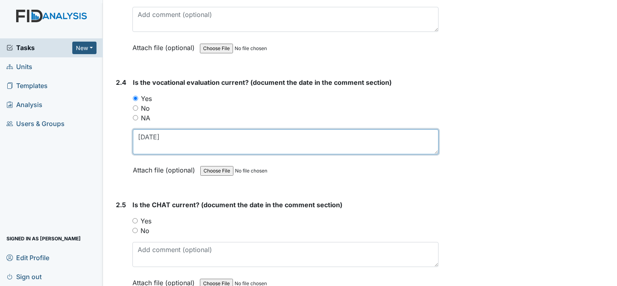
scroll to position [1170, 0]
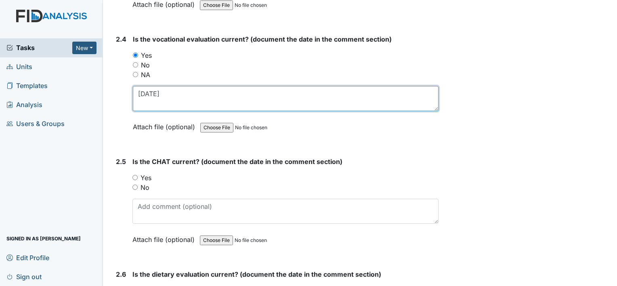
type textarea "7-3-2025"
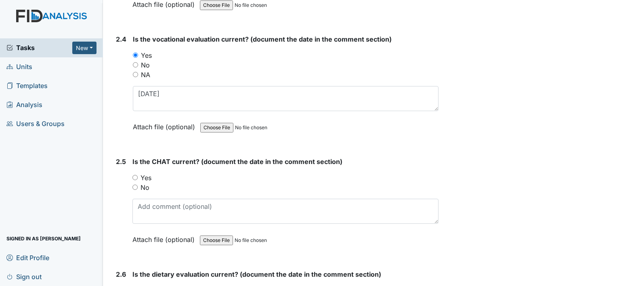
click at [142, 182] on label "No" at bounding box center [144, 187] width 9 height 10
click at [138, 184] on input "No" at bounding box center [134, 186] width 5 height 5
radio input "true"
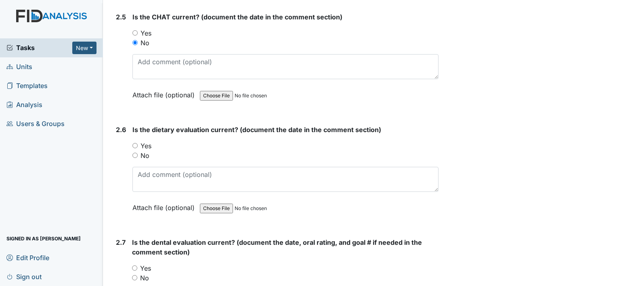
scroll to position [1332, 0]
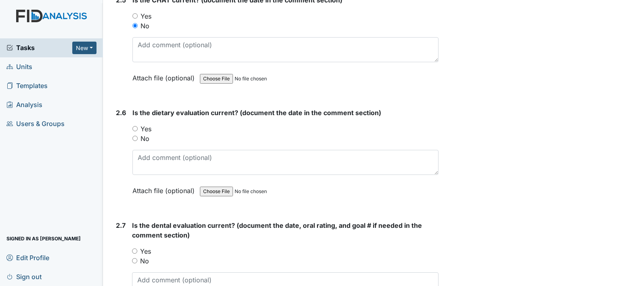
click at [146, 124] on label "Yes" at bounding box center [145, 129] width 11 height 10
click at [138, 126] on input "Yes" at bounding box center [134, 128] width 5 height 5
radio input "true"
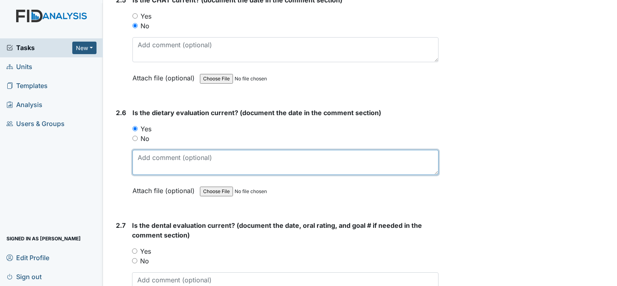
click at [169, 157] on textarea at bounding box center [285, 162] width 306 height 25
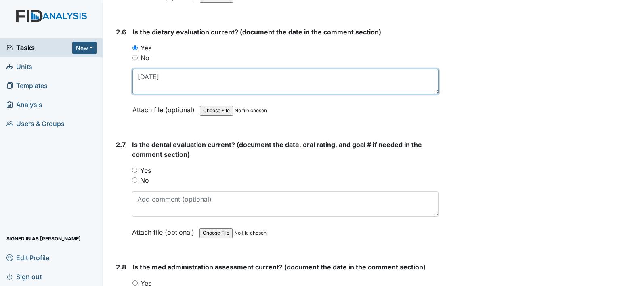
type textarea "6-6-2025"
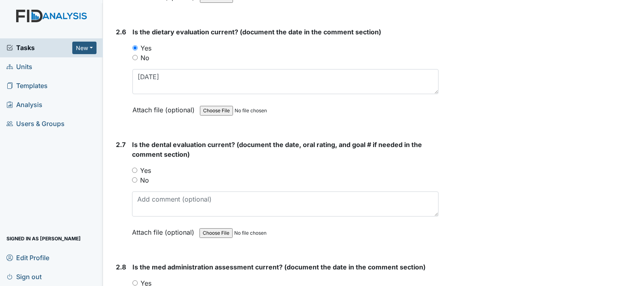
click at [144, 165] on label "Yes" at bounding box center [145, 170] width 11 height 10
click at [137, 167] on input "Yes" at bounding box center [134, 169] width 5 height 5
radio input "true"
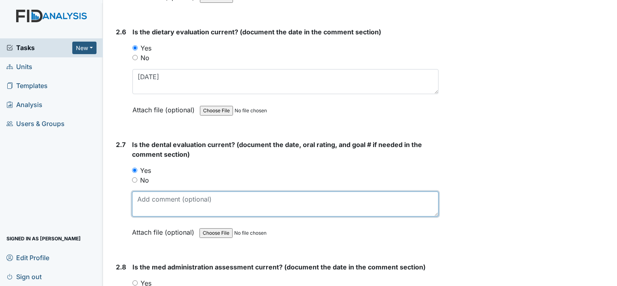
click at [167, 209] on textarea at bounding box center [285, 203] width 306 height 25
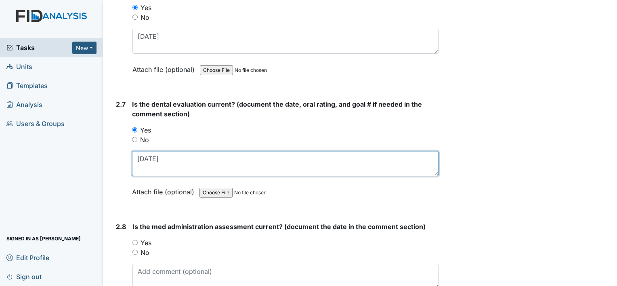
type textarea "2-17-25"
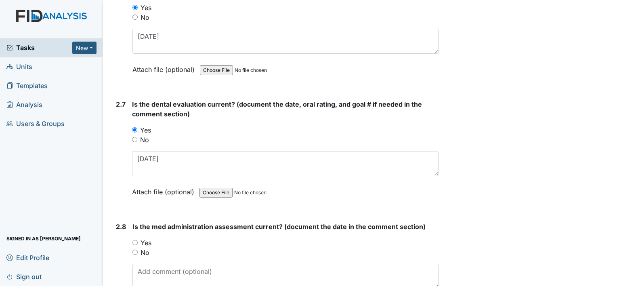
click at [147, 238] on label "Yes" at bounding box center [145, 243] width 11 height 10
click at [138, 240] on input "Yes" at bounding box center [134, 242] width 5 height 5
radio input "true"
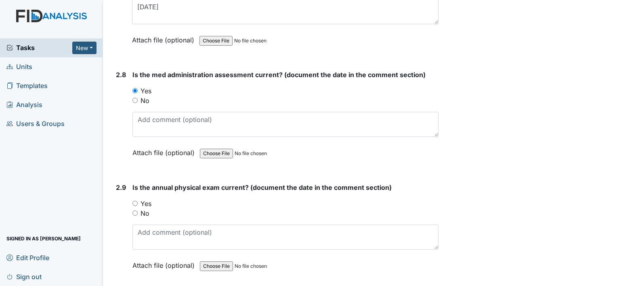
scroll to position [1614, 0]
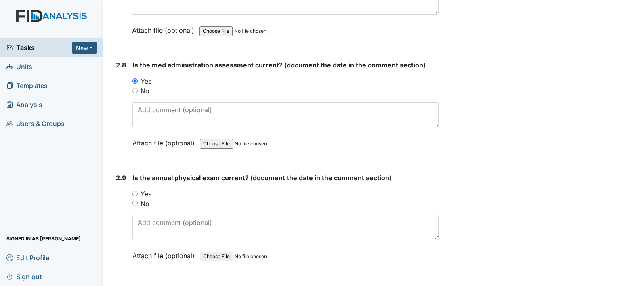
click at [145, 189] on label "Yes" at bounding box center [145, 194] width 11 height 10
click at [138, 191] on input "Yes" at bounding box center [134, 193] width 5 height 5
radio input "true"
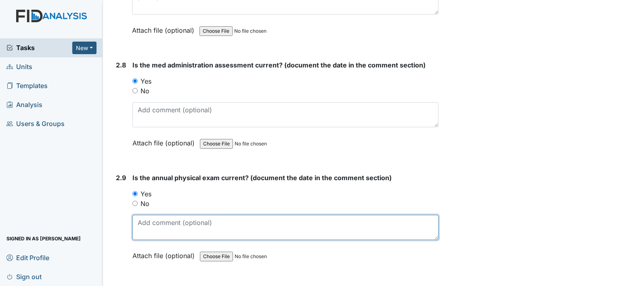
click at [163, 215] on textarea at bounding box center [285, 227] width 306 height 25
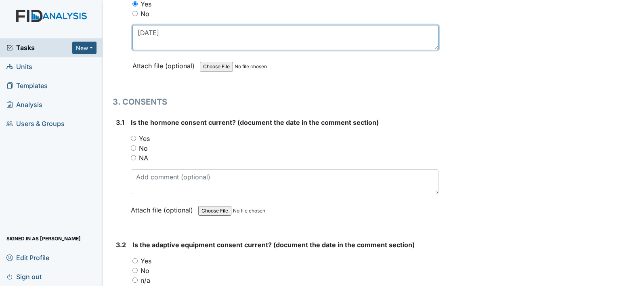
scroll to position [1816, 0]
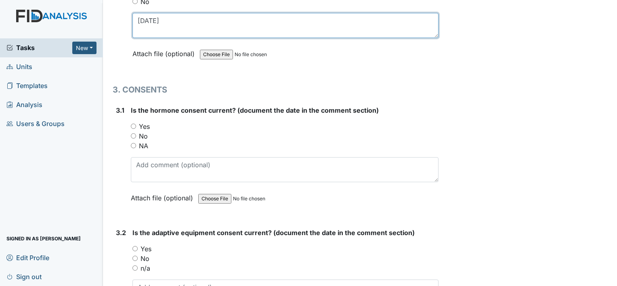
type textarea "8-27-25"
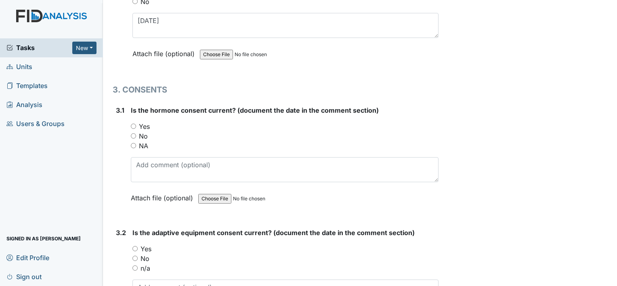
drag, startPoint x: 143, startPoint y: 140, endPoint x: 150, endPoint y: 168, distance: 28.7
click at [143, 141] on label "NA" at bounding box center [143, 146] width 9 height 10
click at [136, 143] on input "NA" at bounding box center [133, 145] width 5 height 5
radio input "true"
click at [147, 244] on label "Yes" at bounding box center [145, 249] width 11 height 10
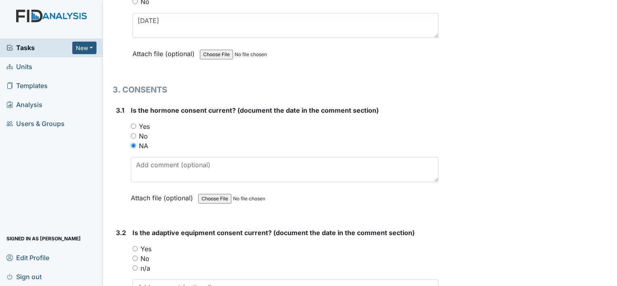
click at [138, 246] on input "Yes" at bounding box center [134, 248] width 5 height 5
radio input "true"
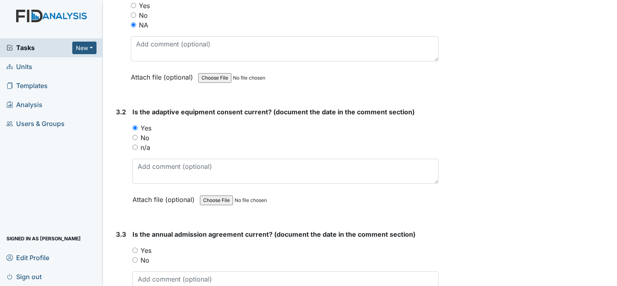
scroll to position [1937, 0]
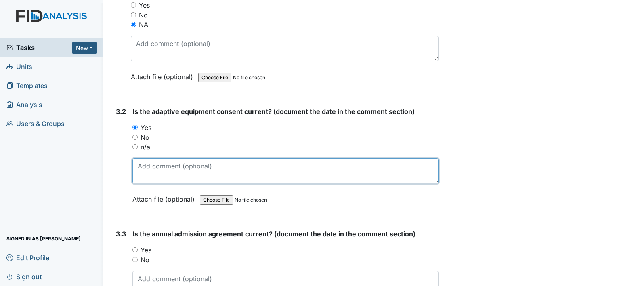
drag, startPoint x: 150, startPoint y: 161, endPoint x: 160, endPoint y: 162, distance: 9.8
click at [152, 162] on textarea at bounding box center [285, 170] width 306 height 25
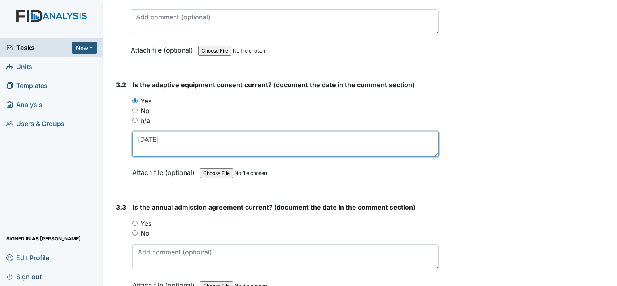
scroll to position [2058, 0]
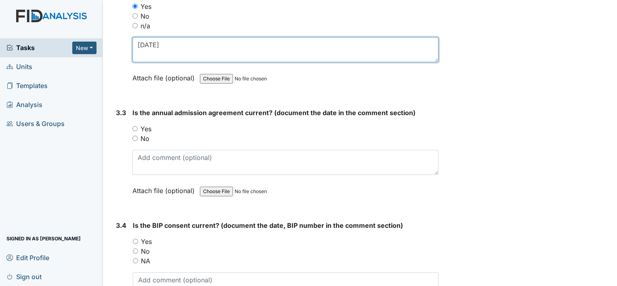
type textarea "7-29-25"
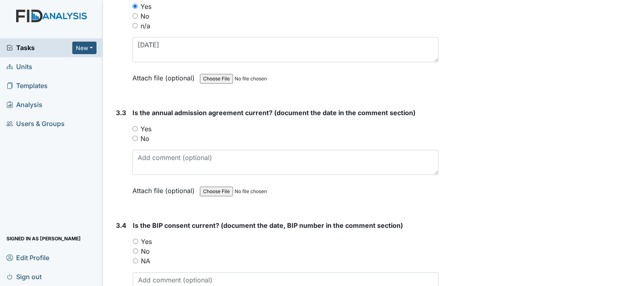
click at [144, 124] on label "Yes" at bounding box center [145, 129] width 11 height 10
click at [138, 126] on input "Yes" at bounding box center [134, 128] width 5 height 5
radio input "true"
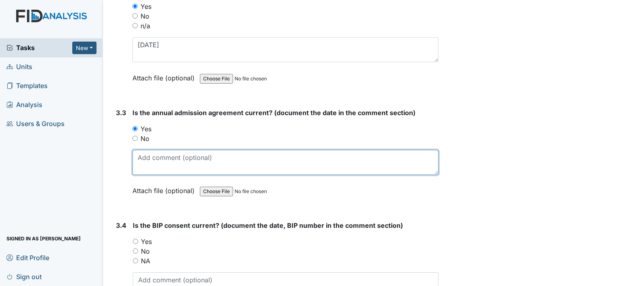
click at [154, 150] on textarea at bounding box center [285, 162] width 306 height 25
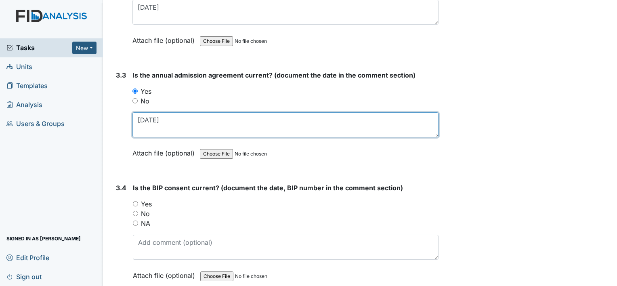
scroll to position [2139, 0]
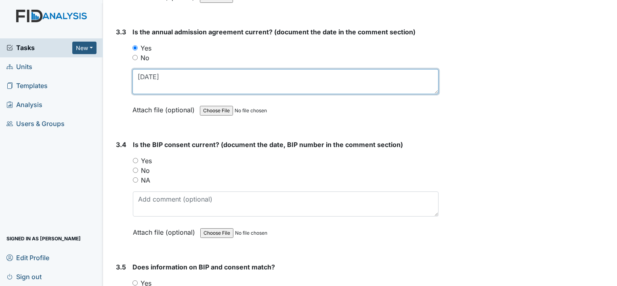
type textarea "7-29-25"
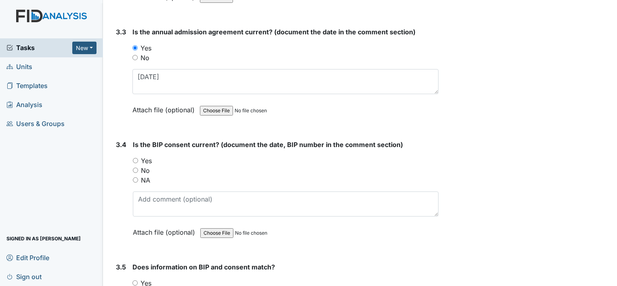
click at [146, 156] on label "Yes" at bounding box center [146, 161] width 11 height 10
click at [138, 158] on input "Yes" at bounding box center [135, 160] width 5 height 5
radio input "true"
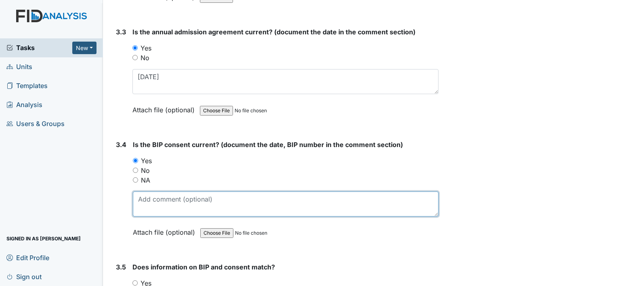
click at [151, 201] on textarea at bounding box center [285, 203] width 305 height 25
type textarea "4-30-25"
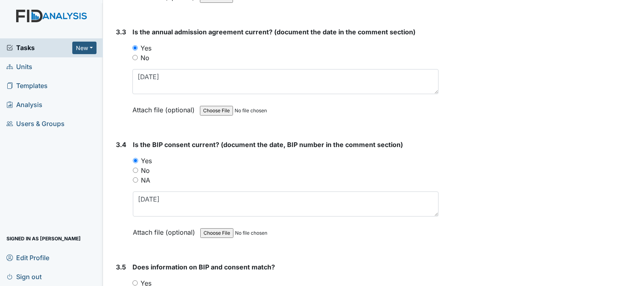
click at [147, 278] on label "Yes" at bounding box center [145, 283] width 11 height 10
click at [138, 280] on input "Yes" at bounding box center [134, 282] width 5 height 5
radio input "true"
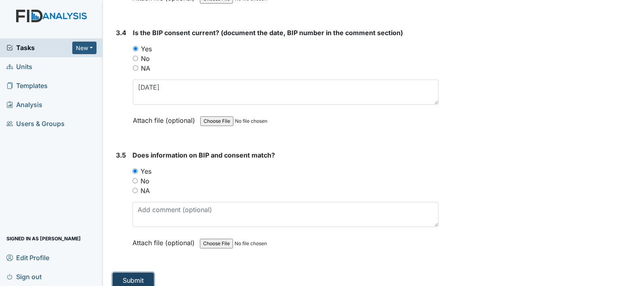
click at [142, 277] on button "Submit" at bounding box center [133, 279] width 41 height 15
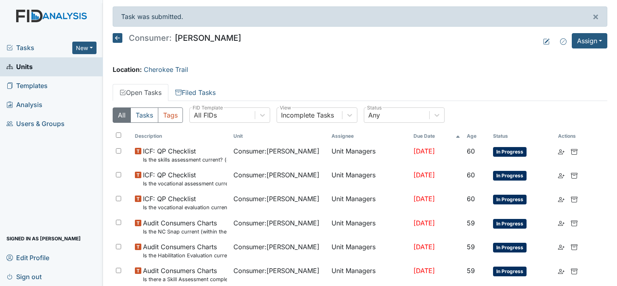
click at [29, 69] on span "Units" at bounding box center [19, 67] width 26 height 13
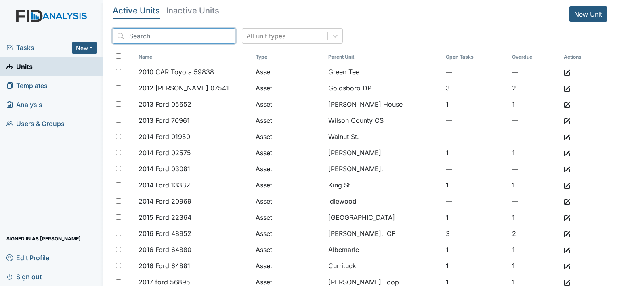
click at [166, 40] on input "search" at bounding box center [174, 35] width 123 height 15
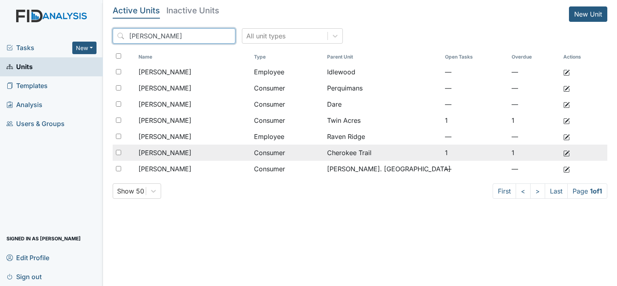
type input "kris"
click at [169, 149] on span "[PERSON_NAME]" at bounding box center [164, 153] width 53 height 10
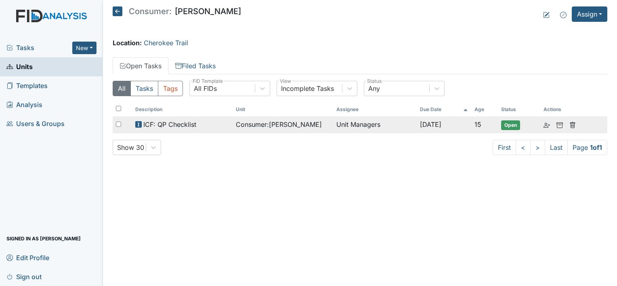
click at [190, 120] on span "ICF: QP Checklist" at bounding box center [169, 124] width 53 height 10
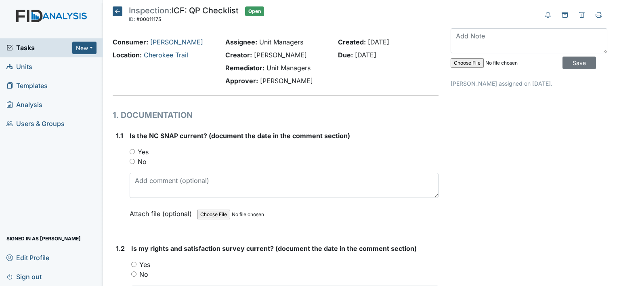
click at [142, 149] on label "Yes" at bounding box center [143, 152] width 11 height 10
click at [135, 149] on input "Yes" at bounding box center [132, 151] width 5 height 5
radio input "true"
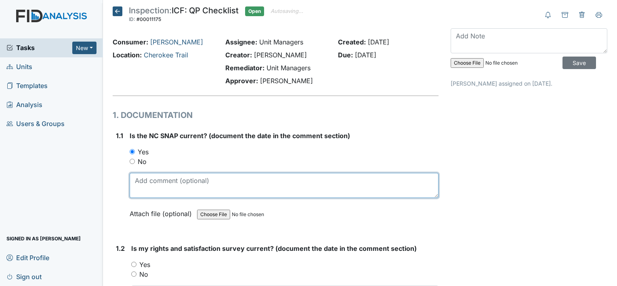
click at [178, 185] on textarea at bounding box center [284, 185] width 309 height 25
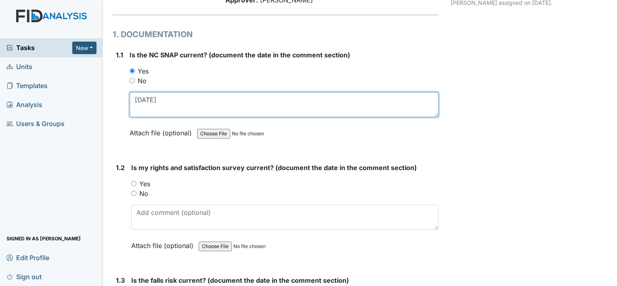
type textarea "[DATE]"
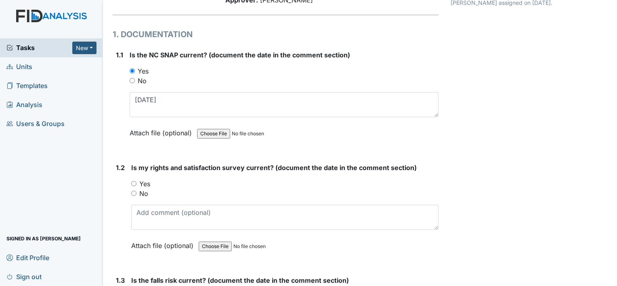
click at [148, 184] on label "Yes" at bounding box center [144, 184] width 11 height 10
click at [136, 184] on input "Yes" at bounding box center [133, 183] width 5 height 5
radio input "true"
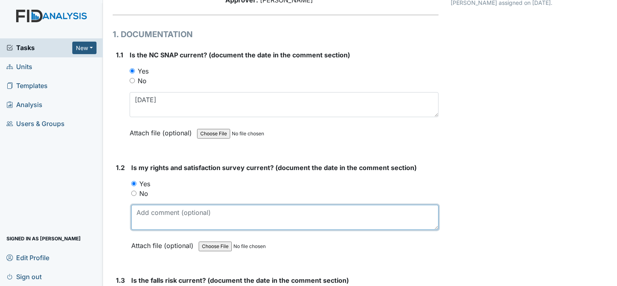
click at [158, 216] on textarea at bounding box center [284, 217] width 307 height 25
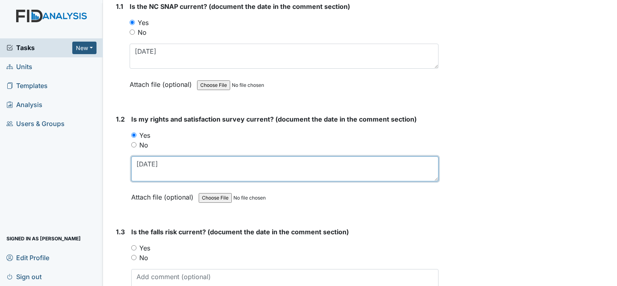
scroll to position [161, 0]
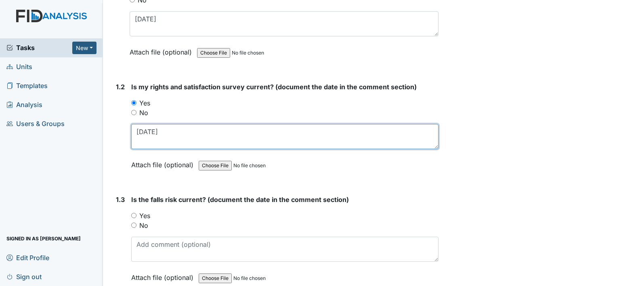
type textarea "[DATE]"
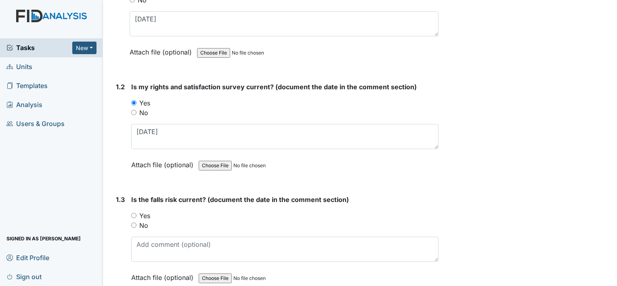
click at [146, 215] on label "Yes" at bounding box center [144, 216] width 11 height 10
click at [136, 215] on input "Yes" at bounding box center [133, 215] width 5 height 5
radio input "true"
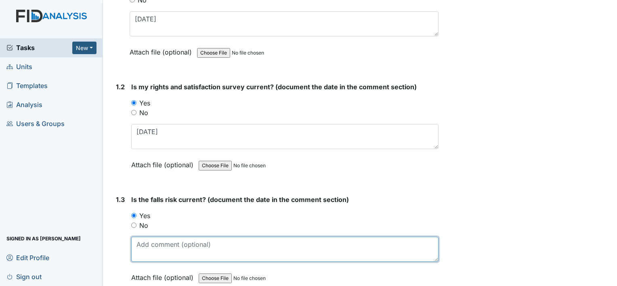
click at [160, 247] on textarea at bounding box center [284, 248] width 307 height 25
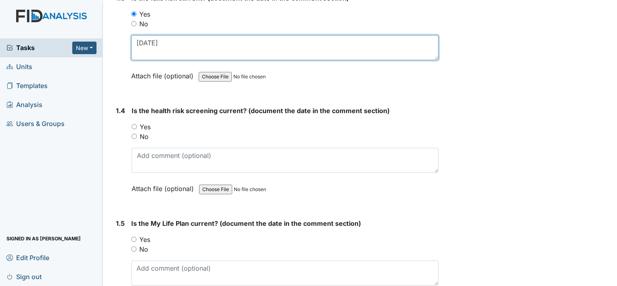
scroll to position [363, 0]
type textarea "[DATE]"
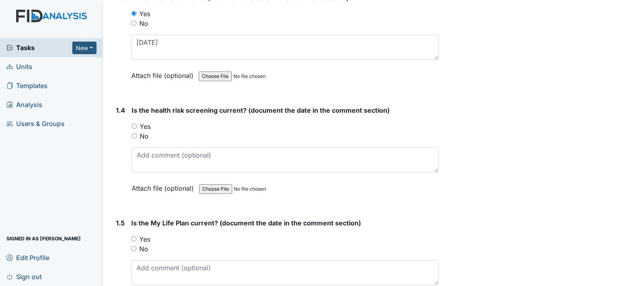
click at [139, 123] on div "Yes" at bounding box center [285, 126] width 307 height 10
click at [144, 123] on label "Yes" at bounding box center [145, 126] width 11 height 10
click at [137, 123] on input "Yes" at bounding box center [134, 125] width 5 height 5
radio input "true"
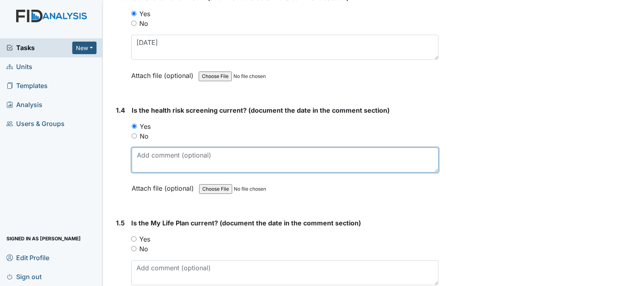
click at [175, 158] on textarea at bounding box center [285, 159] width 307 height 25
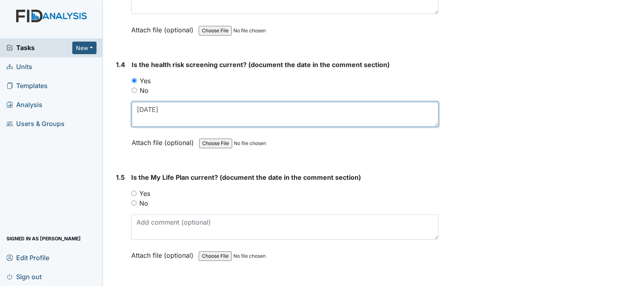
scroll to position [444, 0]
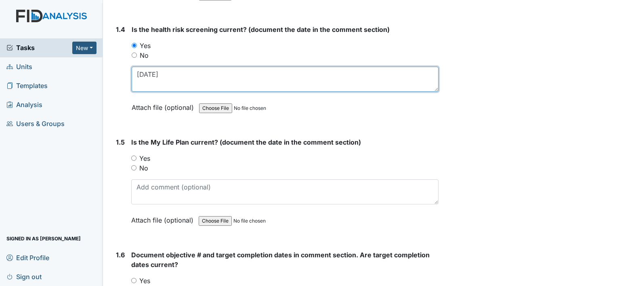
type textarea "[DATE]"
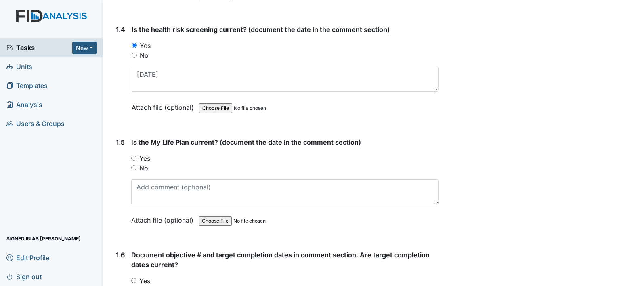
click at [149, 158] on label "Yes" at bounding box center [144, 158] width 11 height 10
click at [136, 158] on input "Yes" at bounding box center [133, 157] width 5 height 5
radio input "true"
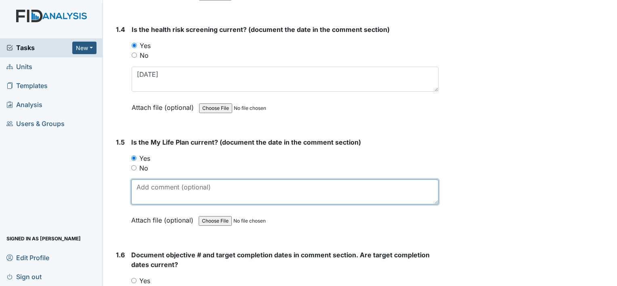
click at [161, 194] on textarea at bounding box center [284, 191] width 307 height 25
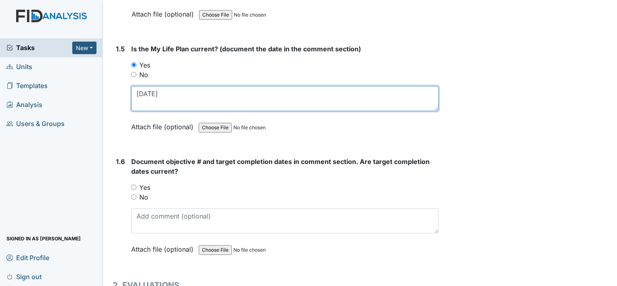
scroll to position [565, 0]
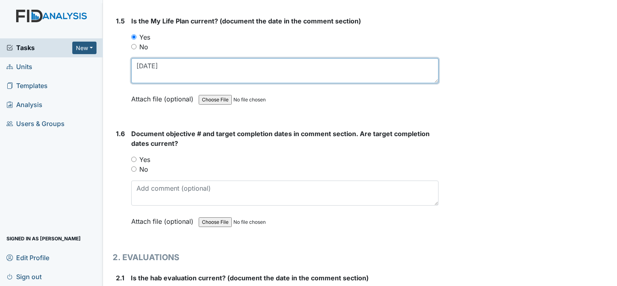
type textarea "[DATE]"
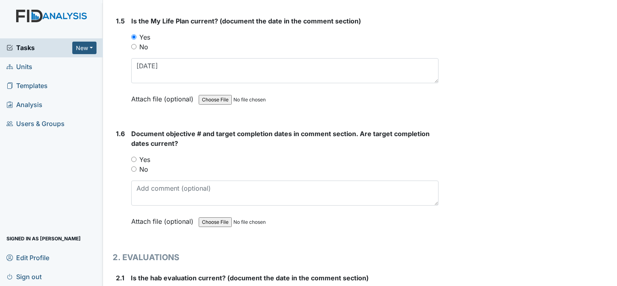
click at [146, 155] on label "Yes" at bounding box center [144, 160] width 11 height 10
click at [136, 157] on input "Yes" at bounding box center [133, 159] width 5 height 5
radio input "true"
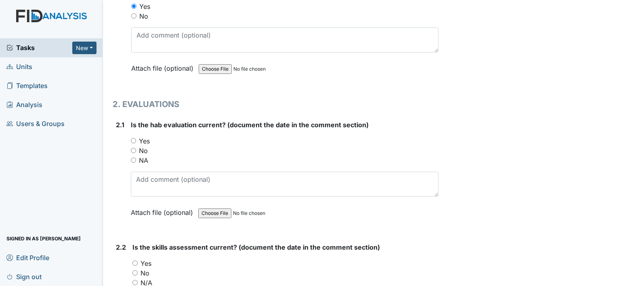
scroll to position [726, 0]
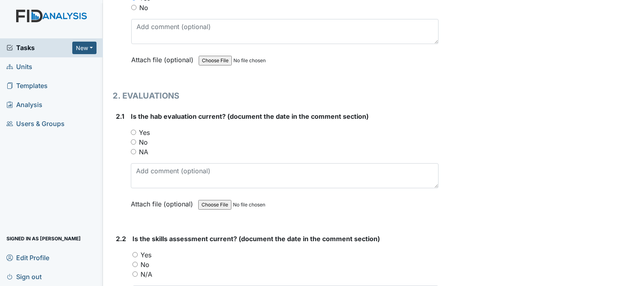
click at [144, 132] on label "Yes" at bounding box center [144, 133] width 11 height 10
click at [136, 132] on input "Yes" at bounding box center [133, 132] width 5 height 5
radio input "true"
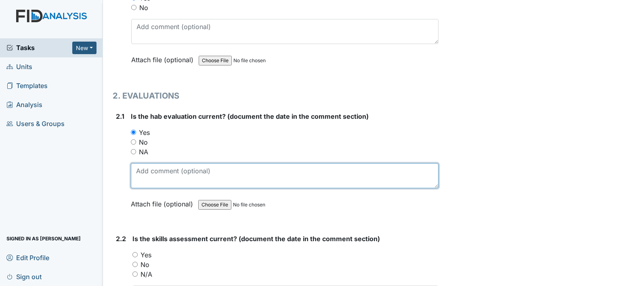
click at [158, 168] on textarea at bounding box center [284, 175] width 307 height 25
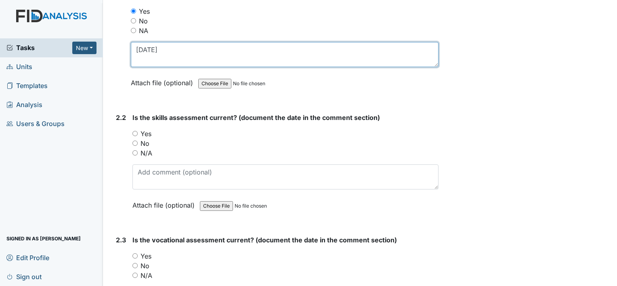
type textarea "[DATE]"
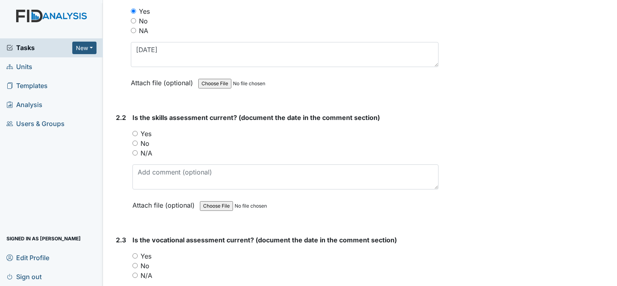
click at [147, 132] on label "Yes" at bounding box center [145, 134] width 11 height 10
click at [138, 132] on input "Yes" at bounding box center [134, 133] width 5 height 5
radio input "true"
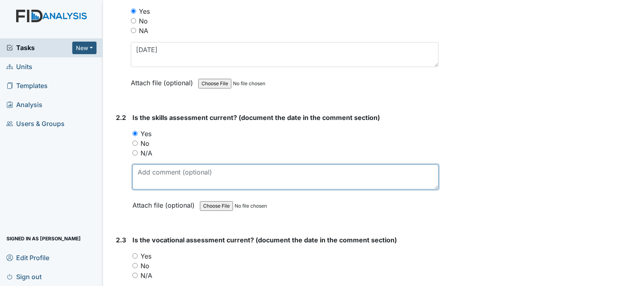
click at [155, 182] on textarea at bounding box center [285, 176] width 306 height 25
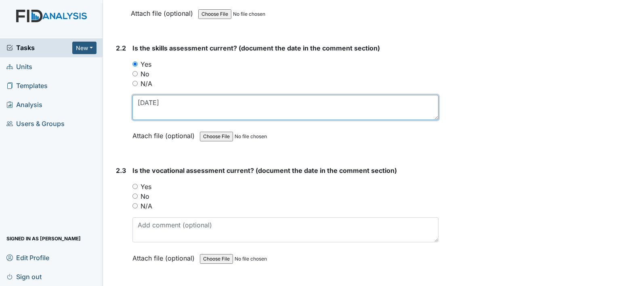
scroll to position [928, 0]
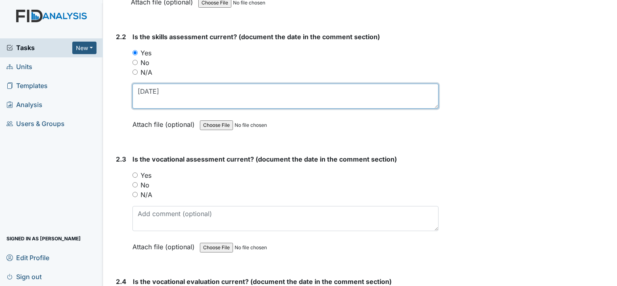
type textarea "[DATE]"
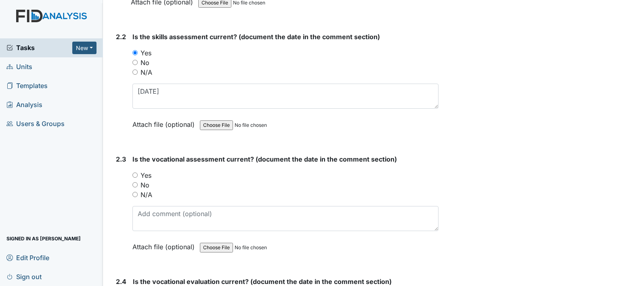
click at [146, 173] on label "Yes" at bounding box center [145, 175] width 11 height 10
click at [138, 173] on input "Yes" at bounding box center [134, 174] width 5 height 5
radio input "true"
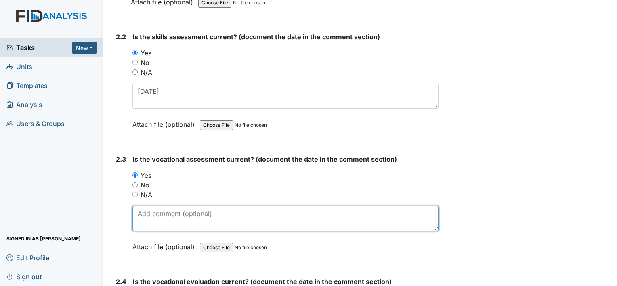
click at [160, 210] on textarea at bounding box center [285, 218] width 306 height 25
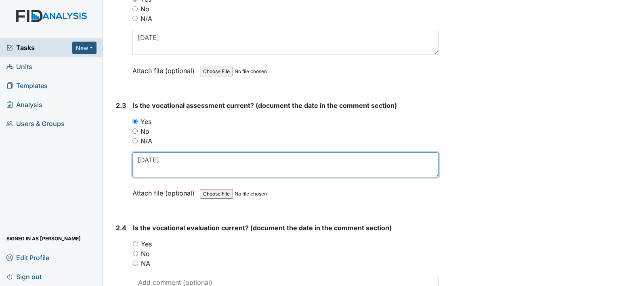
scroll to position [1009, 0]
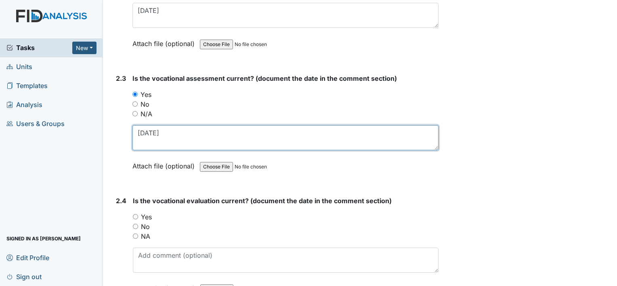
type textarea "[DATE]"
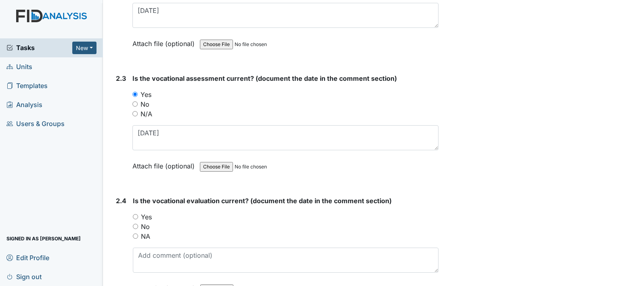
click at [147, 213] on label "Yes" at bounding box center [146, 217] width 11 height 10
click at [138, 214] on input "Yes" at bounding box center [135, 216] width 5 height 5
radio input "true"
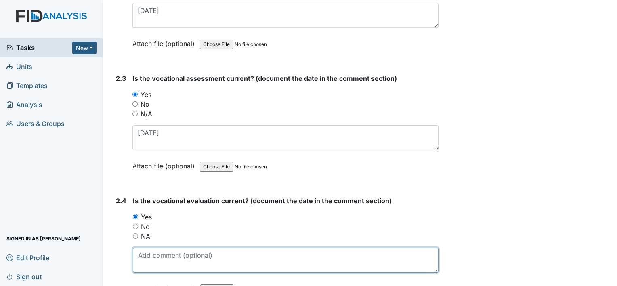
click at [161, 250] on textarea at bounding box center [285, 259] width 305 height 25
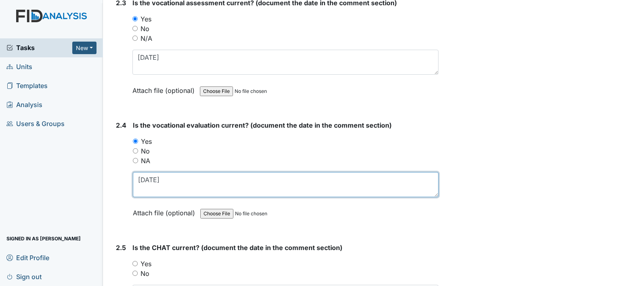
scroll to position [1089, 0]
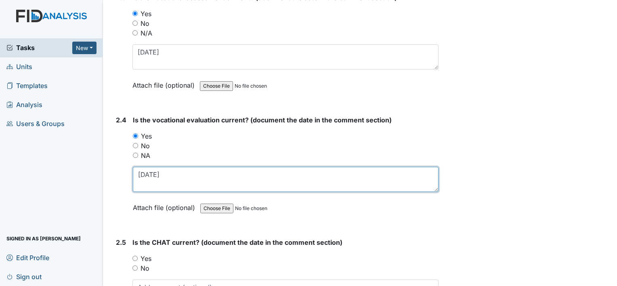
type textarea "[DATE]"
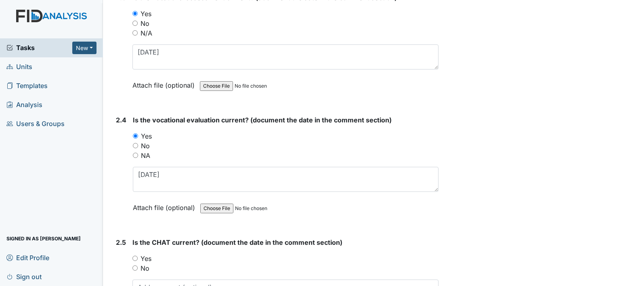
click at [148, 254] on label "Yes" at bounding box center [145, 258] width 11 height 10
click at [138, 255] on input "Yes" at bounding box center [134, 257] width 5 height 5
radio input "true"
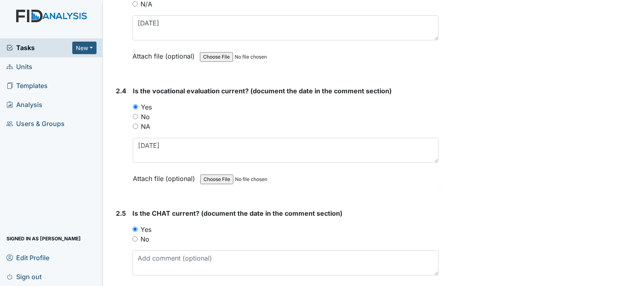
scroll to position [1170, 0]
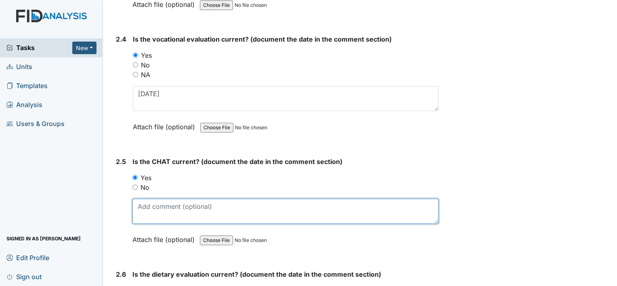
click at [161, 212] on textarea at bounding box center [285, 211] width 306 height 25
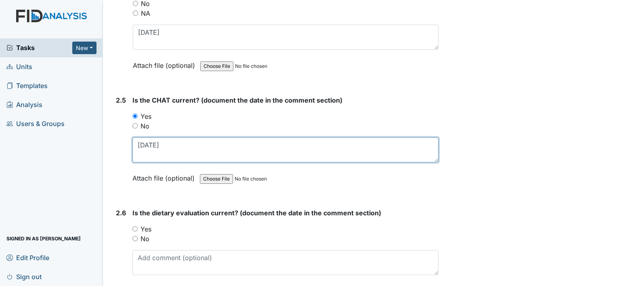
scroll to position [1291, 0]
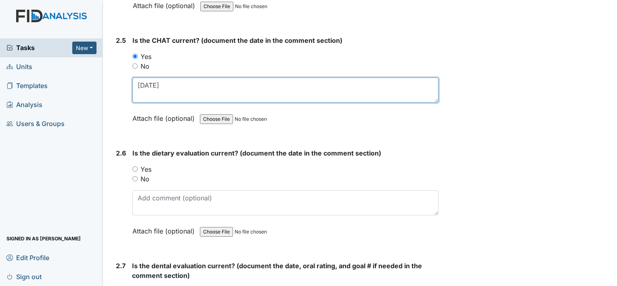
type textarea "[DATE]"
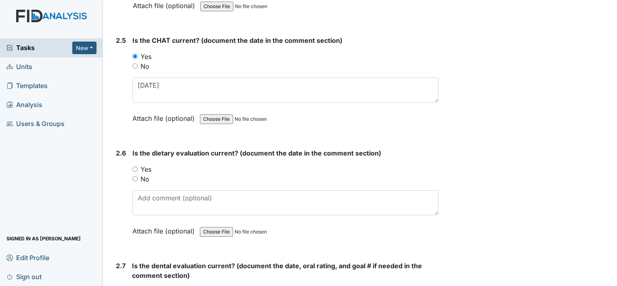
click at [145, 166] on label "Yes" at bounding box center [145, 169] width 11 height 10
click at [138, 166] on input "Yes" at bounding box center [134, 168] width 5 height 5
radio input "true"
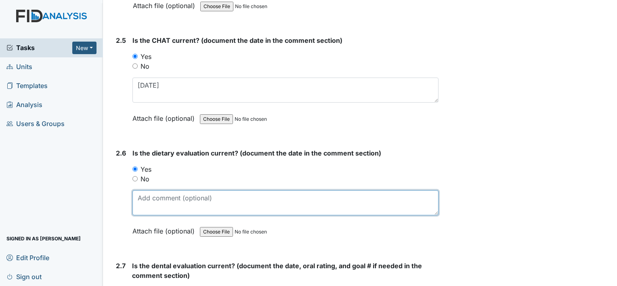
click at [157, 197] on textarea at bounding box center [285, 202] width 306 height 25
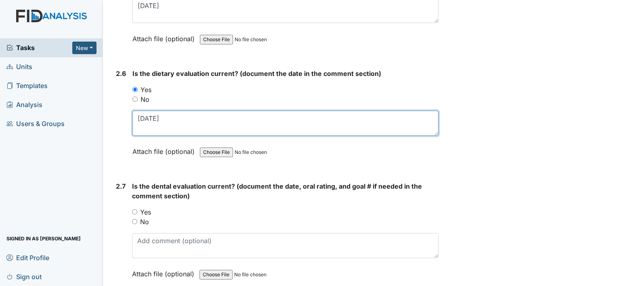
scroll to position [1372, 0]
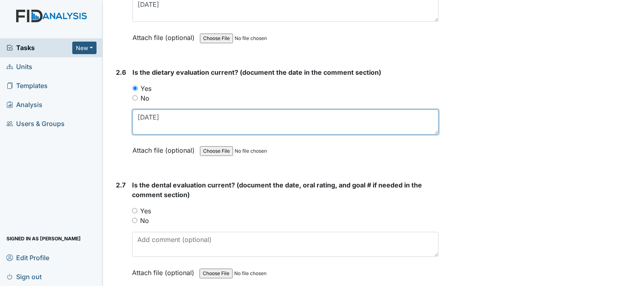
drag, startPoint x: 163, startPoint y: 113, endPoint x: 132, endPoint y: 115, distance: 31.1
click at [132, 115] on div "2.6 Is the dietary evaluation current? (document the date in the comment sectio…" at bounding box center [276, 117] width 326 height 100
type textarea "[DATE]"
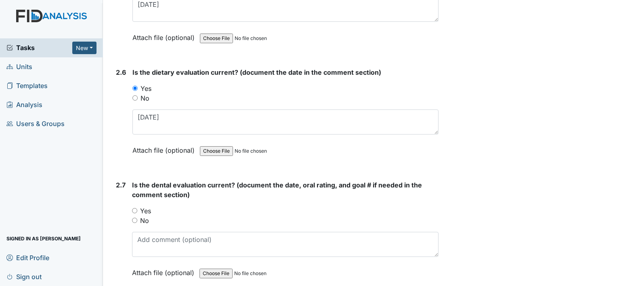
drag, startPoint x: 148, startPoint y: 206, endPoint x: 153, endPoint y: 215, distance: 9.8
click at [148, 206] on label "Yes" at bounding box center [145, 211] width 11 height 10
click at [137, 208] on input "Yes" at bounding box center [134, 210] width 5 height 5
radio input "true"
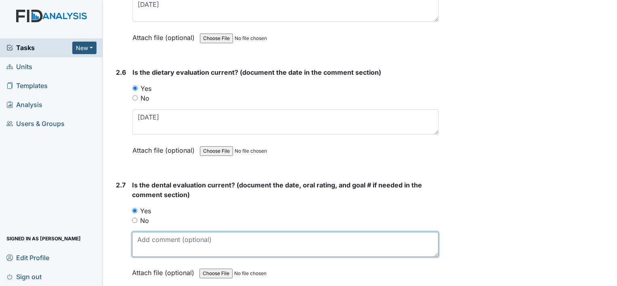
click at [161, 233] on textarea at bounding box center [285, 244] width 306 height 25
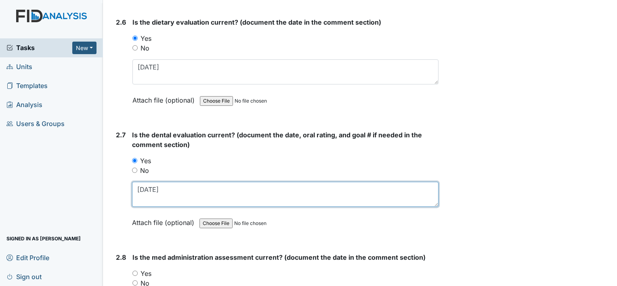
scroll to position [1493, 0]
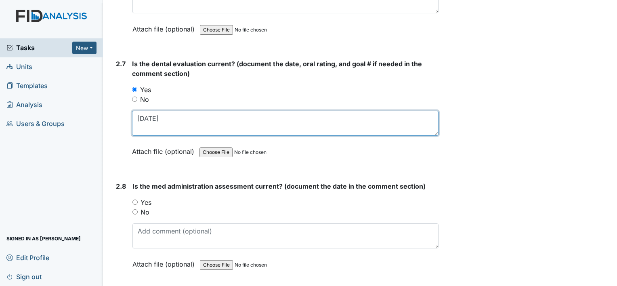
type textarea "[DATE]"
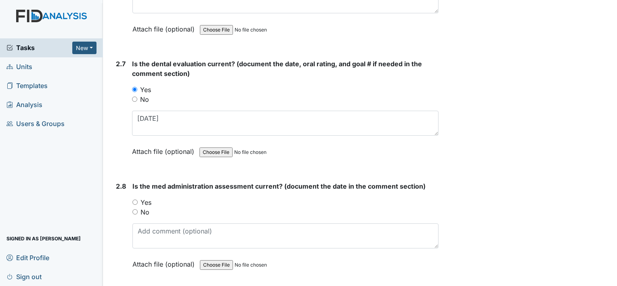
click at [148, 197] on label "Yes" at bounding box center [145, 202] width 11 height 10
click at [138, 199] on input "Yes" at bounding box center [134, 201] width 5 height 5
radio input "true"
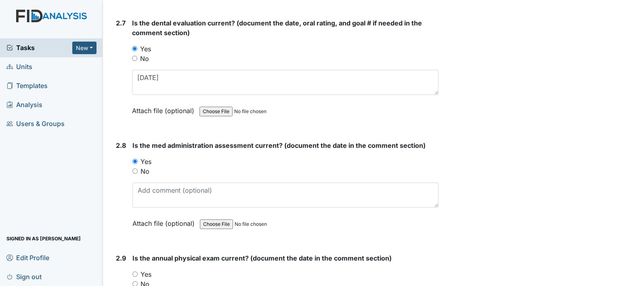
scroll to position [1614, 0]
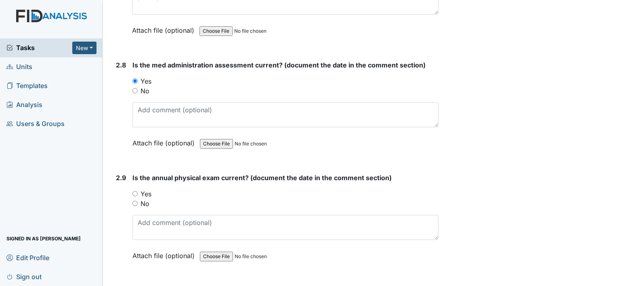
click at [149, 189] on label "Yes" at bounding box center [145, 194] width 11 height 10
click at [138, 191] on input "Yes" at bounding box center [134, 193] width 5 height 5
radio input "true"
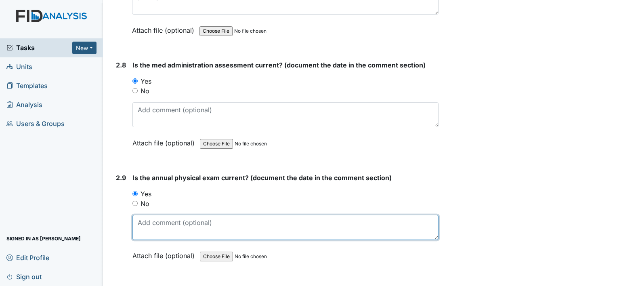
click at [154, 220] on textarea at bounding box center [285, 227] width 306 height 25
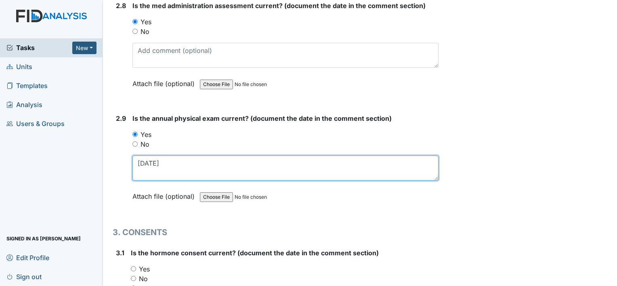
scroll to position [1775, 0]
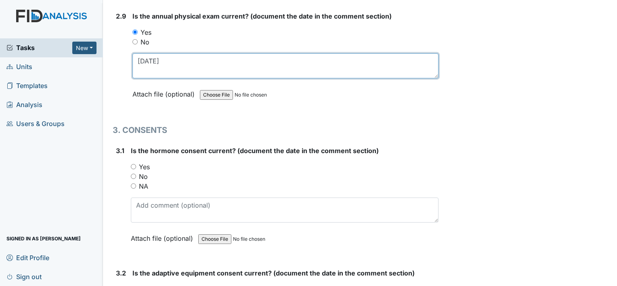
type textarea "9-30-24"
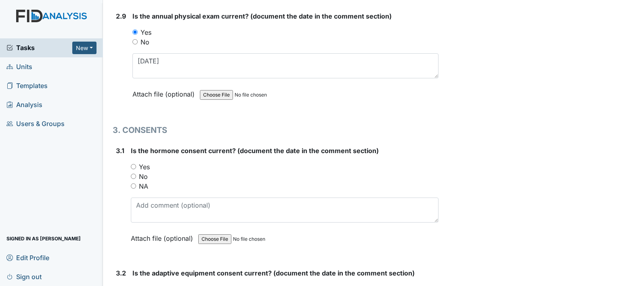
click at [146, 181] on label "NA" at bounding box center [143, 186] width 9 height 10
click at [136, 183] on input "NA" at bounding box center [133, 185] width 5 height 5
radio input "true"
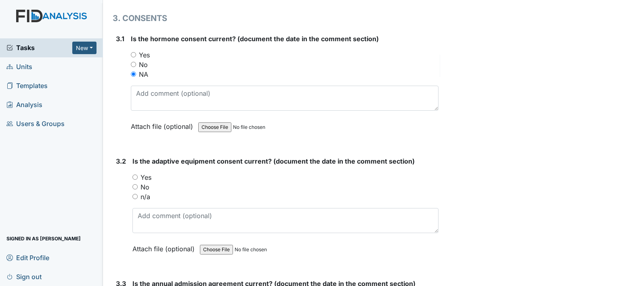
scroll to position [1896, 0]
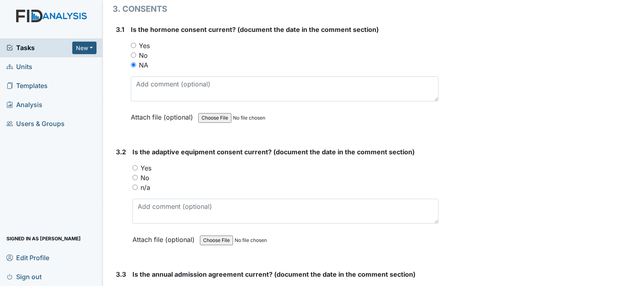
click at [146, 182] on label "n/a" at bounding box center [145, 187] width 10 height 10
click at [138, 184] on input "n/a" at bounding box center [134, 186] width 5 height 5
radio input "true"
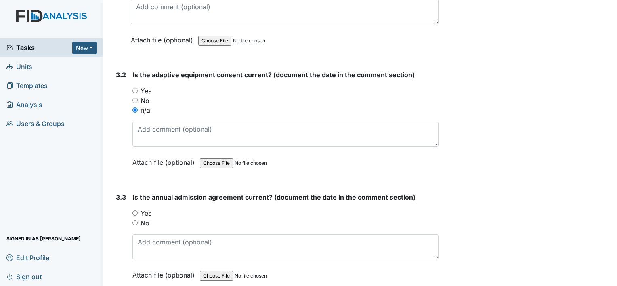
scroll to position [1977, 0]
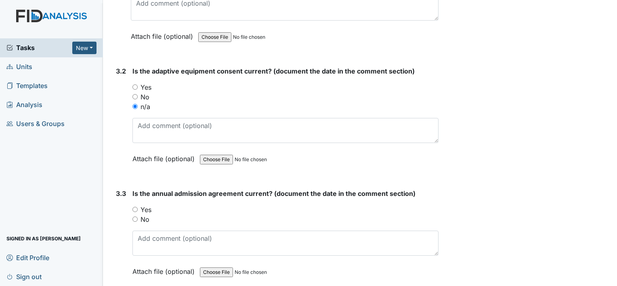
click at [149, 205] on label "Yes" at bounding box center [145, 210] width 11 height 10
click at [138, 207] on input "Yes" at bounding box center [134, 209] width 5 height 5
radio input "true"
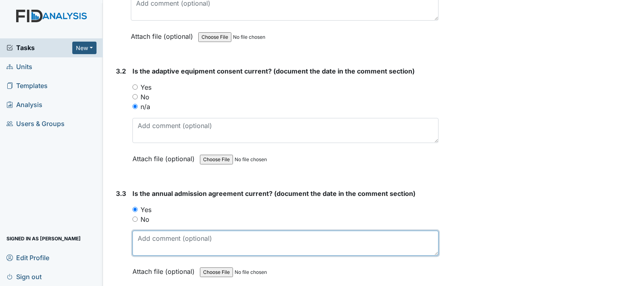
click at [184, 240] on textarea at bounding box center [285, 242] width 306 height 25
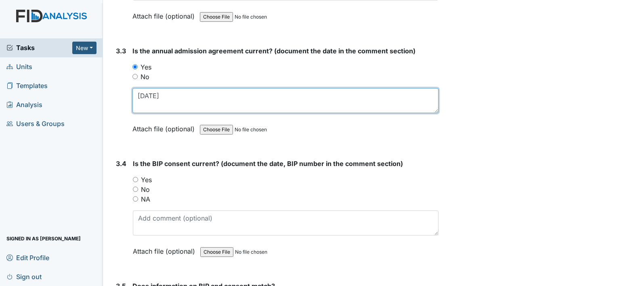
scroll to position [2139, 0]
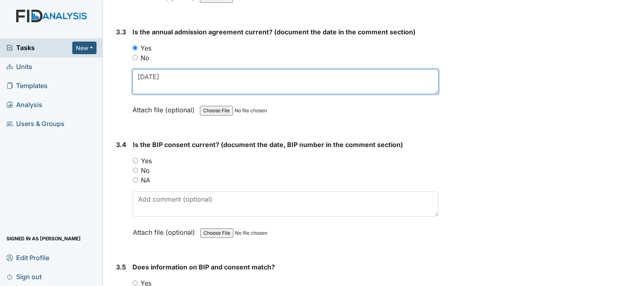
type textarea "9-26-2024"
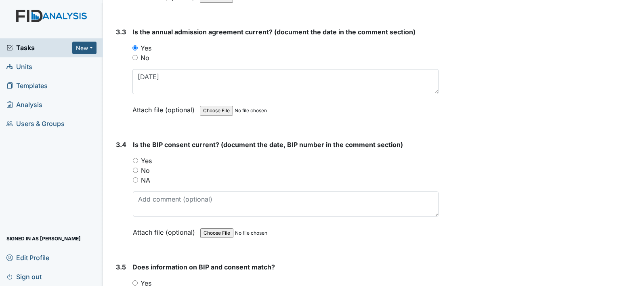
click at [146, 156] on label "Yes" at bounding box center [146, 161] width 11 height 10
click at [138, 158] on input "Yes" at bounding box center [135, 160] width 5 height 5
radio input "true"
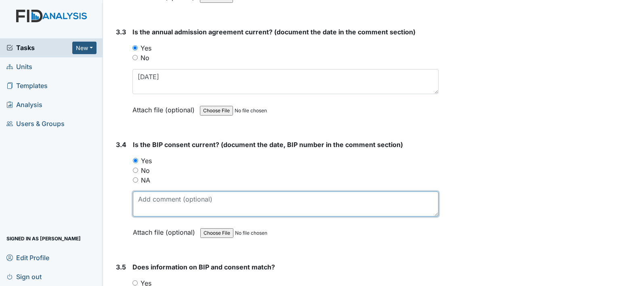
click at [154, 196] on textarea at bounding box center [285, 203] width 305 height 25
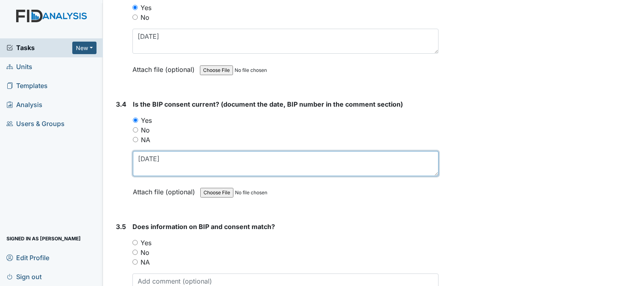
type textarea "2-4-2025"
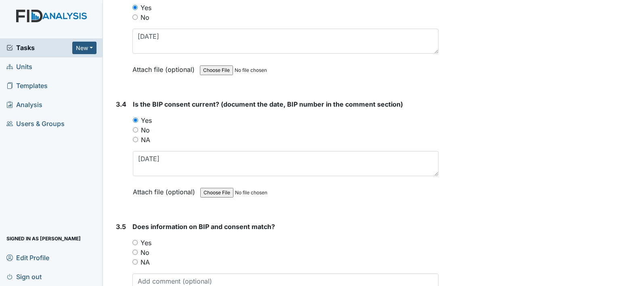
drag, startPoint x: 147, startPoint y: 234, endPoint x: 156, endPoint y: 234, distance: 9.3
click at [147, 238] on label "Yes" at bounding box center [145, 243] width 11 height 10
click at [138, 240] on input "Yes" at bounding box center [134, 242] width 5 height 5
radio input "true"
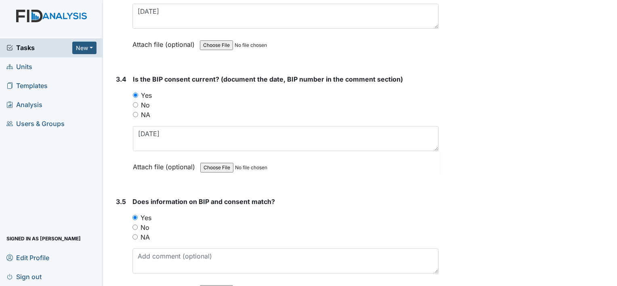
scroll to position [2250, 0]
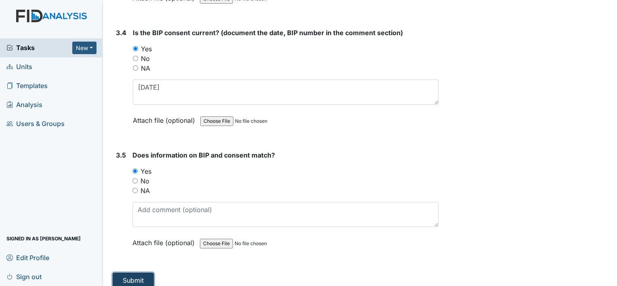
click at [146, 272] on button "Submit" at bounding box center [133, 279] width 41 height 15
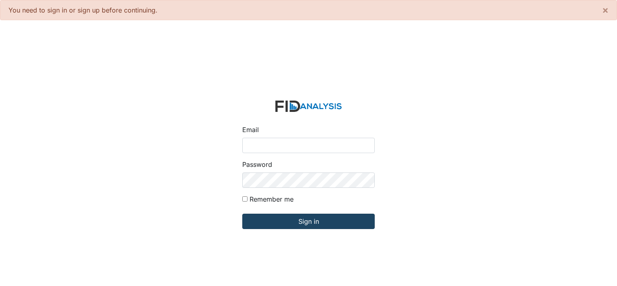
type input "[PERSON_NAME][EMAIL_ADDRESS][DOMAIN_NAME]"
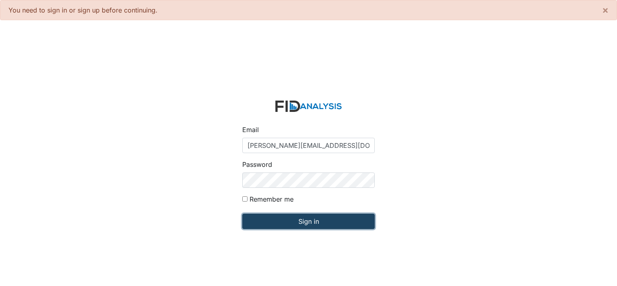
click at [320, 228] on input "Sign in" at bounding box center [308, 220] width 132 height 15
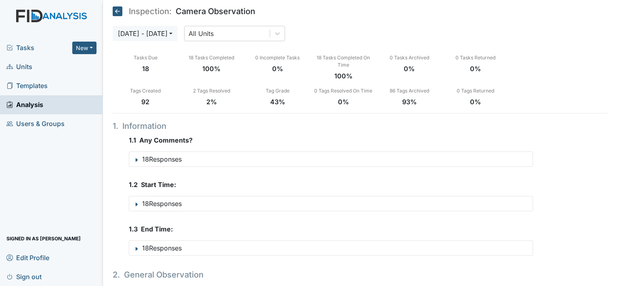
click at [36, 44] on span "Tasks" at bounding box center [39, 48] width 66 height 10
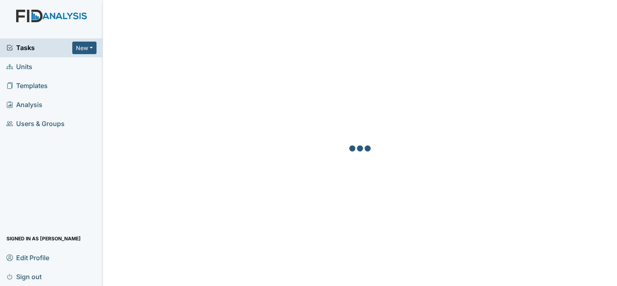
click at [30, 46] on span "Tasks" at bounding box center [39, 48] width 66 height 10
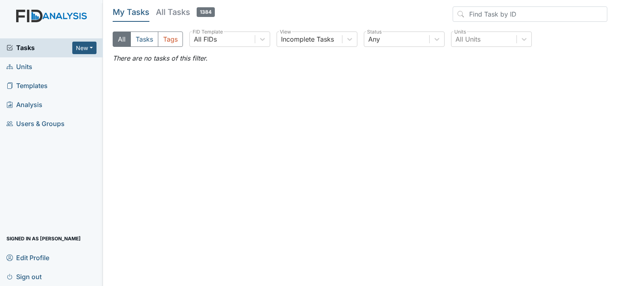
click at [31, 45] on span "Tasks" at bounding box center [39, 48] width 66 height 10
